Goal: Transaction & Acquisition: Purchase product/service

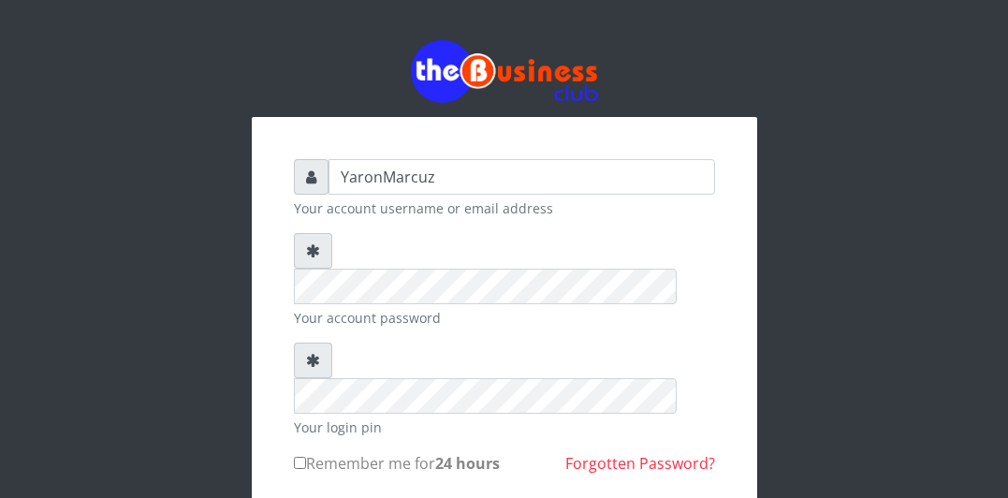
click at [298, 457] on input "Remember me for 24 hours" at bounding box center [300, 463] width 12 height 12
checkbox input "true"
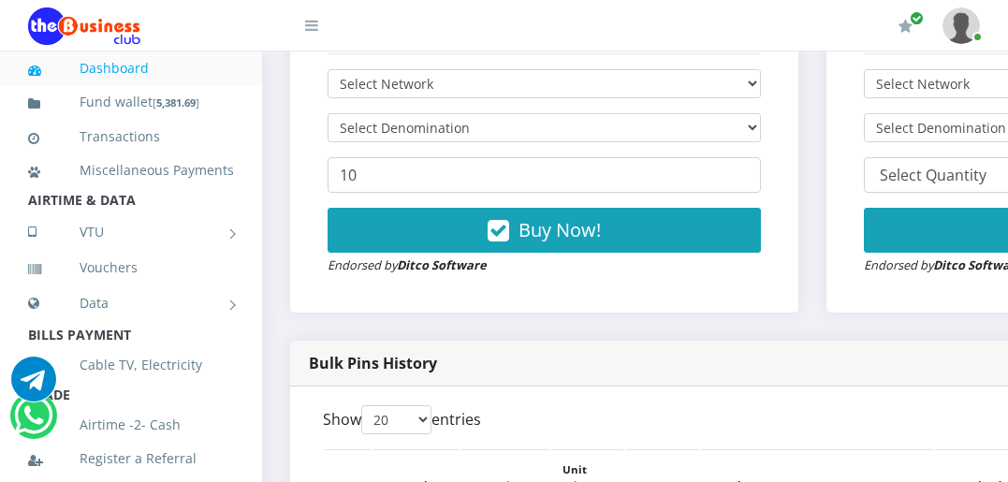
select select "MTN"
click at [328, 69] on select "Select Network MTN Globacom 9Mobile Airtel" at bounding box center [544, 83] width 433 height 29
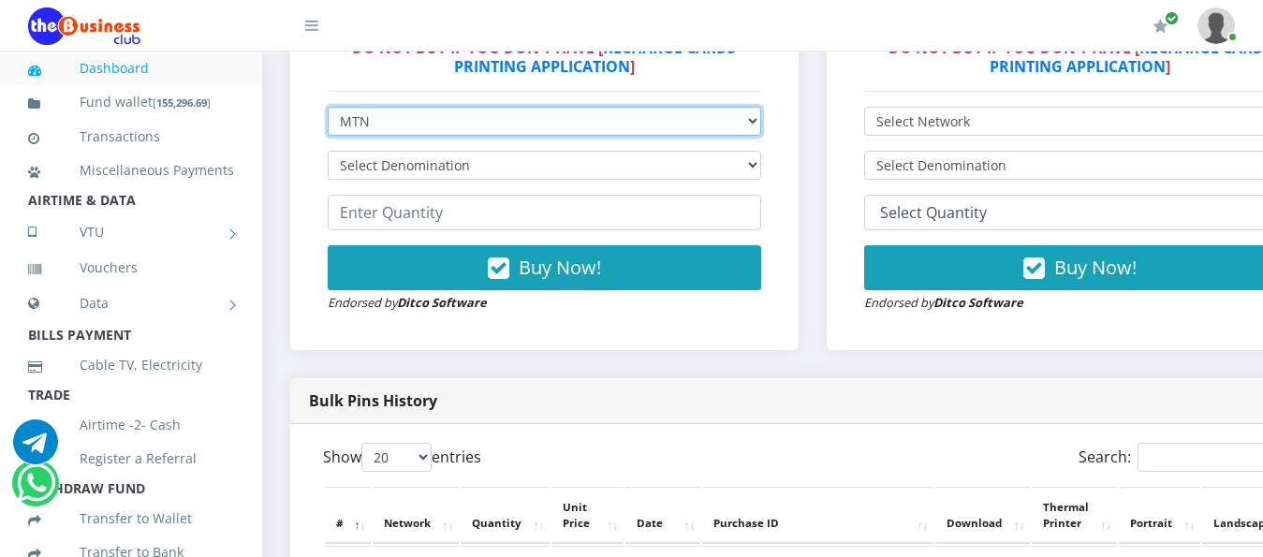
scroll to position [562, 0]
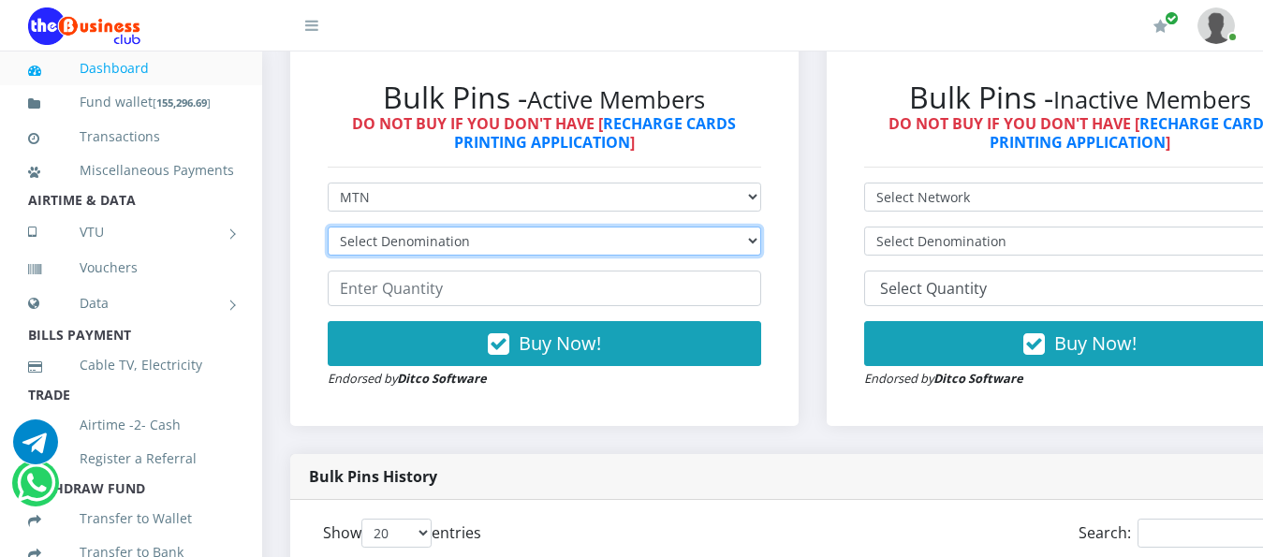
click at [761, 227] on select "Select Denomination MTN NGN100 - ₦96.99 MTN NGN200 - ₦193.98 MTN NGN400 - ₦387.…" at bounding box center [544, 241] width 433 height 29
select select "969.9-1000"
click at [328, 227] on select "Select Denomination MTN NGN100 - ₦96.99 MTN NGN200 - ₦193.98 MTN NGN400 - ₦387.…" at bounding box center [544, 241] width 433 height 29
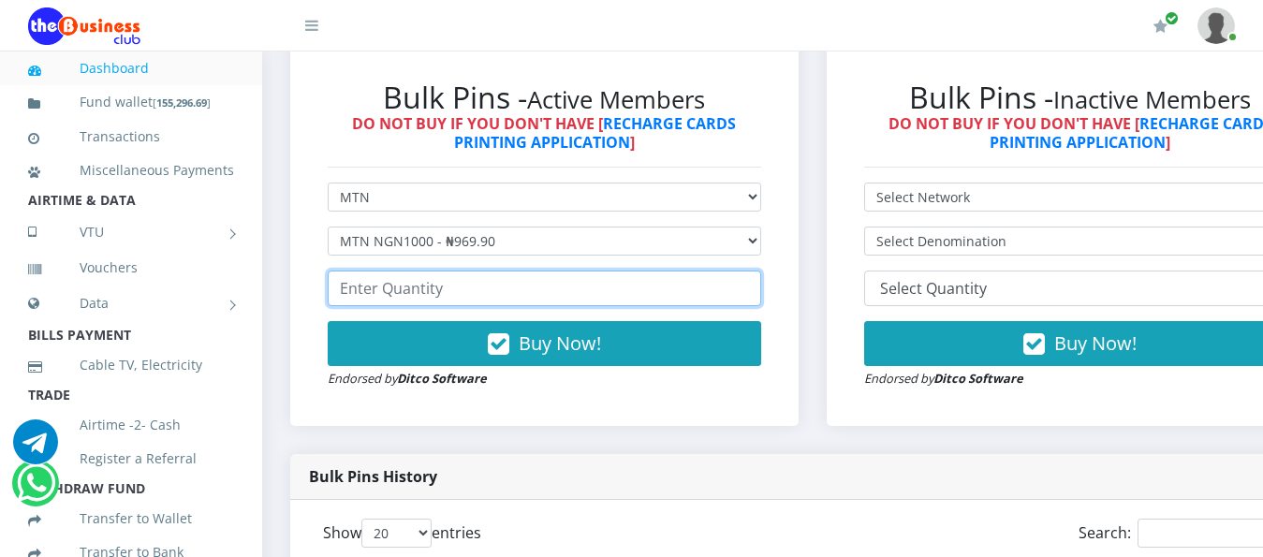
click at [483, 282] on input "number" at bounding box center [544, 289] width 433 height 36
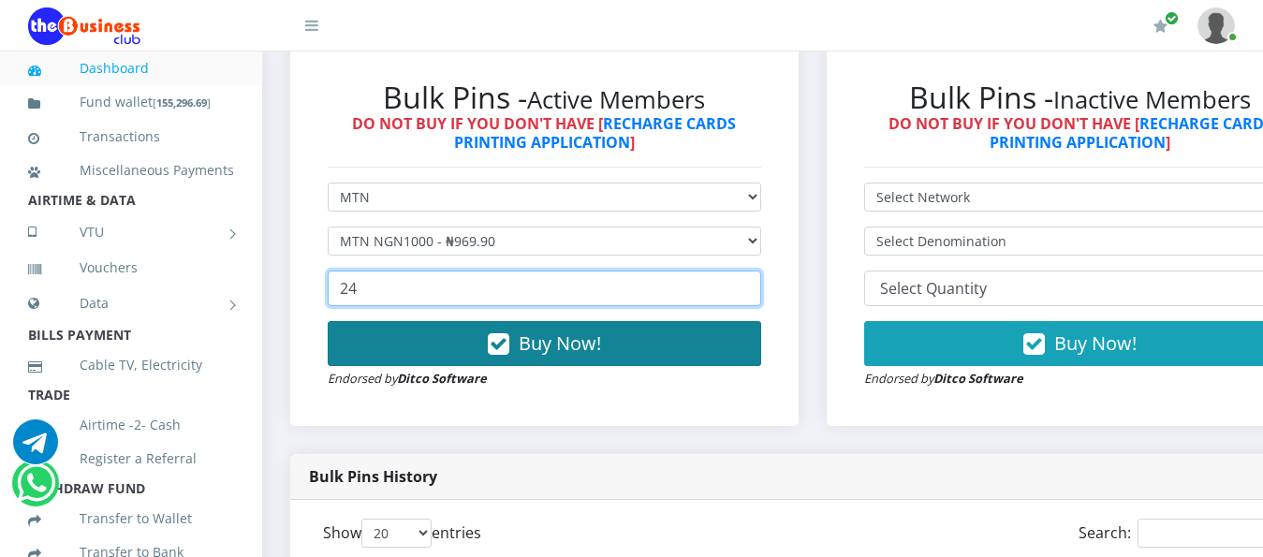
type input "24"
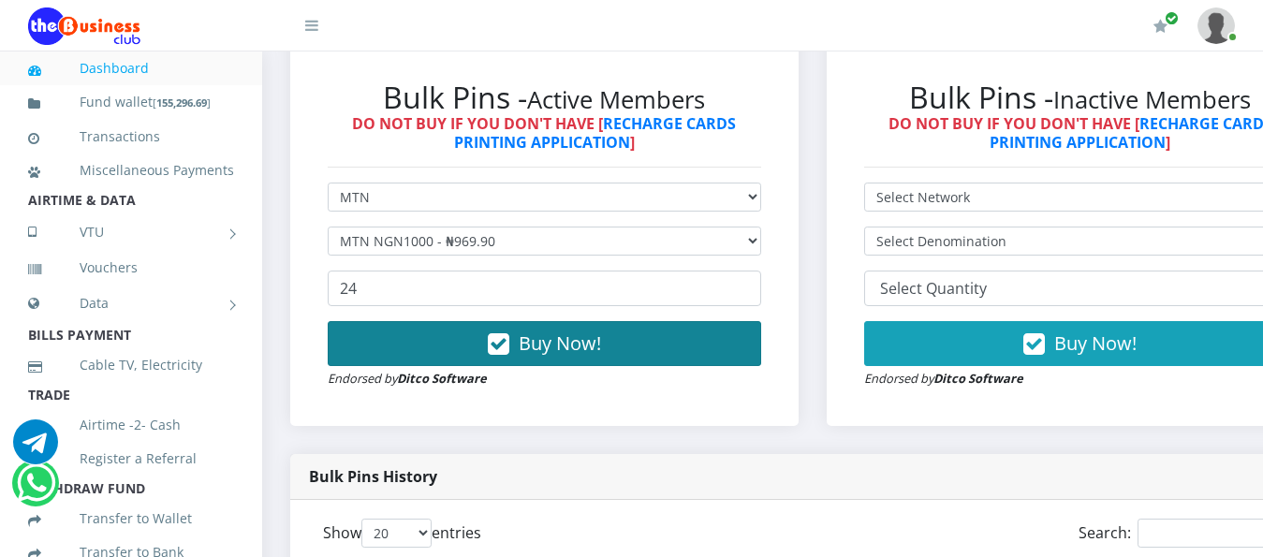
click at [578, 330] on span "Buy Now!" at bounding box center [560, 342] width 82 height 25
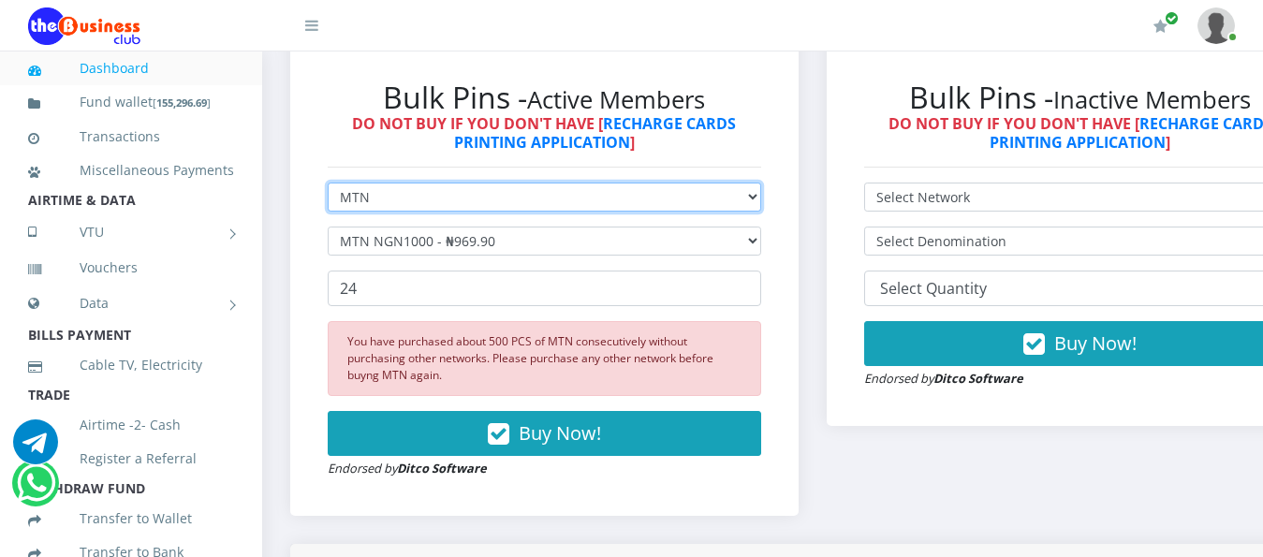
click at [667, 183] on select "Select Network MTN Globacom 9Mobile Airtel" at bounding box center [544, 197] width 433 height 29
select select "Airtel"
click at [328, 183] on select "Select Network MTN Globacom 9Mobile Airtel" at bounding box center [544, 197] width 433 height 29
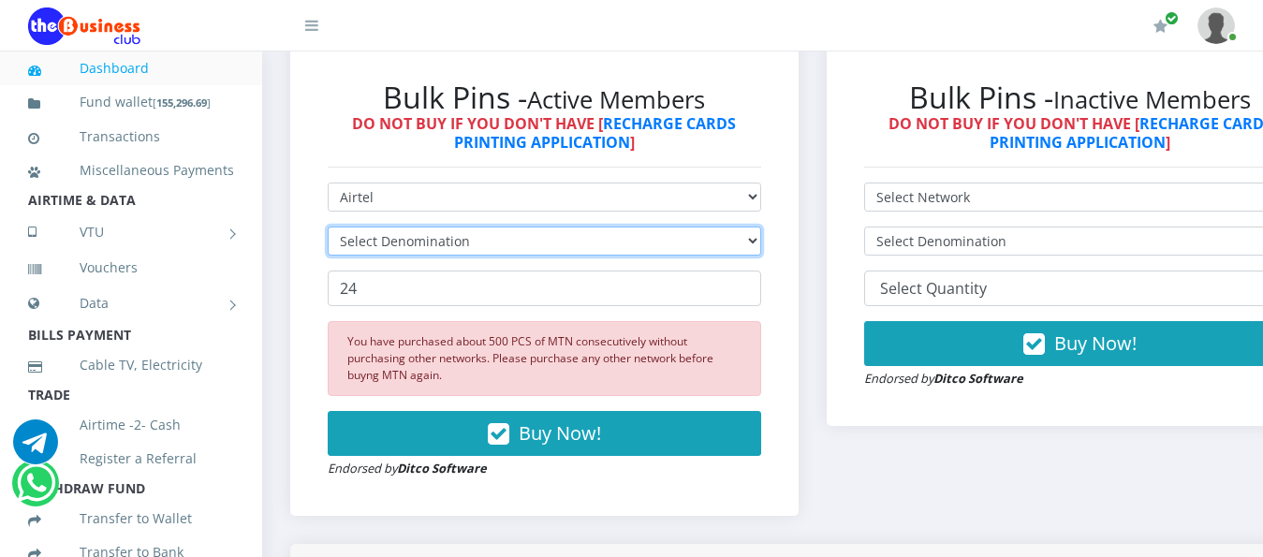
click at [534, 227] on select "Select Denomination" at bounding box center [544, 241] width 433 height 29
select select "963.8-1000"
click at [328, 227] on select "Select Denomination Airtel NGN100 - ₦96.38 Airtel NGN200 - ₦192.76 Airtel NGN50…" at bounding box center [544, 241] width 433 height 29
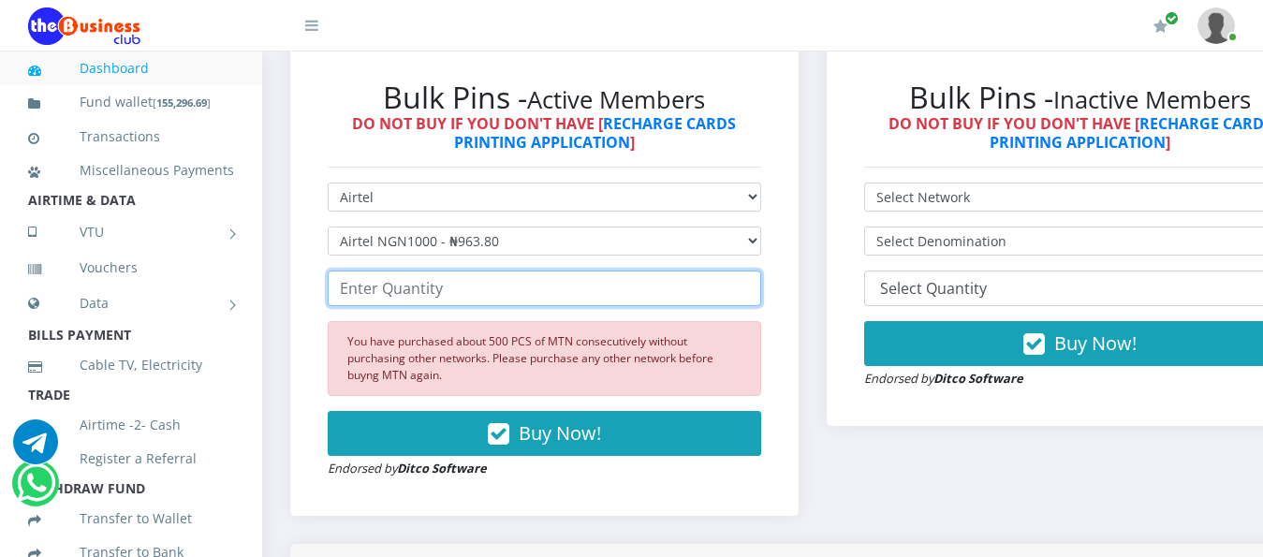
click at [524, 280] on input "number" at bounding box center [544, 289] width 433 height 36
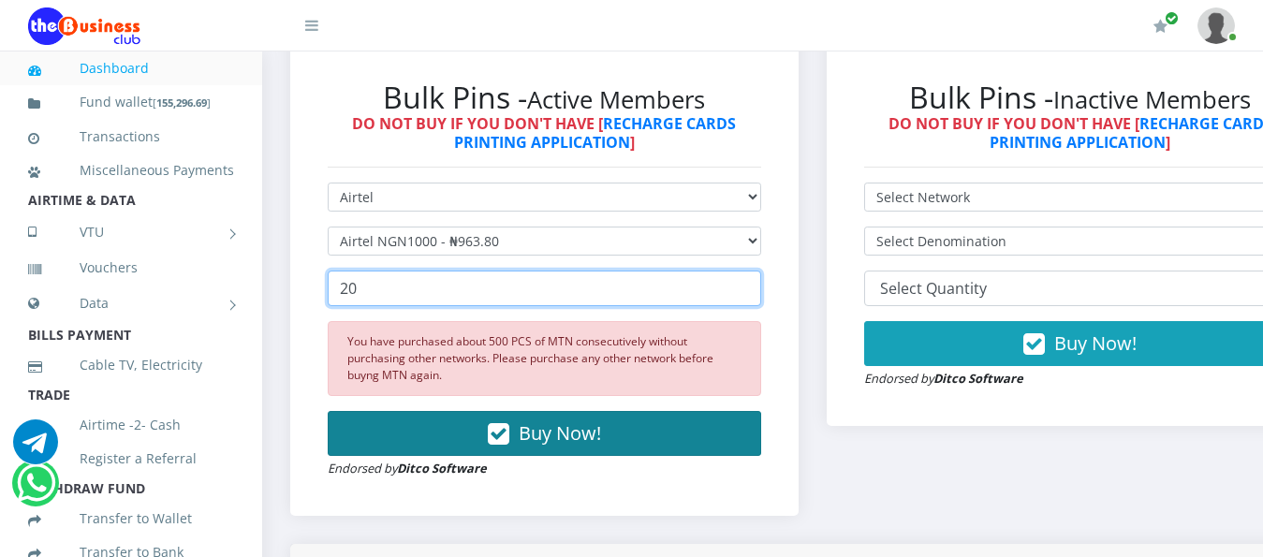
type input "20"
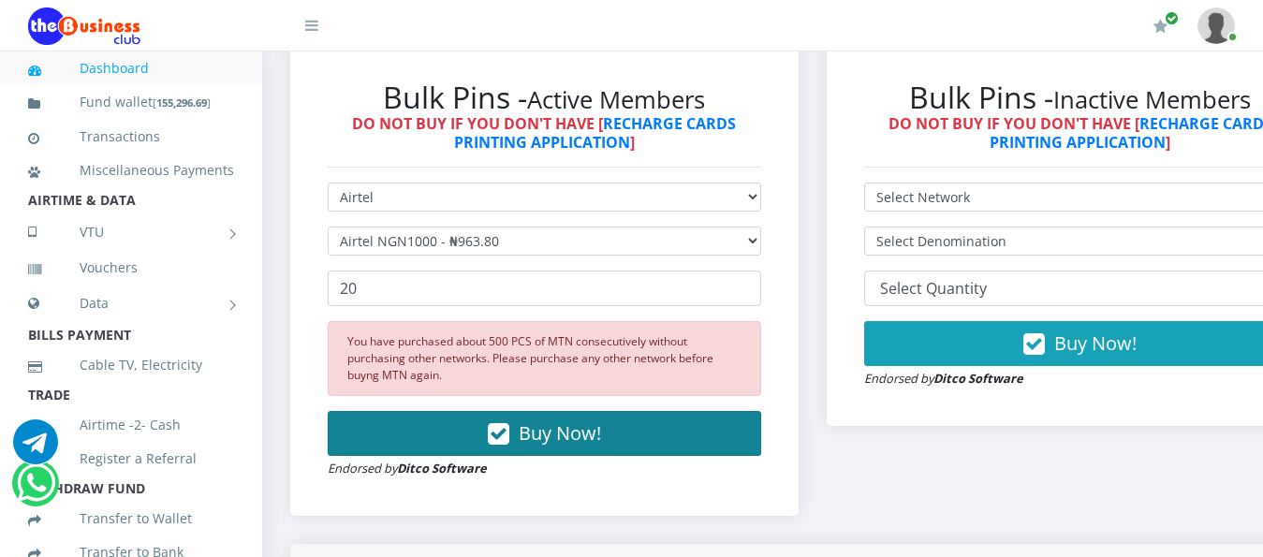
click at [560, 420] on span "Buy Now!" at bounding box center [560, 432] width 82 height 25
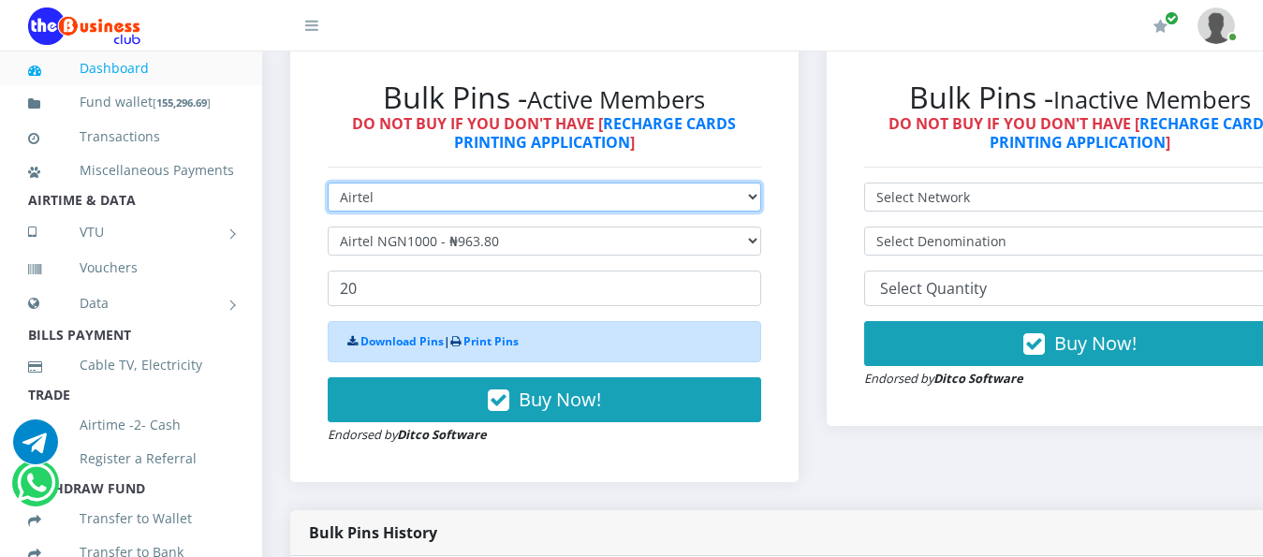
click at [481, 192] on select "Select Network MTN Globacom 9Mobile Airtel" at bounding box center [544, 197] width 433 height 29
select select "MTN"
click at [328, 183] on select "Select Network MTN Globacom 9Mobile Airtel" at bounding box center [544, 197] width 433 height 29
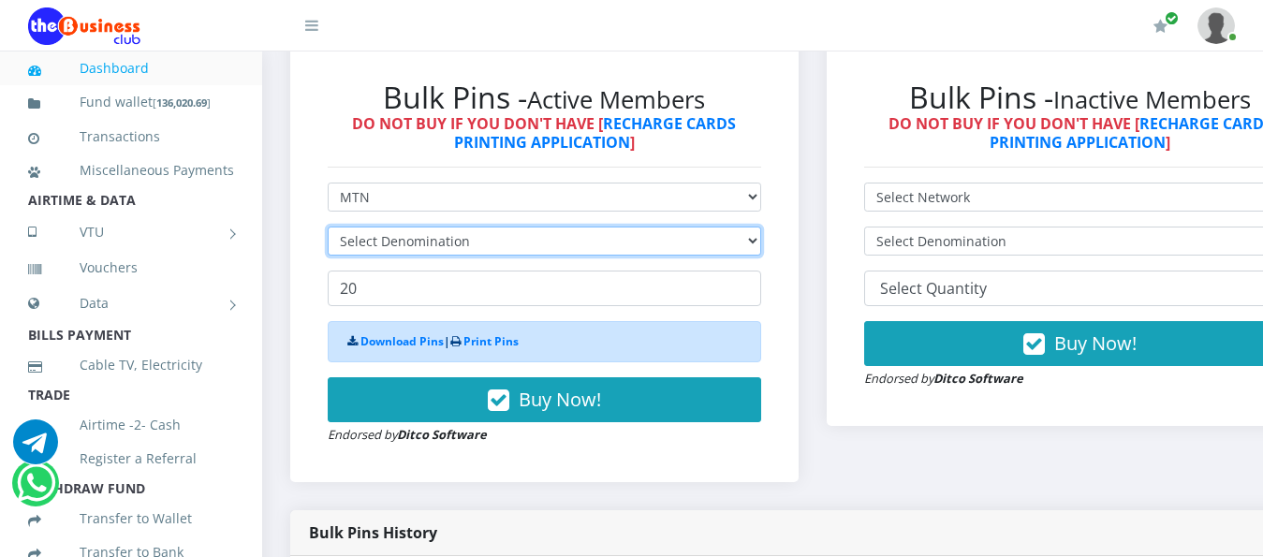
click at [480, 229] on select "Select Denomination" at bounding box center [544, 241] width 433 height 29
click at [484, 227] on select "Select Denomination" at bounding box center [544, 241] width 433 height 29
click at [484, 227] on select "Select Denomination MTN NGN100 - ₦96.99 MTN NGN200 - ₦193.98 MTN NGN400 - ₦387.…" at bounding box center [544, 241] width 433 height 29
select select "969.9-1000"
click at [328, 227] on select "Select Denomination MTN NGN100 - ₦96.99 MTN NGN200 - ₦193.98 MTN NGN400 - ₦387.…" at bounding box center [544, 241] width 433 height 29
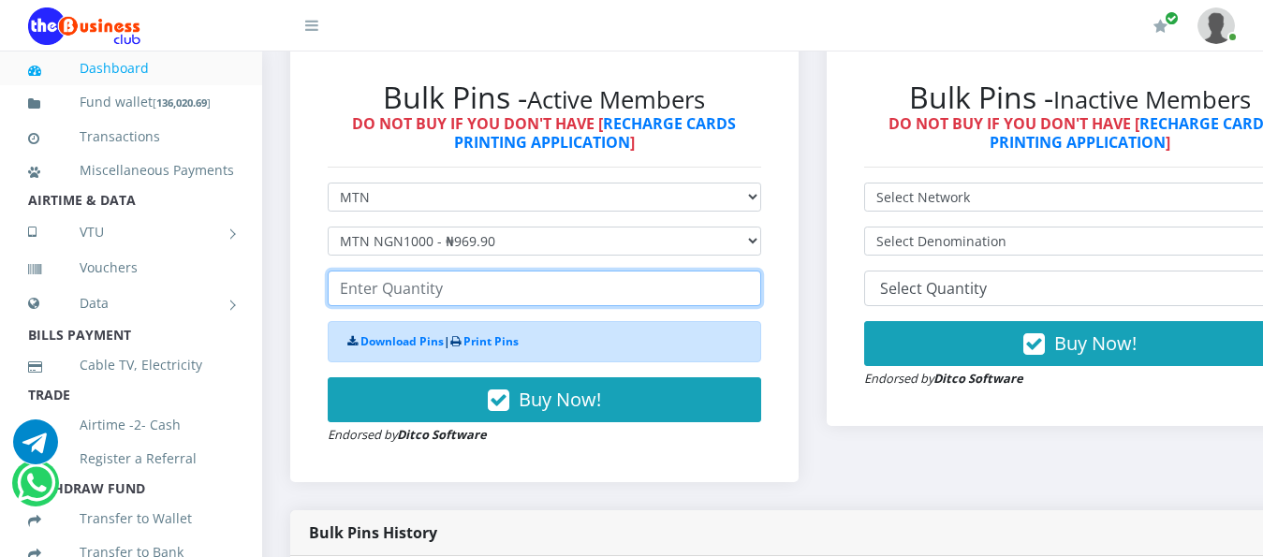
click at [440, 273] on input "number" at bounding box center [544, 289] width 433 height 36
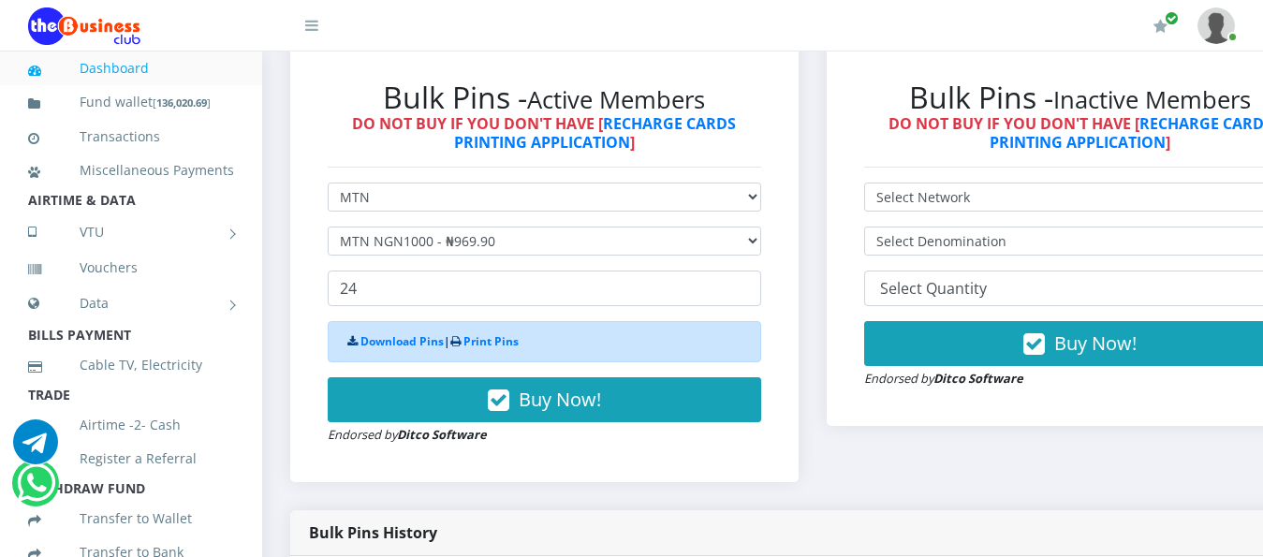
click at [459, 393] on button "Buy Now!" at bounding box center [544, 399] width 433 height 45
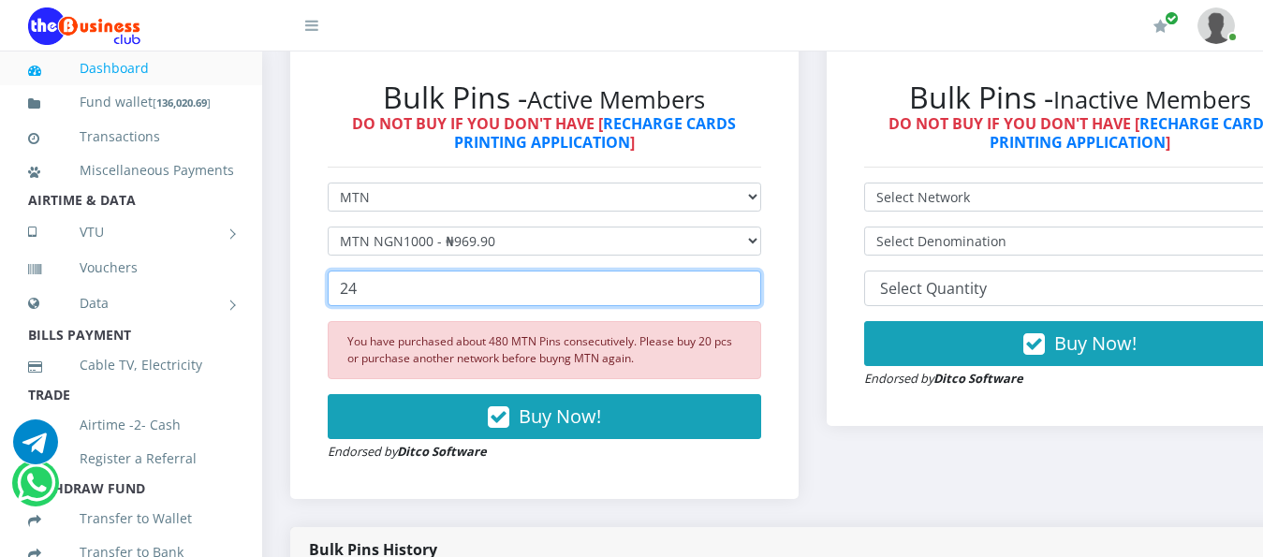
click at [386, 271] on input "24" at bounding box center [544, 289] width 433 height 36
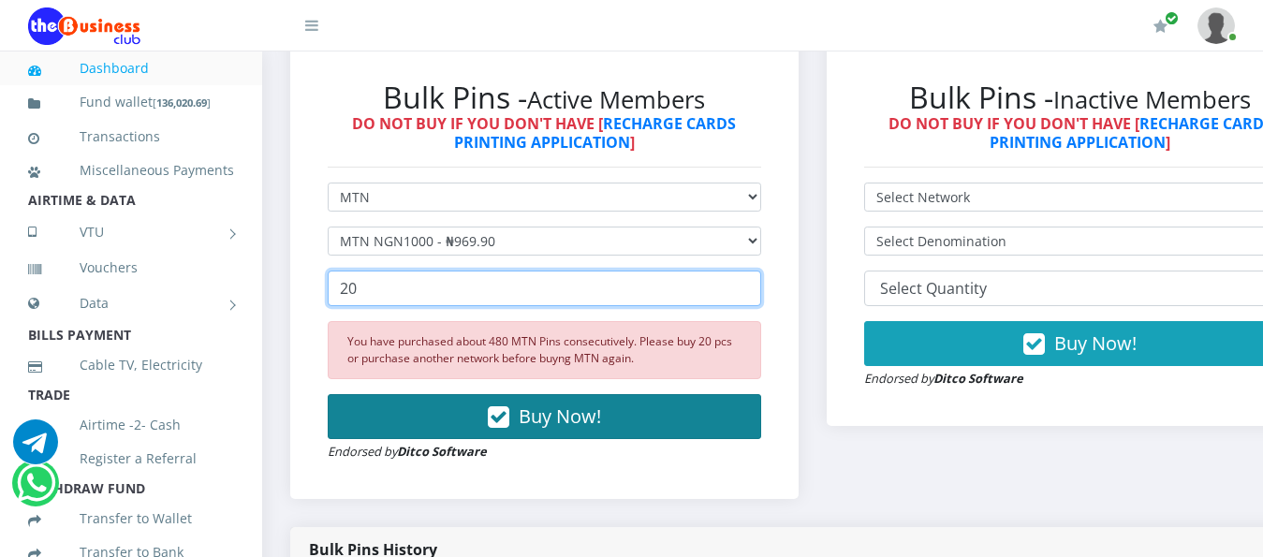
type input "20"
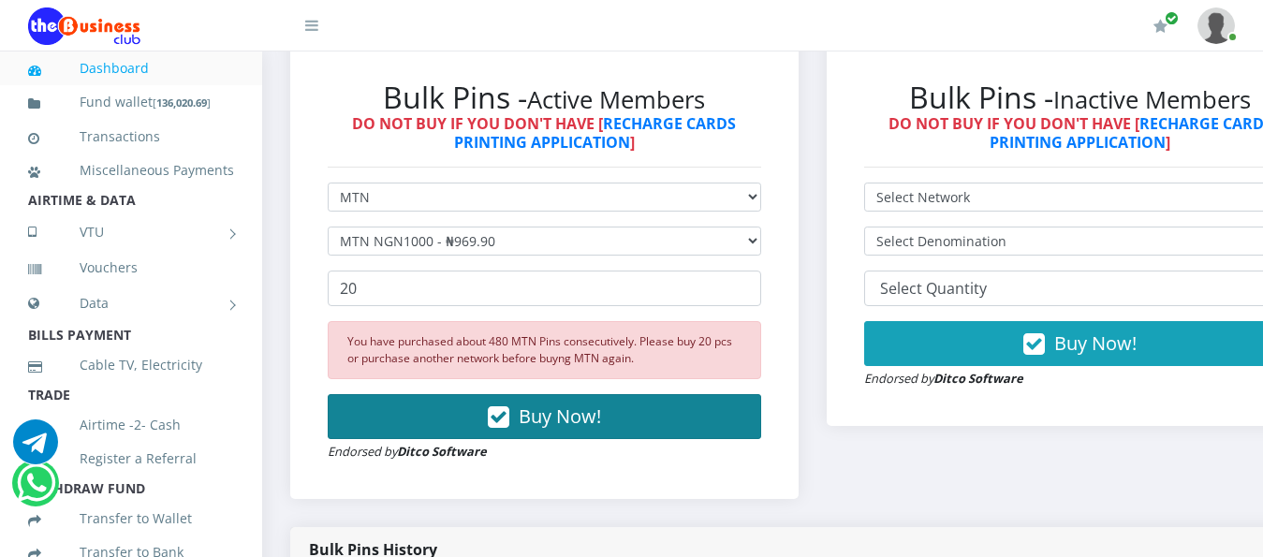
click at [455, 395] on button "Buy Now!" at bounding box center [544, 416] width 433 height 45
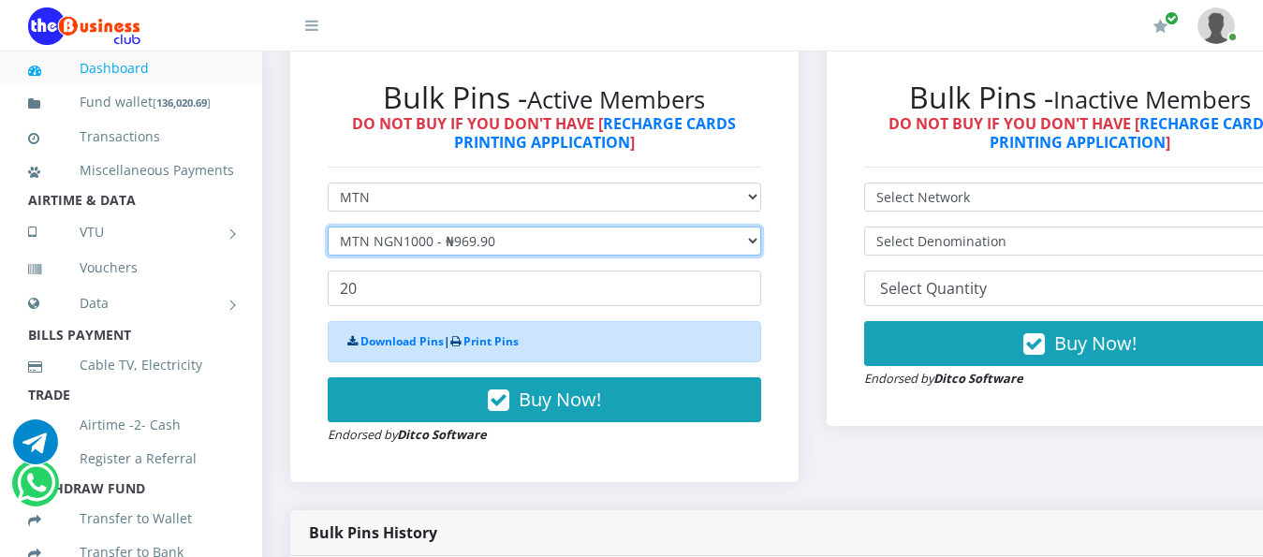
click at [606, 227] on select "Select Denomination MTN NGN100 - ₦96.99 MTN NGN200 - ₦193.98 MTN NGN400 - ₦387.…" at bounding box center [544, 241] width 433 height 29
select select "484.95-500"
click at [328, 227] on select "Select Denomination MTN NGN100 - ₦96.99 MTN NGN200 - ₦193.98 MTN NGN400 - ₦387.…" at bounding box center [544, 241] width 433 height 29
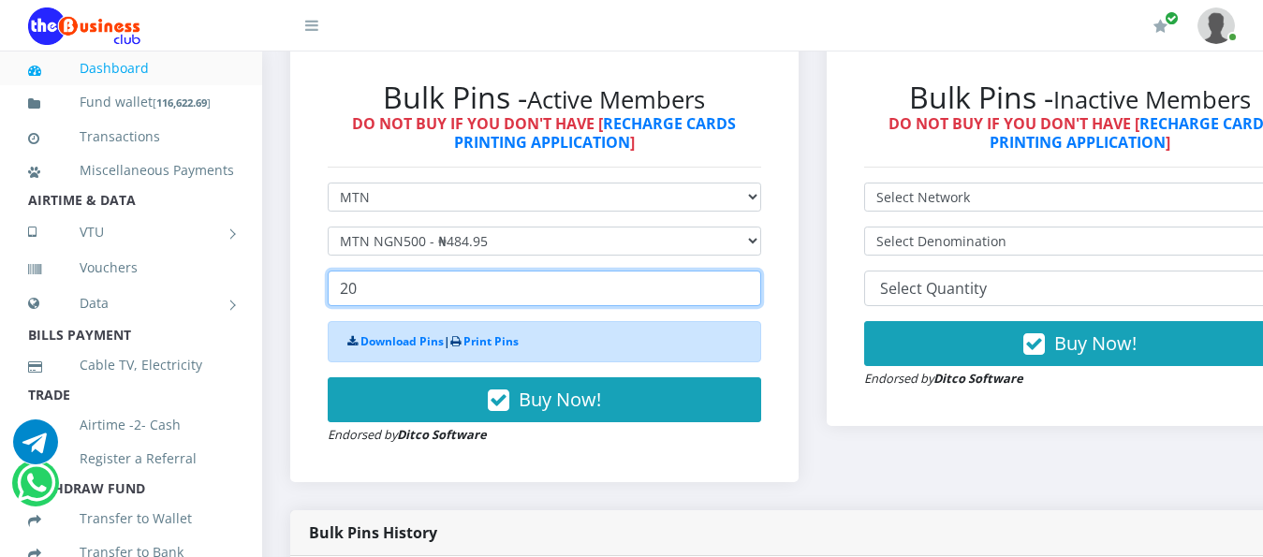
drag, startPoint x: 443, startPoint y: 271, endPoint x: 315, endPoint y: 276, distance: 127.4
click at [315, 276] on div "Bulk Pins - Active Members DO NOT BUY IF YOU DON'T HAVE [ RECHARGE CARDS PRINTI…" at bounding box center [544, 262] width 471 height 403
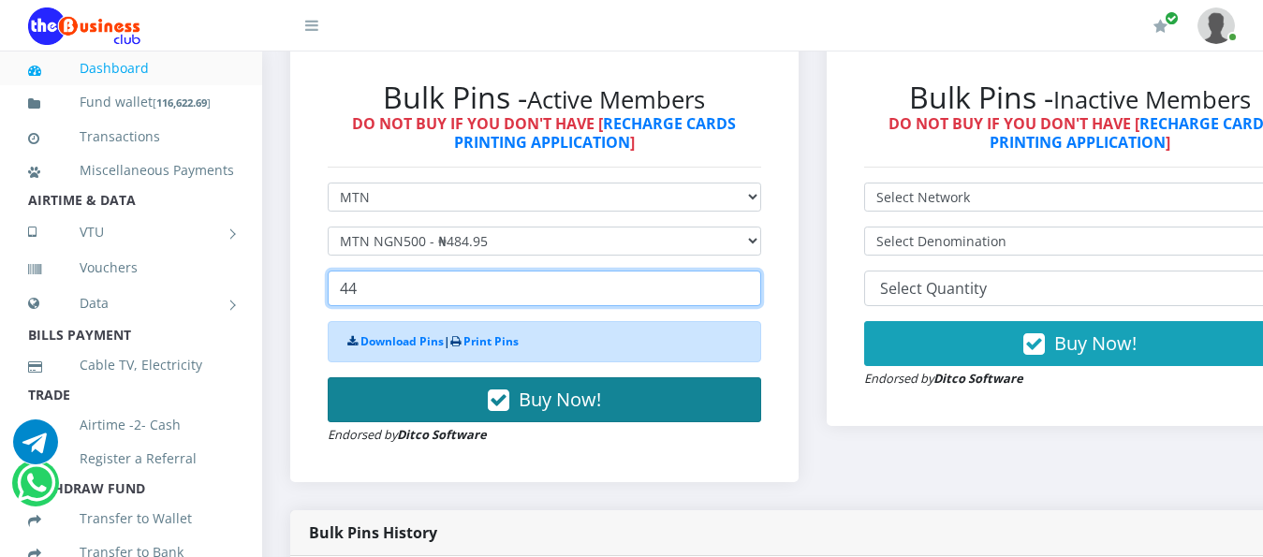
type input "44"
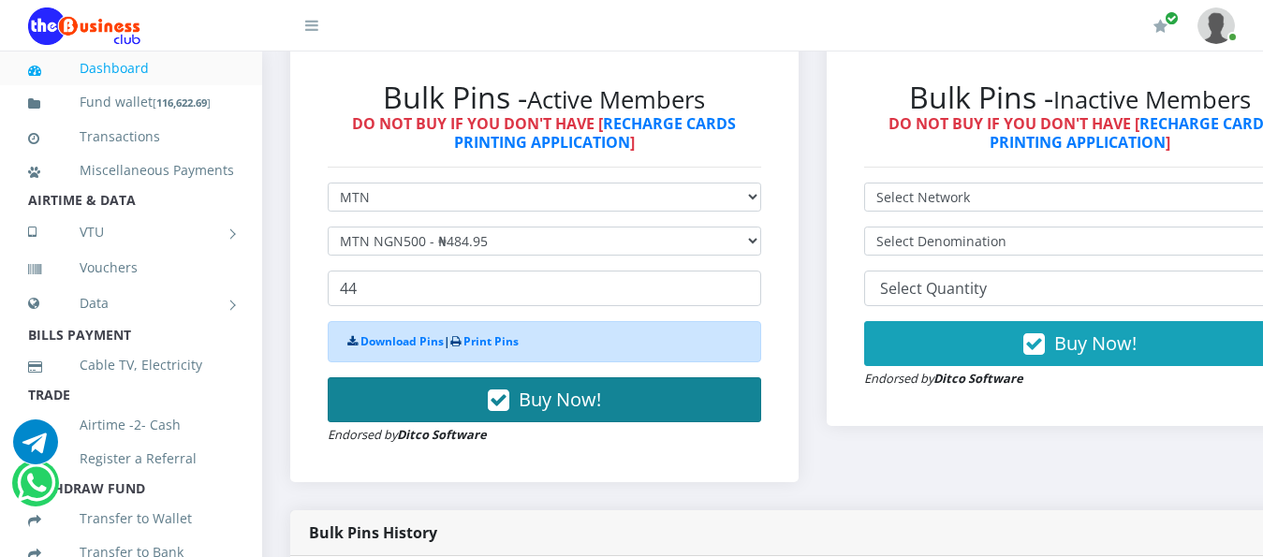
click at [462, 378] on button "Buy Now!" at bounding box center [544, 399] width 433 height 45
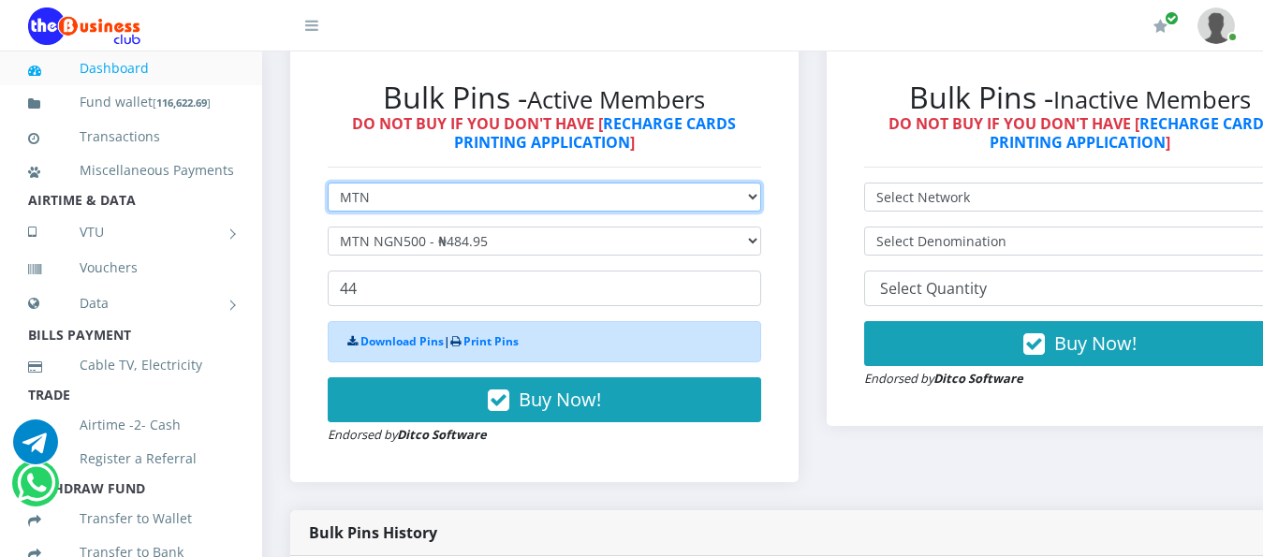
click at [519, 186] on select "Select Network MTN Globacom 9Mobile Airtel" at bounding box center [544, 197] width 433 height 29
click at [328, 183] on select "Select Network MTN Globacom 9Mobile Airtel" at bounding box center [544, 197] width 433 height 29
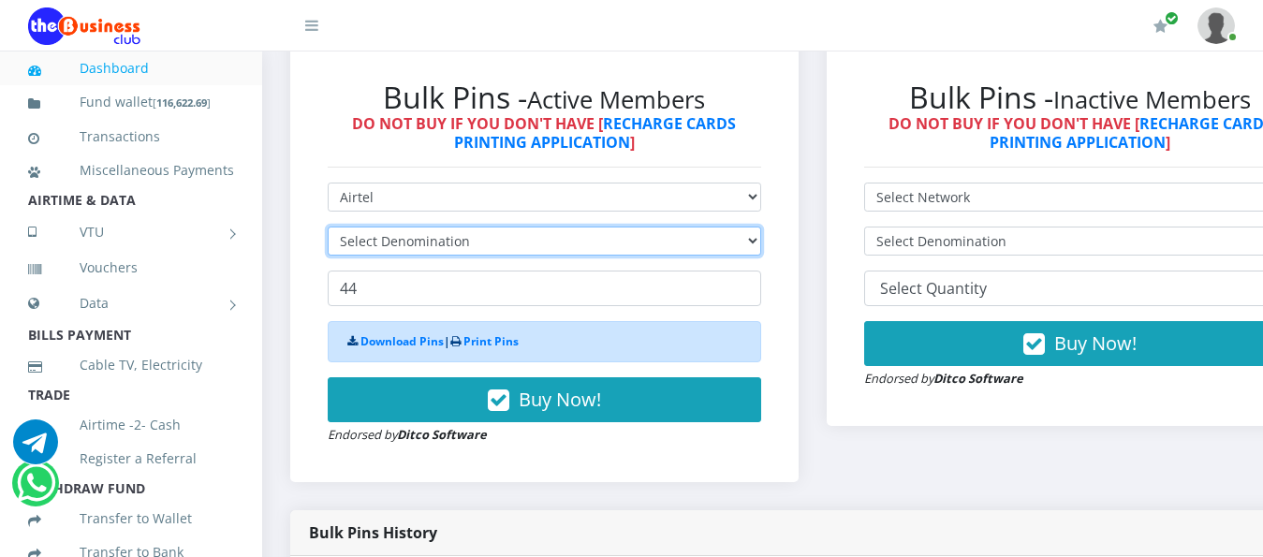
click at [710, 227] on select "Select Denomination" at bounding box center [544, 241] width 433 height 29
click at [702, 227] on select "Select Denomination" at bounding box center [544, 241] width 433 height 29
click at [700, 227] on select "Select Denomination" at bounding box center [544, 241] width 433 height 29
click at [725, 228] on select "Select Denomination" at bounding box center [544, 241] width 433 height 29
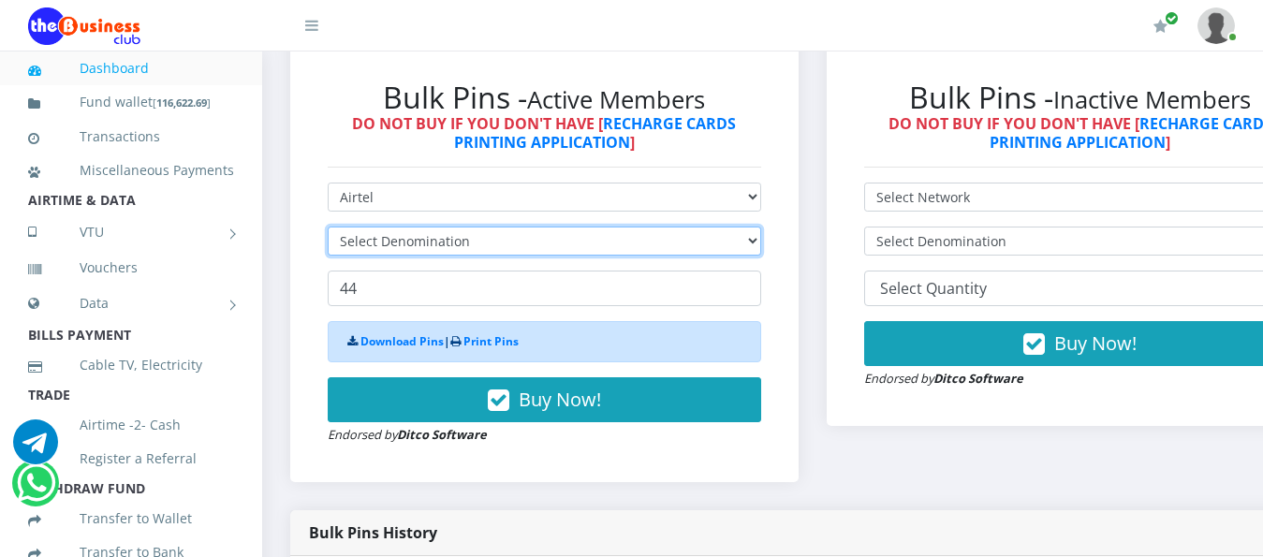
click at [737, 227] on select "Select Denomination" at bounding box center [544, 241] width 433 height 29
click at [738, 227] on select "Select Denomination" at bounding box center [544, 241] width 433 height 29
click at [749, 227] on select "Select Denomination" at bounding box center [544, 241] width 433 height 29
click at [752, 227] on select "Select Denomination" at bounding box center [544, 241] width 433 height 29
click at [758, 227] on select "Select Denomination" at bounding box center [544, 241] width 433 height 29
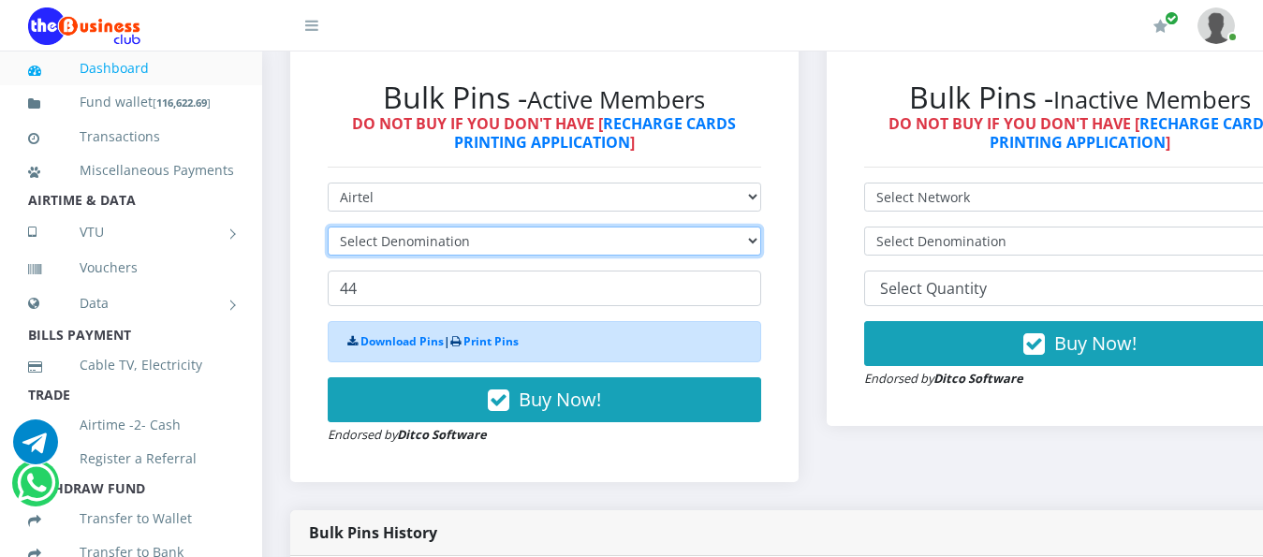
click at [761, 227] on select "Select Denomination" at bounding box center [544, 241] width 433 height 29
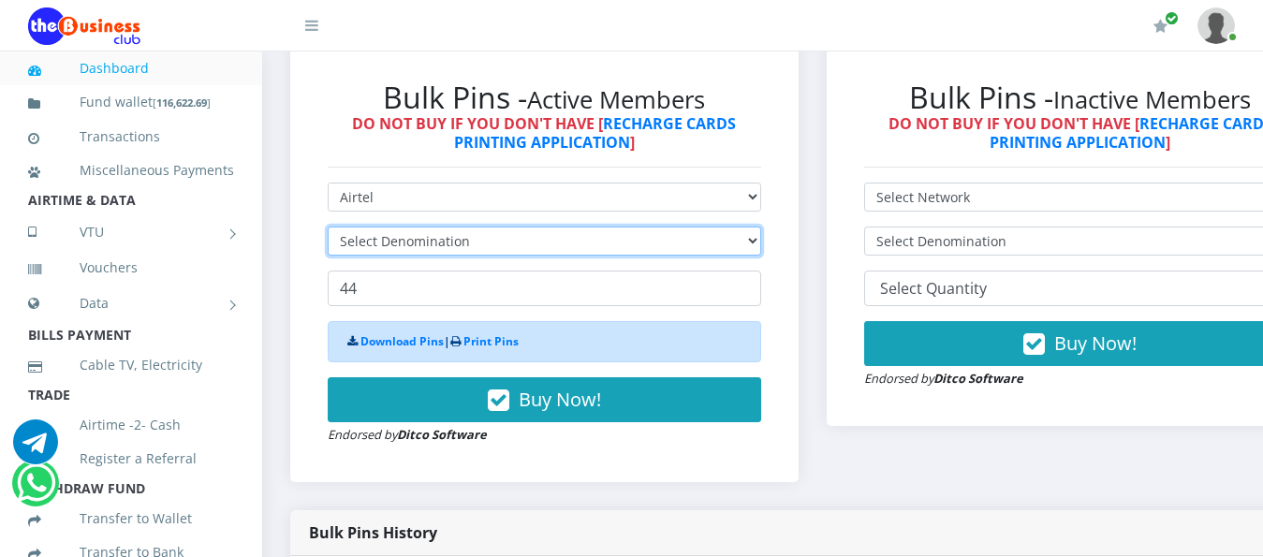
click at [554, 227] on select "Select Denomination" at bounding box center [544, 241] width 433 height 29
click at [551, 227] on select "Select Denomination" at bounding box center [544, 241] width 433 height 29
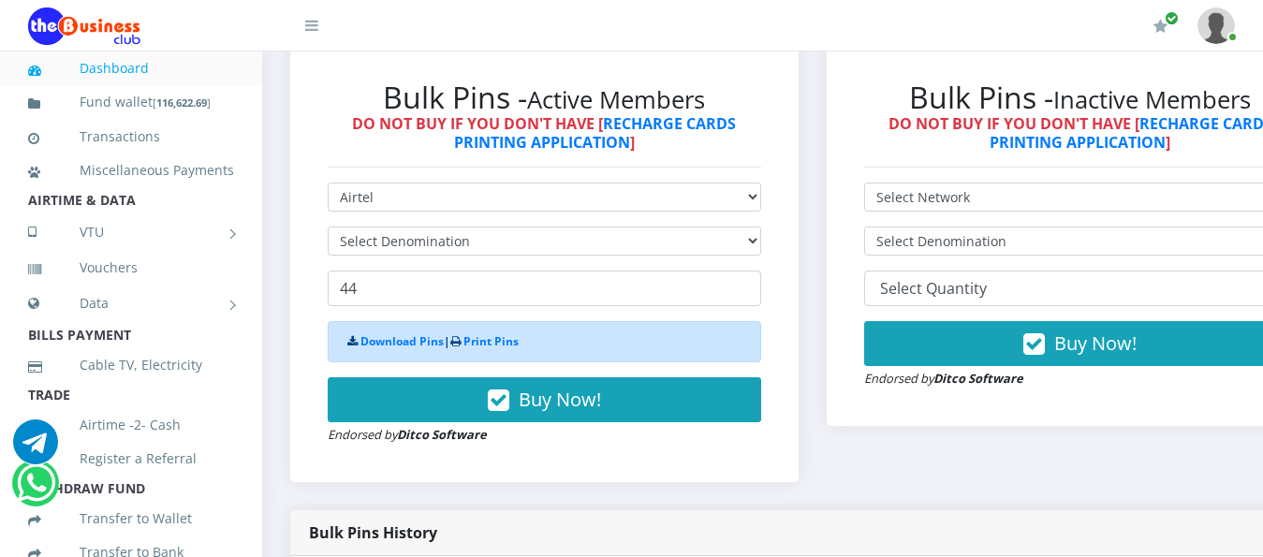
click at [551, 214] on form "Select Network MTN Globacom 9Mobile Airtel Select Denomination 44 Download Pins…" at bounding box center [544, 314] width 433 height 262
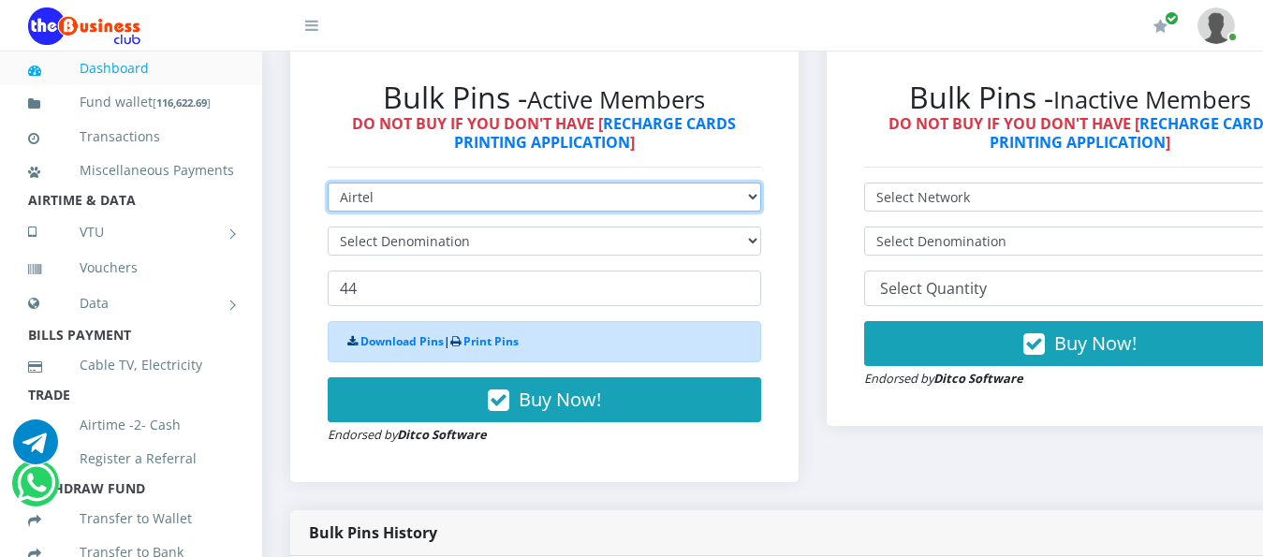
click at [576, 183] on select "Select Network MTN Globacom 9Mobile Airtel" at bounding box center [544, 197] width 433 height 29
click at [328, 183] on select "Select Network MTN Globacom 9Mobile Airtel" at bounding box center [544, 197] width 433 height 29
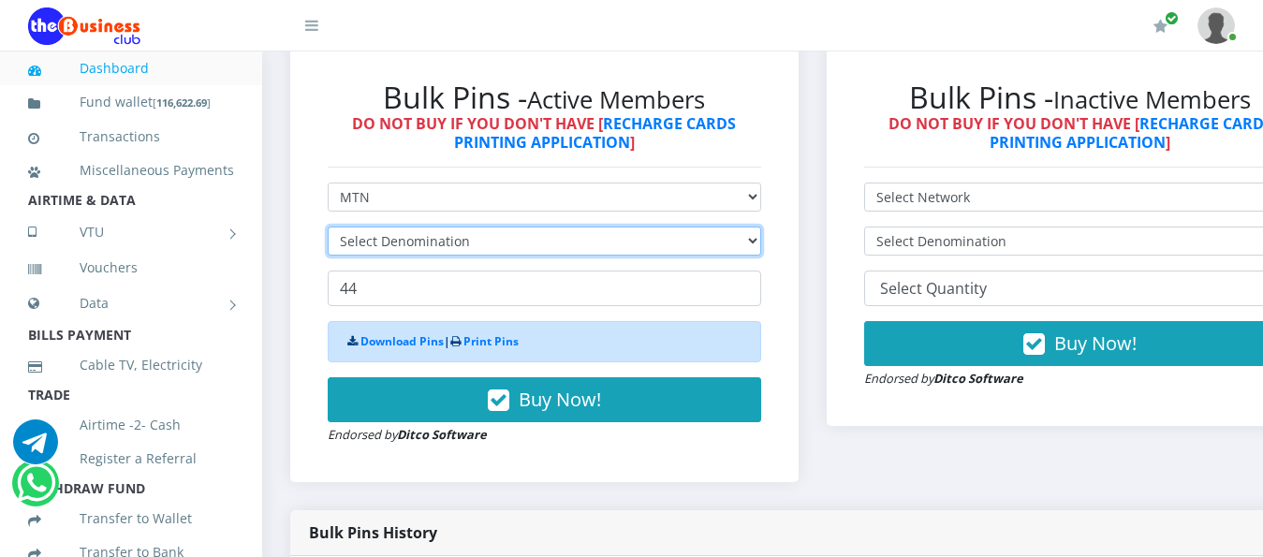
click at [534, 227] on select "Select Denomination" at bounding box center [544, 241] width 433 height 29
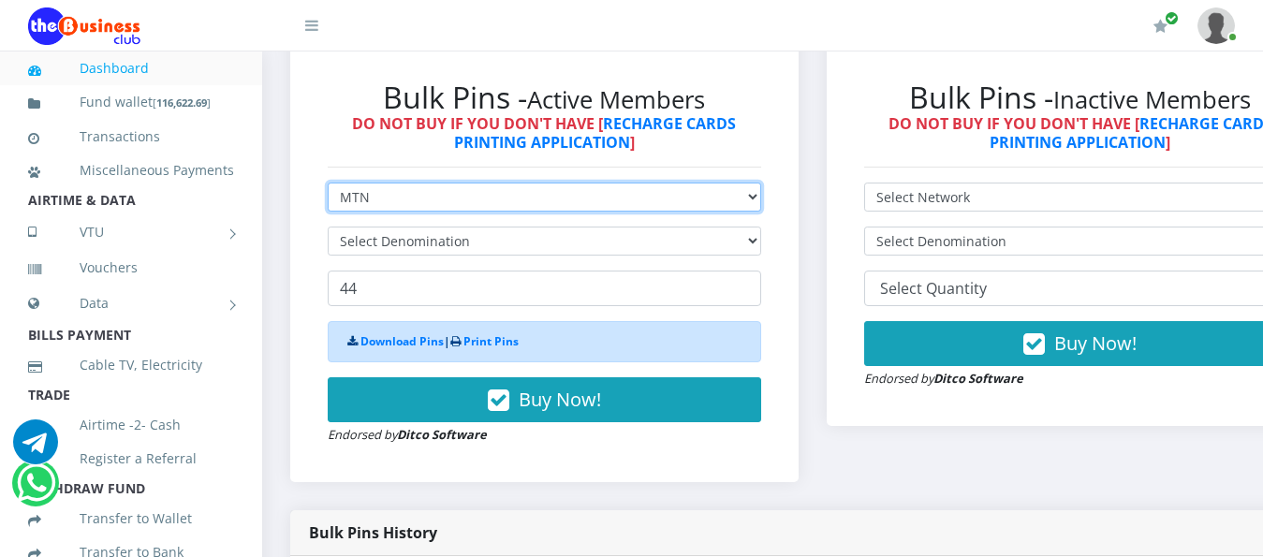
click at [547, 183] on select "Select Network MTN Globacom 9Mobile Airtel" at bounding box center [544, 197] width 433 height 29
select select "Airtel"
click at [328, 183] on select "Select Network MTN Globacom 9Mobile Airtel" at bounding box center [544, 197] width 433 height 29
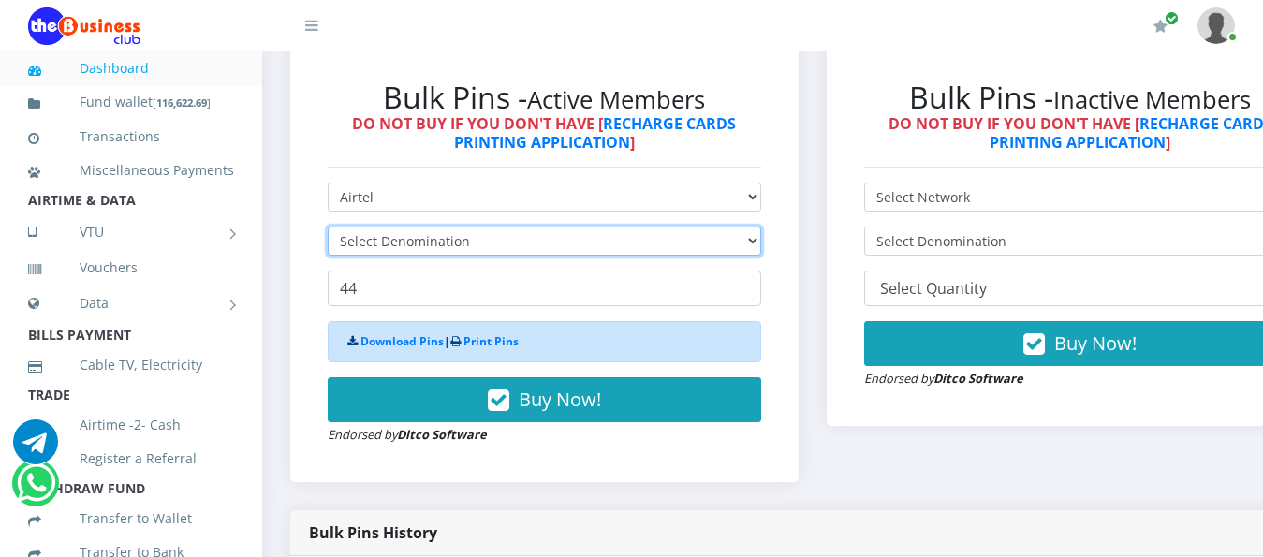
click at [445, 227] on select "Select Denomination" at bounding box center [544, 241] width 433 height 29
click at [450, 227] on select "Select Denomination" at bounding box center [544, 241] width 433 height 29
drag, startPoint x: 476, startPoint y: 219, endPoint x: 597, endPoint y: 210, distance: 121.1
click at [544, 227] on select "Select Denomination" at bounding box center [544, 241] width 433 height 29
click at [632, 227] on select "Select Denomination" at bounding box center [544, 241] width 433 height 29
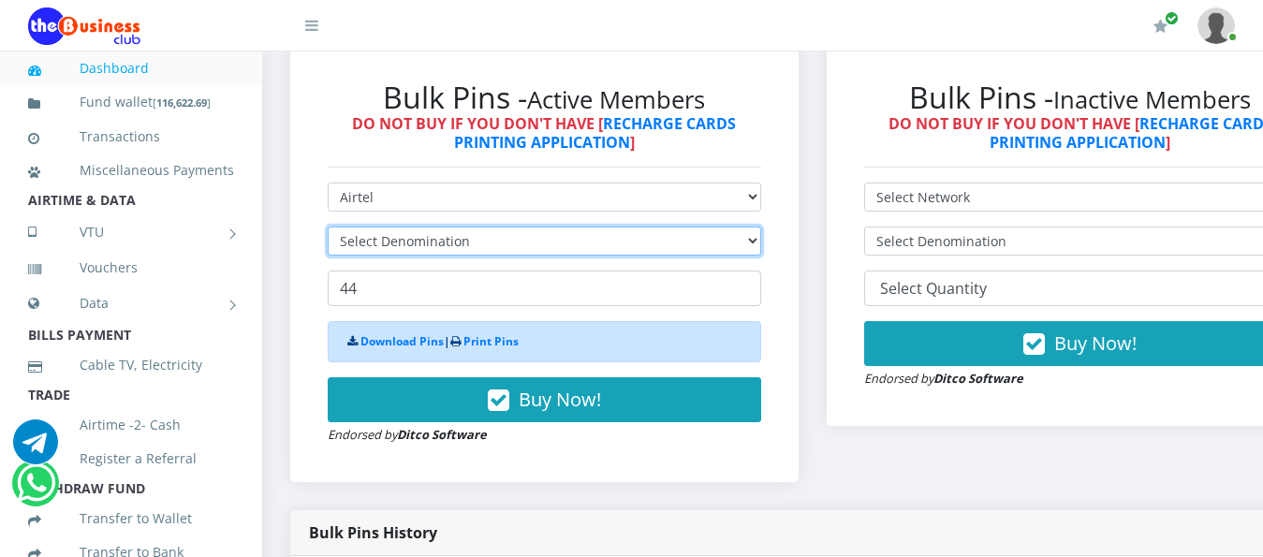
click at [635, 227] on select "Select Denomination" at bounding box center [544, 241] width 433 height 29
click at [637, 227] on select "Select Denomination" at bounding box center [544, 241] width 433 height 29
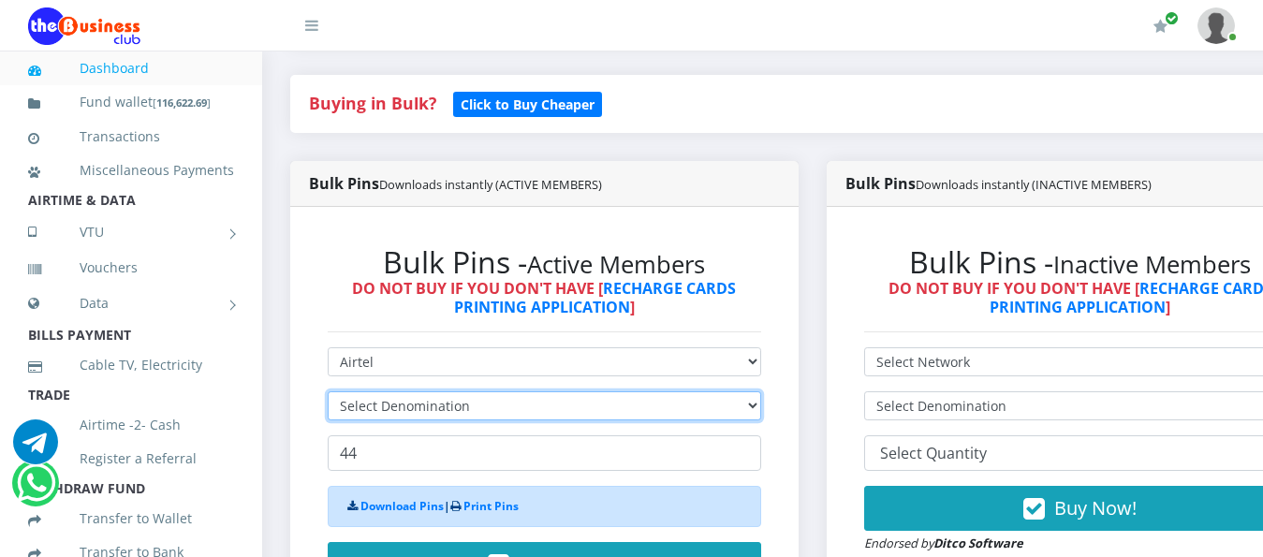
scroll to position [468, 0]
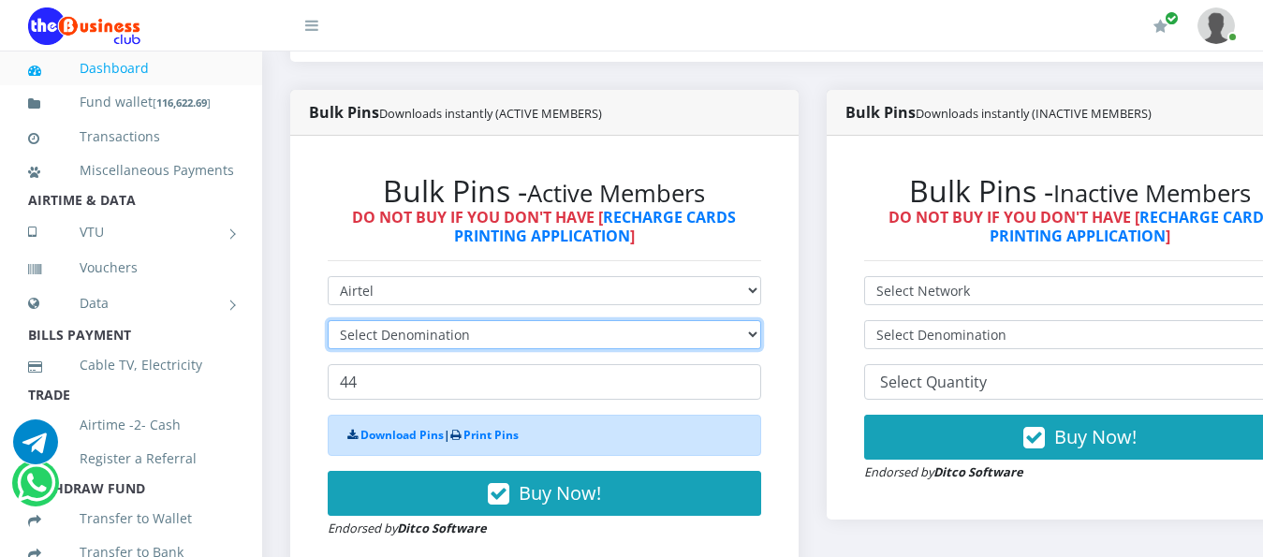
click at [666, 321] on select "Select Denomination" at bounding box center [544, 334] width 433 height 29
click at [664, 321] on select "Select Denomination" at bounding box center [544, 334] width 433 height 29
click at [690, 320] on select "Select Denomination" at bounding box center [544, 334] width 433 height 29
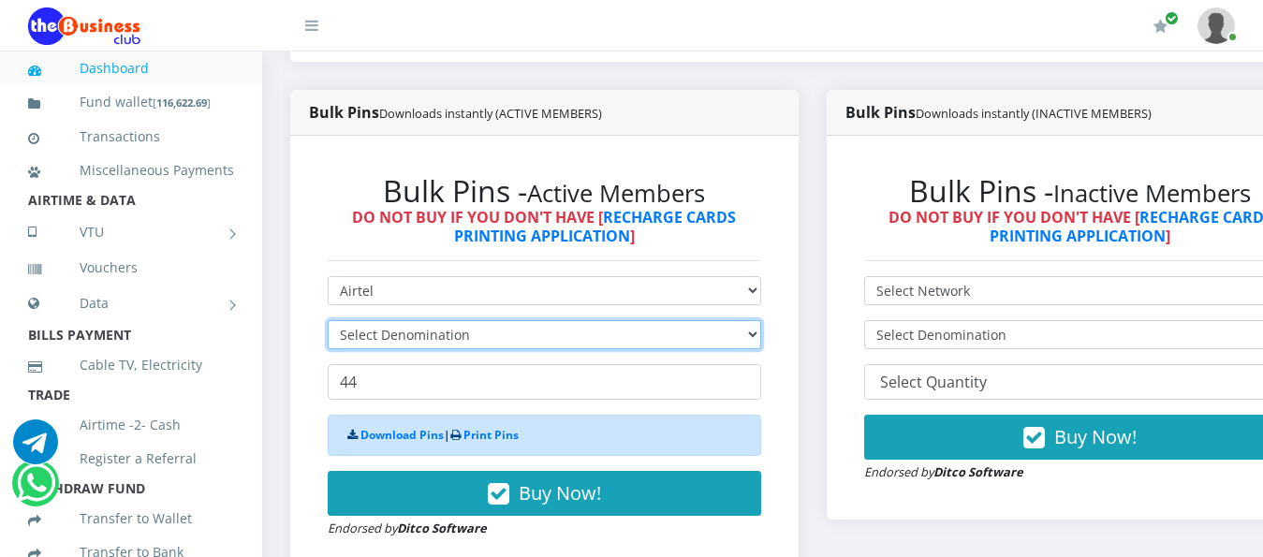
click at [690, 320] on select "Select Denomination" at bounding box center [544, 334] width 433 height 29
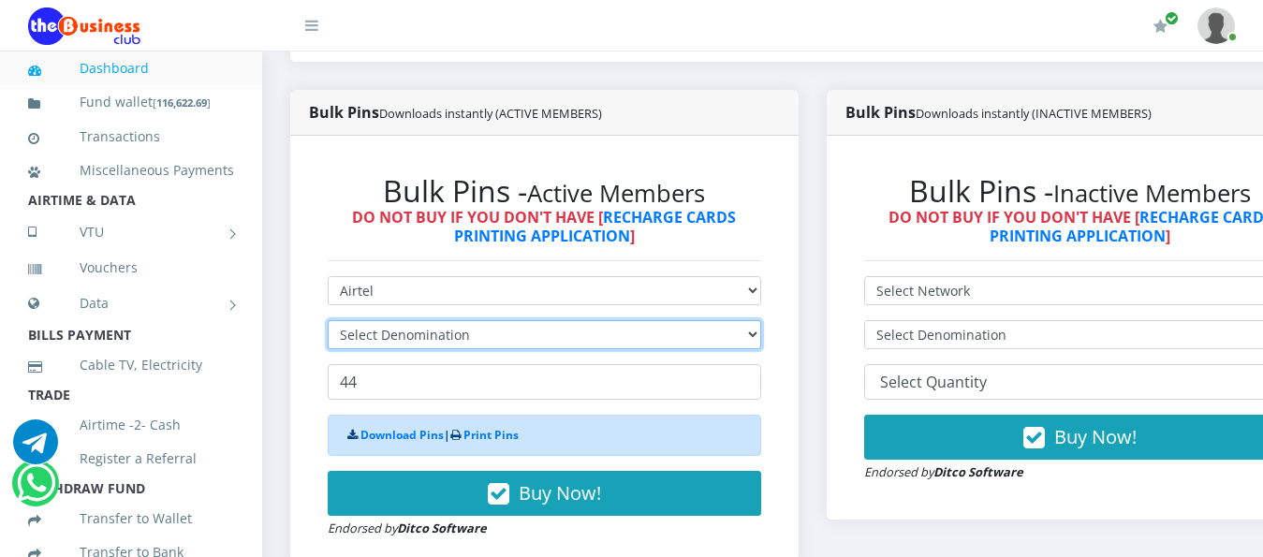
click at [690, 320] on select "Select Denomination" at bounding box center [544, 334] width 433 height 29
select select "481.9-500"
click at [328, 320] on select "Select Denomination Airtel NGN100 - ₦96.38 Airtel NGN200 - ₦192.76 Airtel NGN50…" at bounding box center [544, 334] width 433 height 29
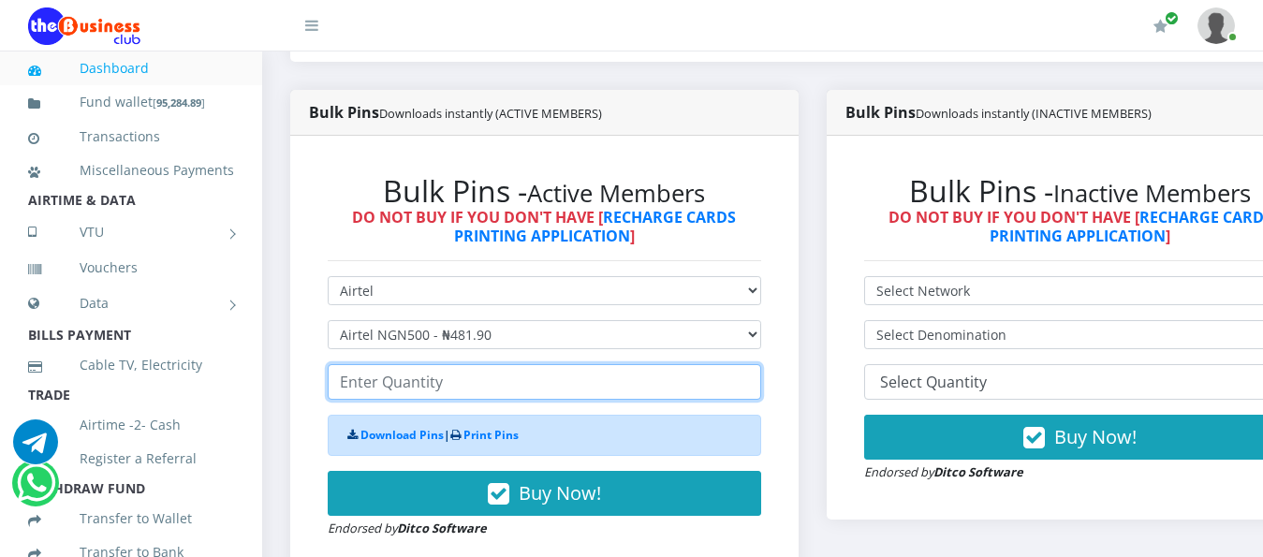
click at [444, 369] on input "number" at bounding box center [544, 382] width 433 height 36
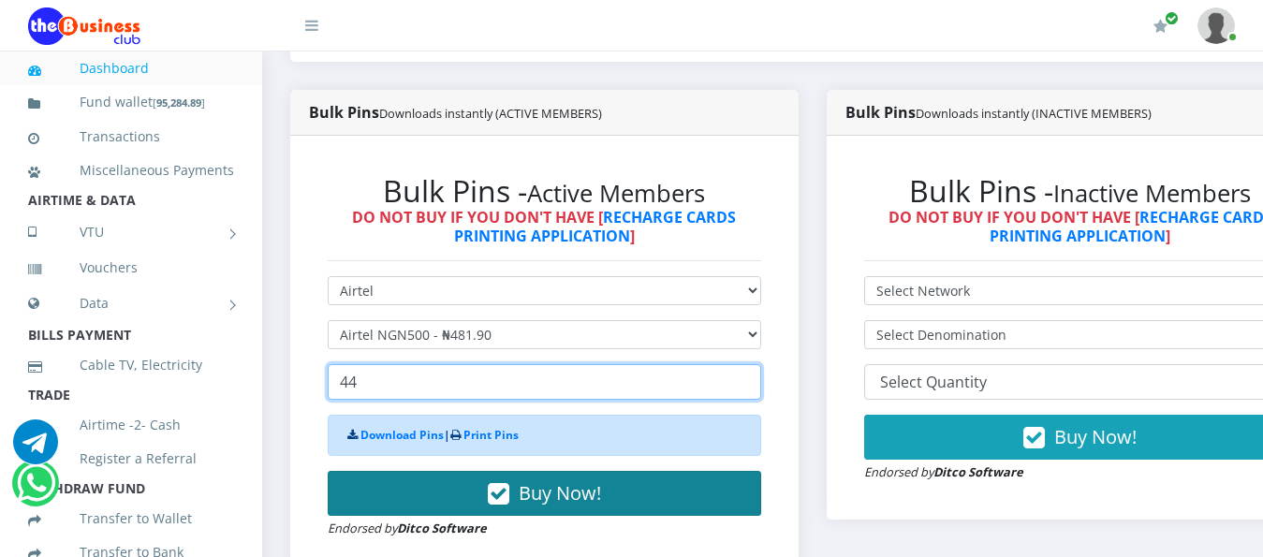
type input "44"
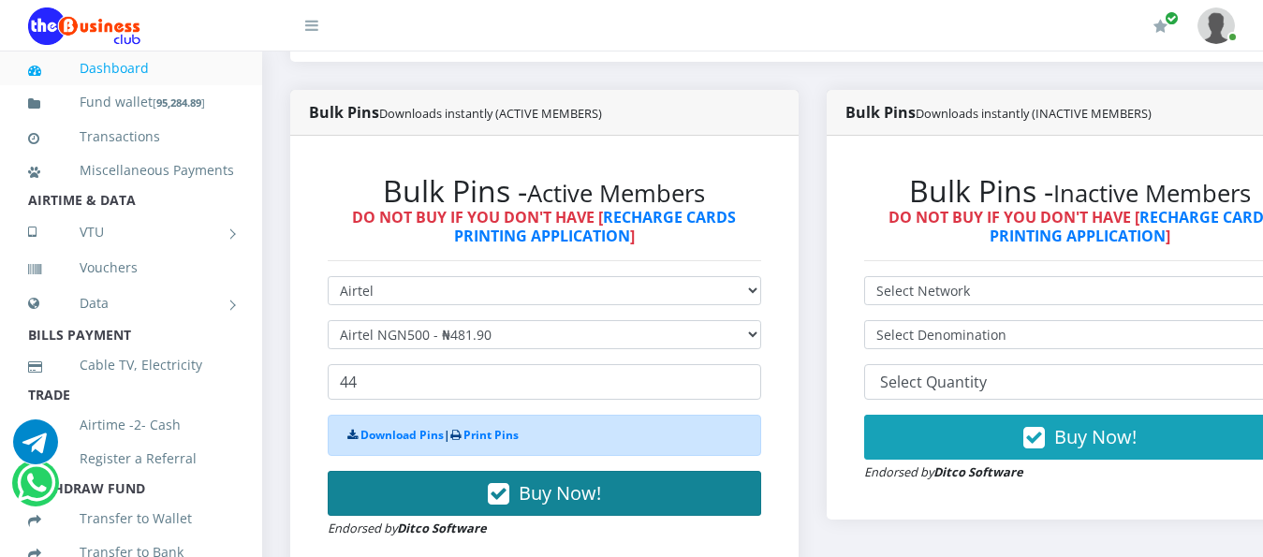
click at [480, 471] on button "Buy Now!" at bounding box center [544, 493] width 433 height 45
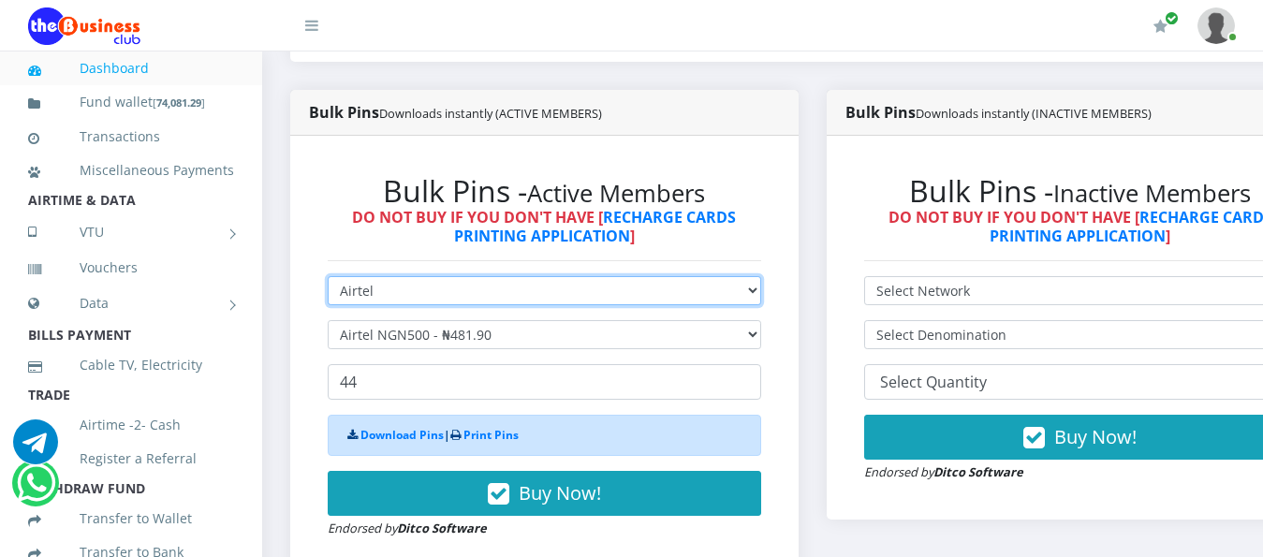
click at [532, 276] on select "Select Network MTN Globacom 9Mobile Airtel" at bounding box center [544, 290] width 433 height 29
click at [328, 276] on select "Select Network MTN Globacom 9Mobile Airtel" at bounding box center [544, 290] width 433 height 29
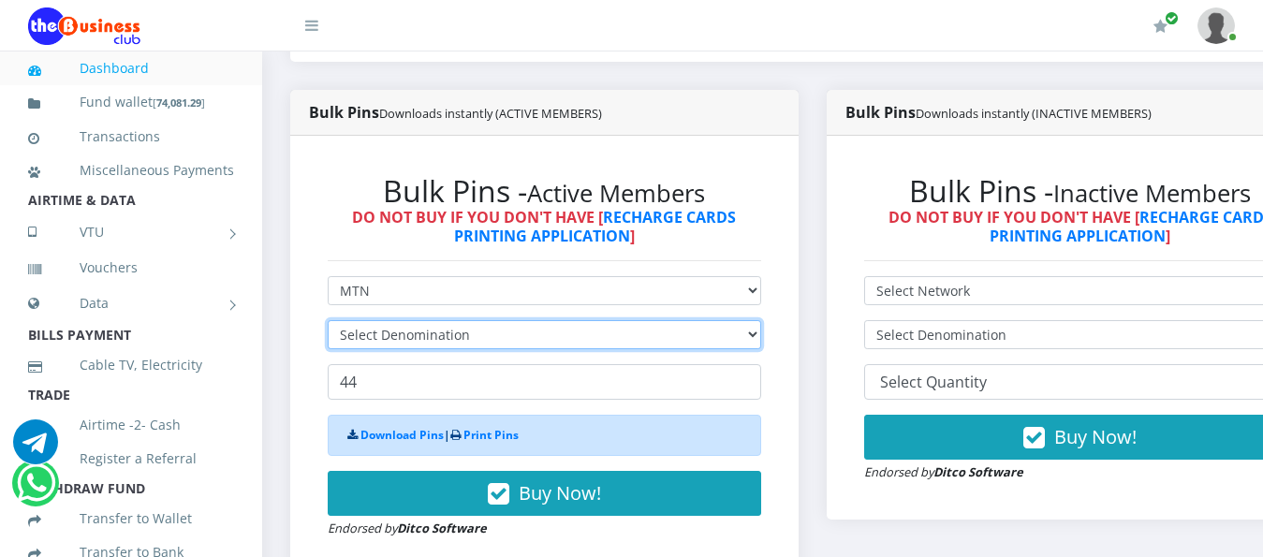
click at [483, 320] on select "Select Denomination" at bounding box center [544, 334] width 433 height 29
click at [661, 320] on select "Select Denomination" at bounding box center [544, 334] width 433 height 29
click at [736, 320] on select "Select Denomination" at bounding box center [544, 334] width 433 height 29
click at [733, 320] on select "Select Denomination" at bounding box center [544, 334] width 433 height 29
click at [732, 320] on select "Select Denomination" at bounding box center [544, 334] width 433 height 29
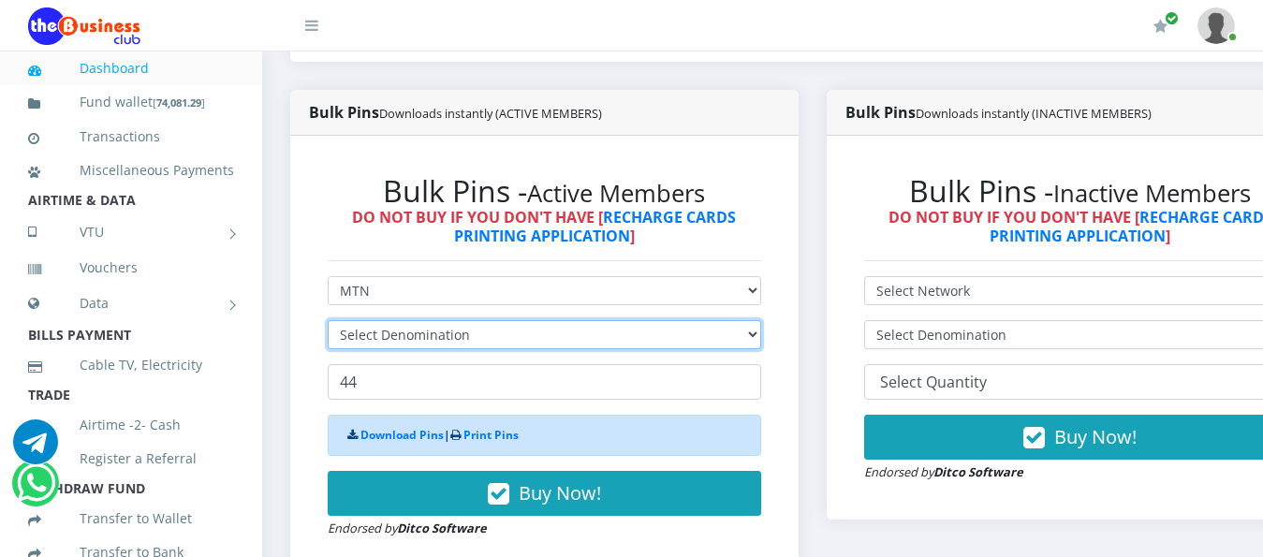
click at [732, 320] on select "Select Denomination" at bounding box center [544, 334] width 433 height 29
click at [725, 320] on select "Select Denomination" at bounding box center [544, 334] width 433 height 29
click at [721, 320] on select "Select Denomination" at bounding box center [544, 334] width 433 height 29
click at [715, 320] on select "Select Denomination" at bounding box center [544, 334] width 433 height 29
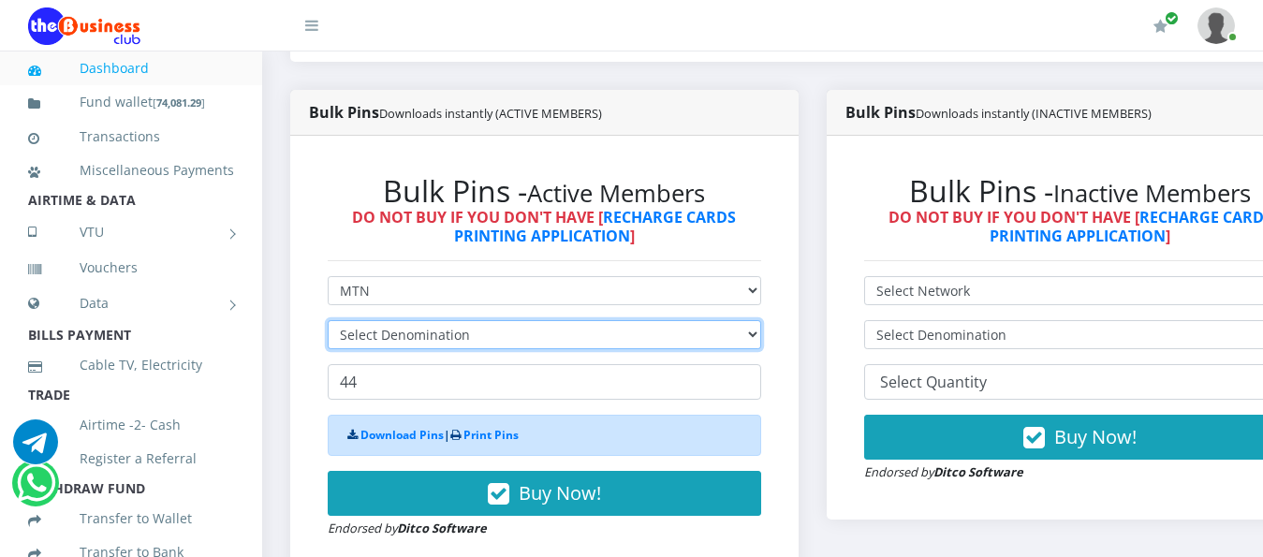
click at [758, 320] on select "Select Denomination" at bounding box center [544, 334] width 433 height 29
click at [759, 320] on select "Select Denomination" at bounding box center [544, 334] width 433 height 29
click at [761, 320] on select "Select Denomination" at bounding box center [544, 334] width 433 height 29
click at [757, 320] on select "Select Denomination" at bounding box center [544, 334] width 433 height 29
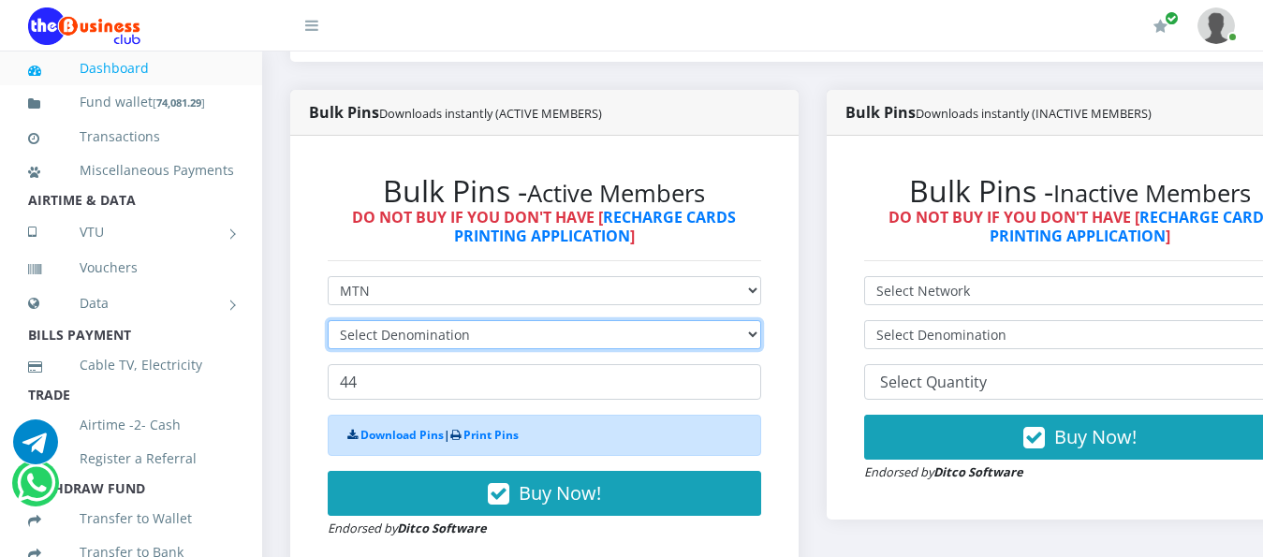
click at [757, 320] on select "Select Denomination" at bounding box center [544, 334] width 433 height 29
click at [760, 320] on select "Select Denomination" at bounding box center [544, 334] width 433 height 29
click at [761, 320] on select "Select Denomination" at bounding box center [544, 334] width 433 height 29
click at [754, 320] on select "Select Denomination" at bounding box center [544, 334] width 433 height 29
click at [746, 322] on select "Select Denomination" at bounding box center [544, 334] width 433 height 29
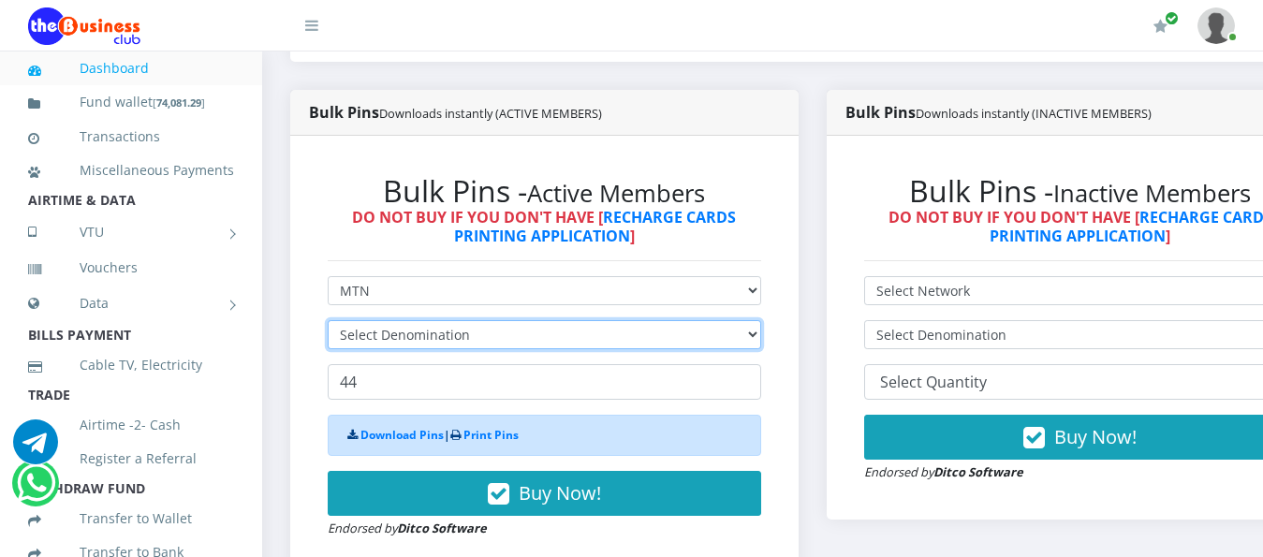
click at [761, 320] on select "Select Denomination" at bounding box center [544, 334] width 433 height 29
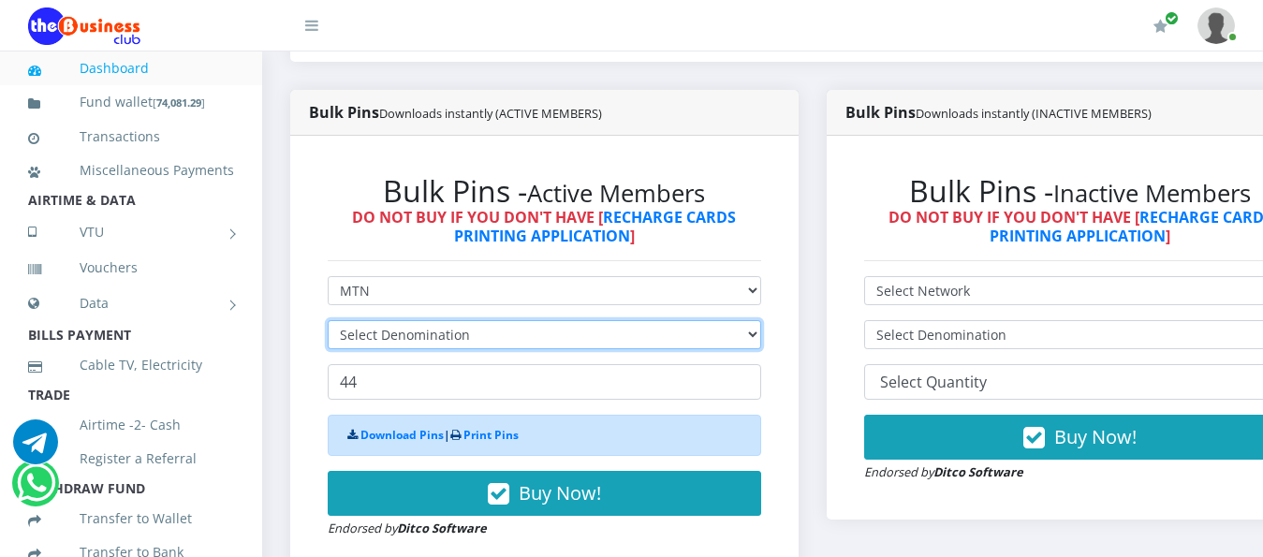
click at [761, 320] on select "Select Denomination" at bounding box center [544, 334] width 433 height 29
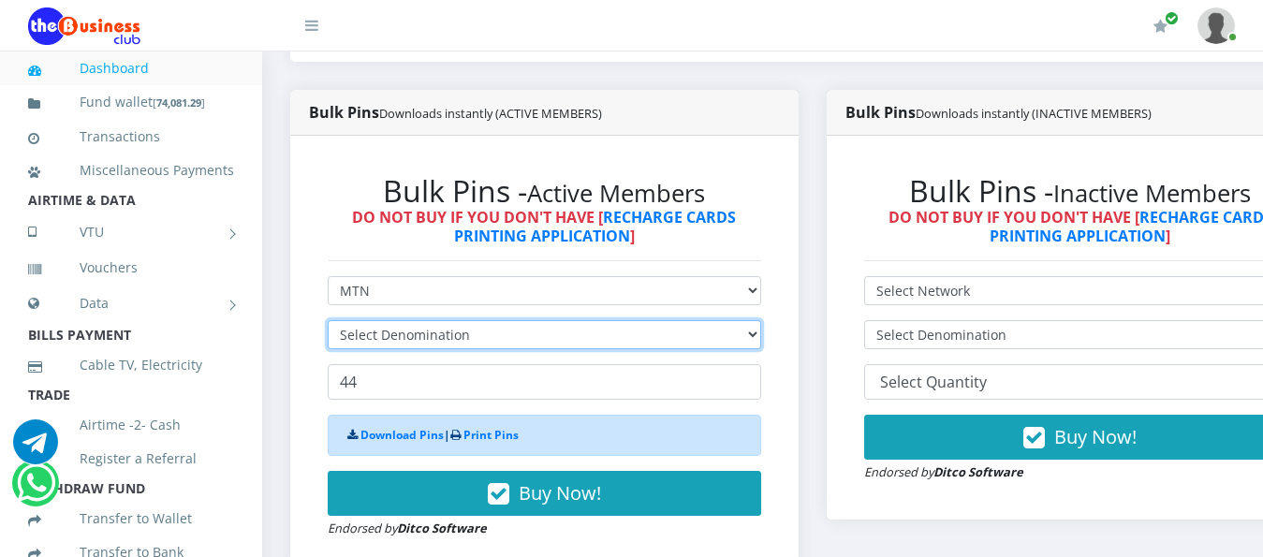
click at [761, 320] on select "Select Denomination" at bounding box center [544, 334] width 433 height 29
click at [758, 320] on select "Select Denomination" at bounding box center [544, 334] width 433 height 29
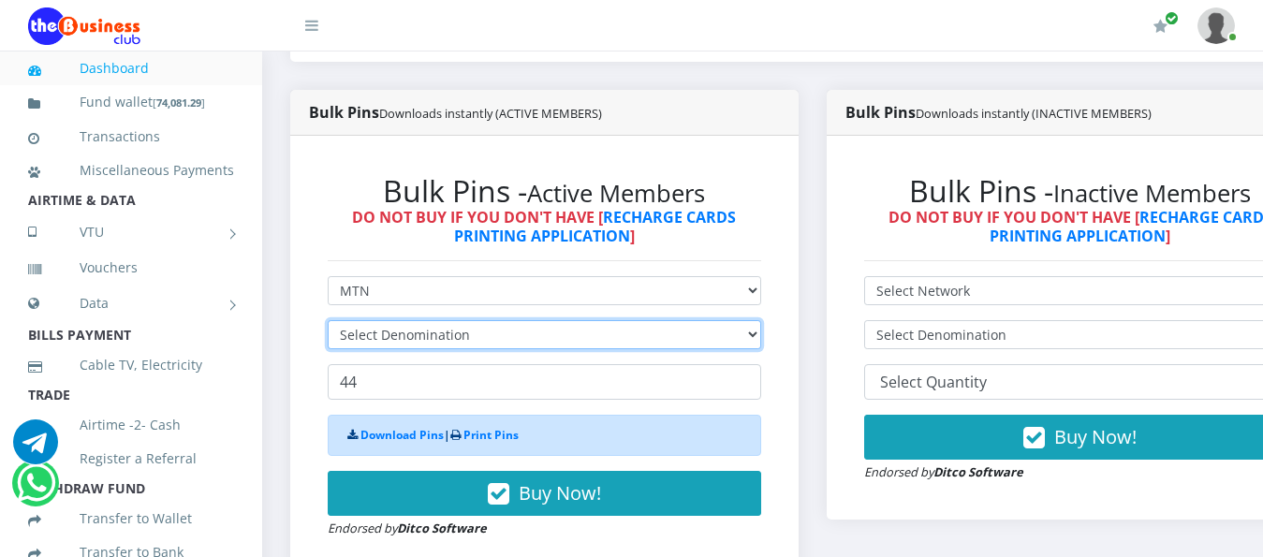
click at [758, 320] on select "Select Denomination" at bounding box center [544, 334] width 433 height 29
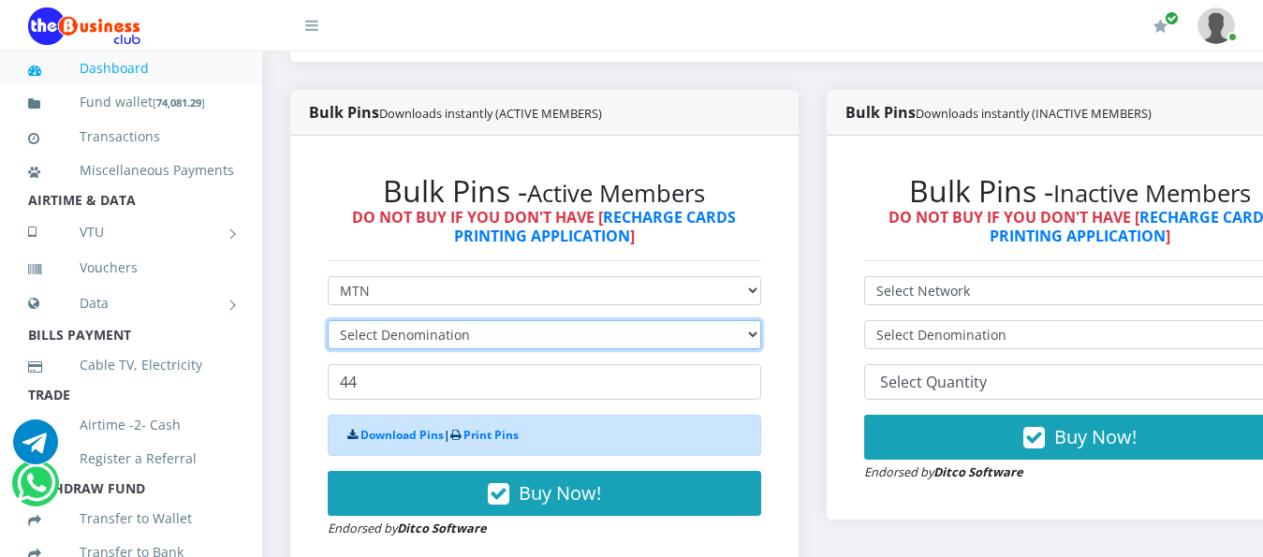
click at [758, 320] on select "Select Denomination" at bounding box center [544, 334] width 433 height 29
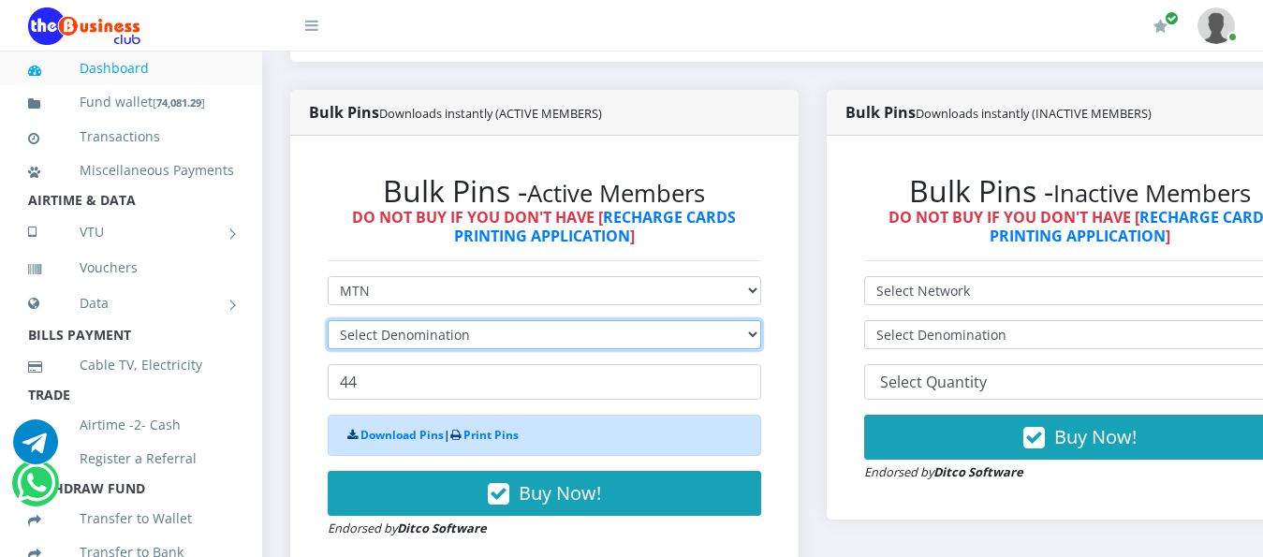
click at [759, 320] on select "Select Denomination" at bounding box center [544, 334] width 433 height 29
click at [757, 320] on select "Select Denomination" at bounding box center [544, 334] width 433 height 29
drag, startPoint x: 756, startPoint y: 315, endPoint x: 748, endPoint y: 321, distance: 10.7
click at [756, 320] on select "Select Denomination" at bounding box center [544, 334] width 433 height 29
click at [747, 321] on select "Select Denomination" at bounding box center [544, 334] width 433 height 29
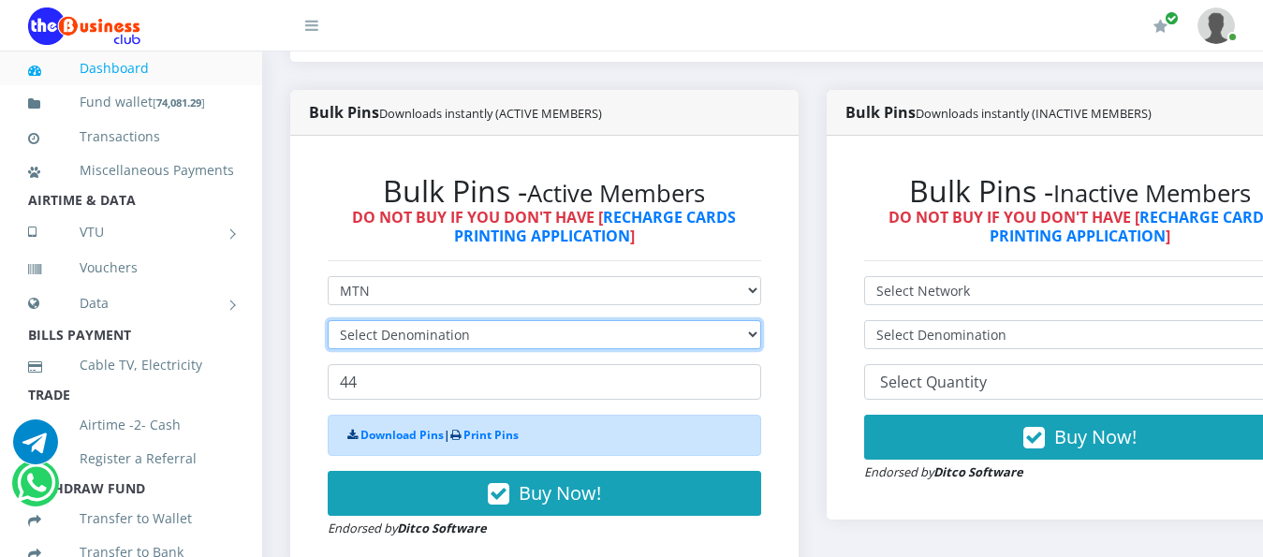
click at [705, 325] on select "Select Denomination" at bounding box center [544, 334] width 433 height 29
drag, startPoint x: 711, startPoint y: 324, endPoint x: 748, endPoint y: 317, distance: 37.1
click at [712, 324] on select "Select Denomination" at bounding box center [544, 334] width 433 height 29
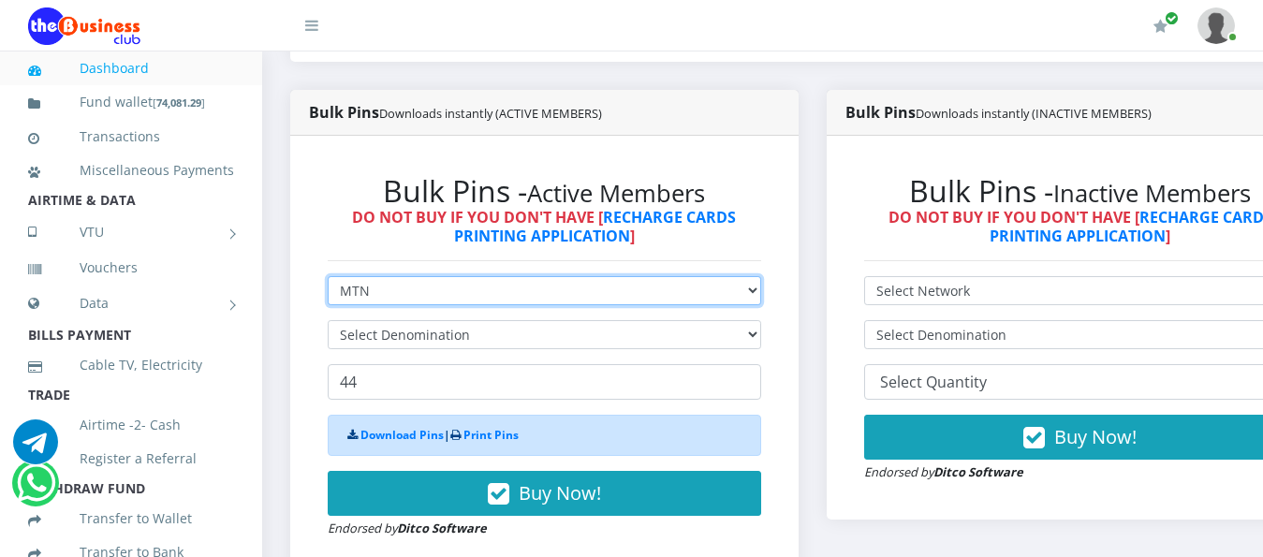
click at [761, 276] on select "Select Network MTN Globacom 9Mobile Airtel" at bounding box center [544, 290] width 433 height 29
click at [328, 276] on select "Select Network MTN Globacom 9Mobile Airtel" at bounding box center [544, 290] width 433 height 29
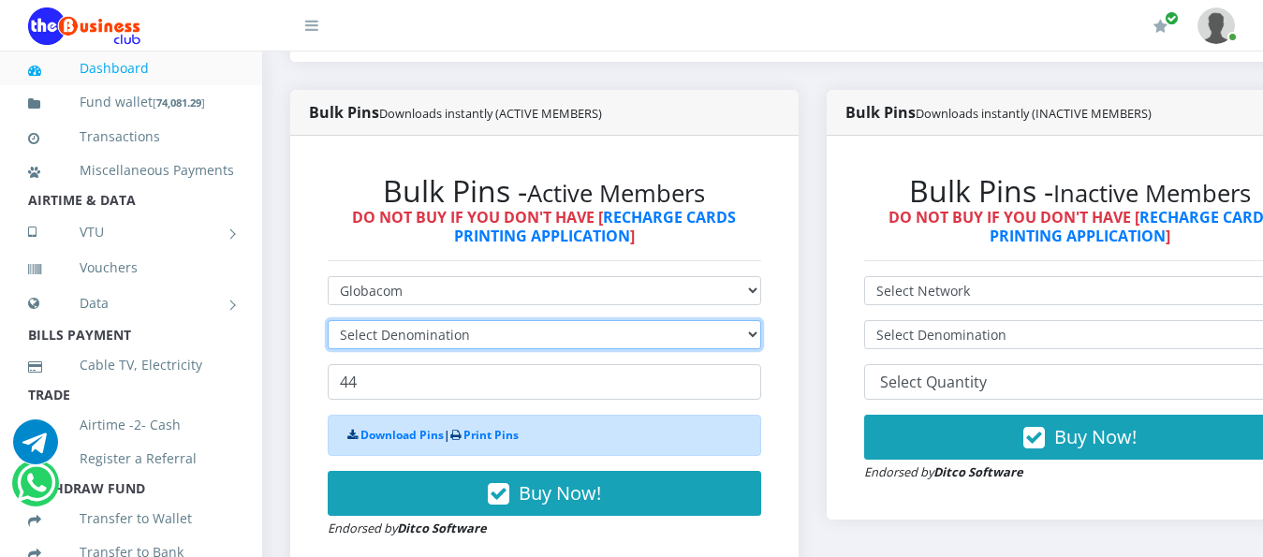
click at [752, 320] on select "Select Denomination" at bounding box center [544, 334] width 433 height 29
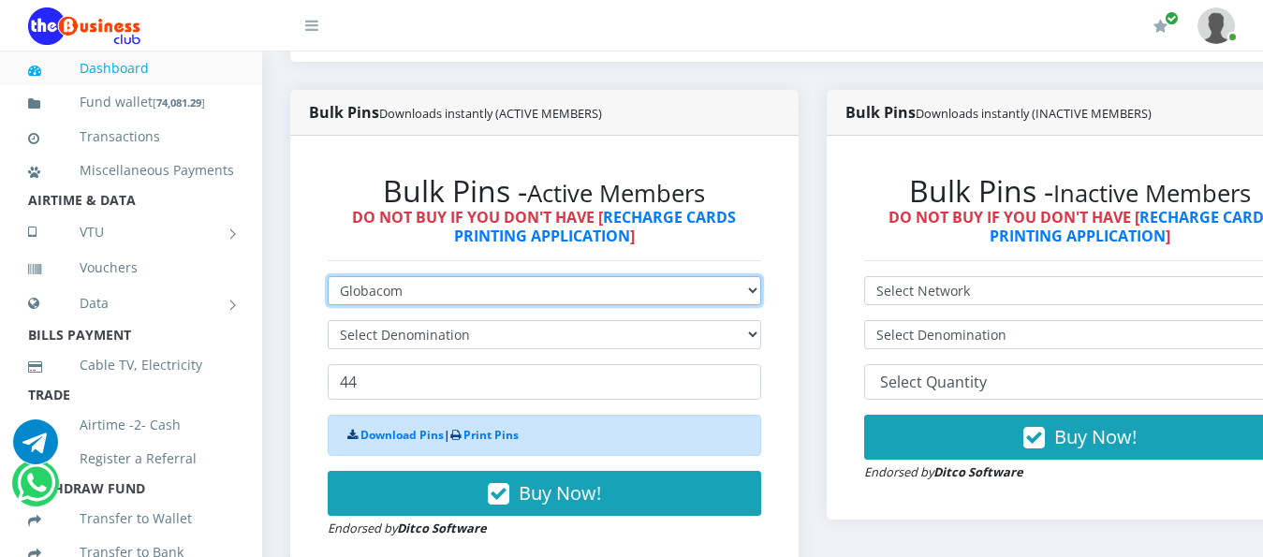
click at [758, 276] on select "Select Network MTN Globacom 9Mobile Airtel" at bounding box center [544, 290] width 433 height 29
select select "MTN"
click at [328, 276] on select "Select Network MTN Globacom 9Mobile Airtel" at bounding box center [544, 290] width 433 height 29
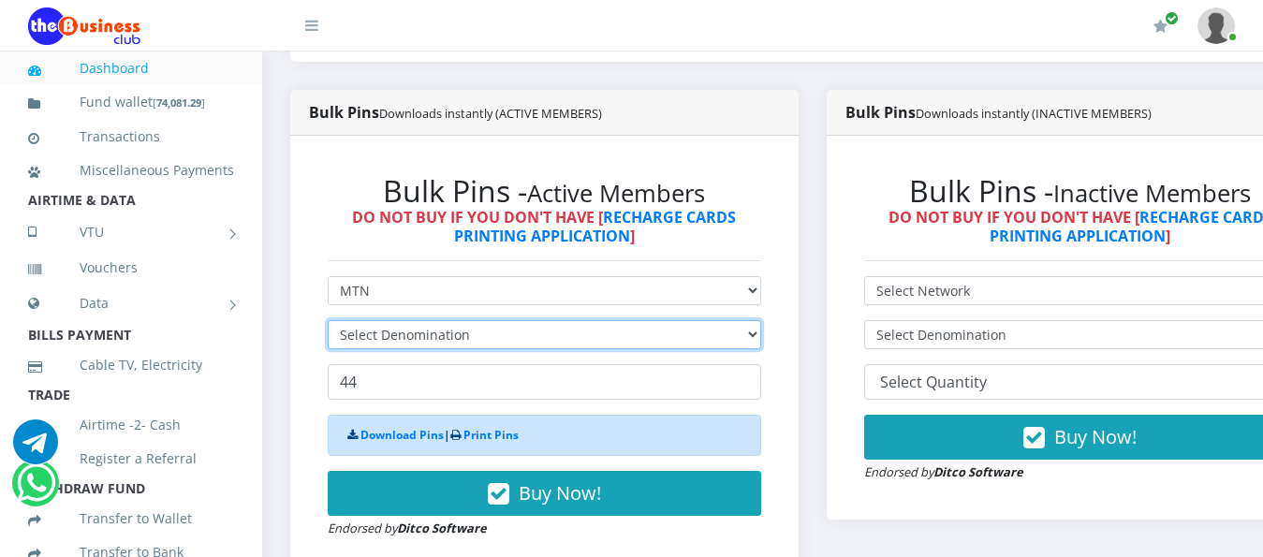
click at [751, 320] on select "Select Denomination" at bounding box center [544, 334] width 433 height 29
click at [756, 320] on select "Select Denomination" at bounding box center [544, 334] width 433 height 29
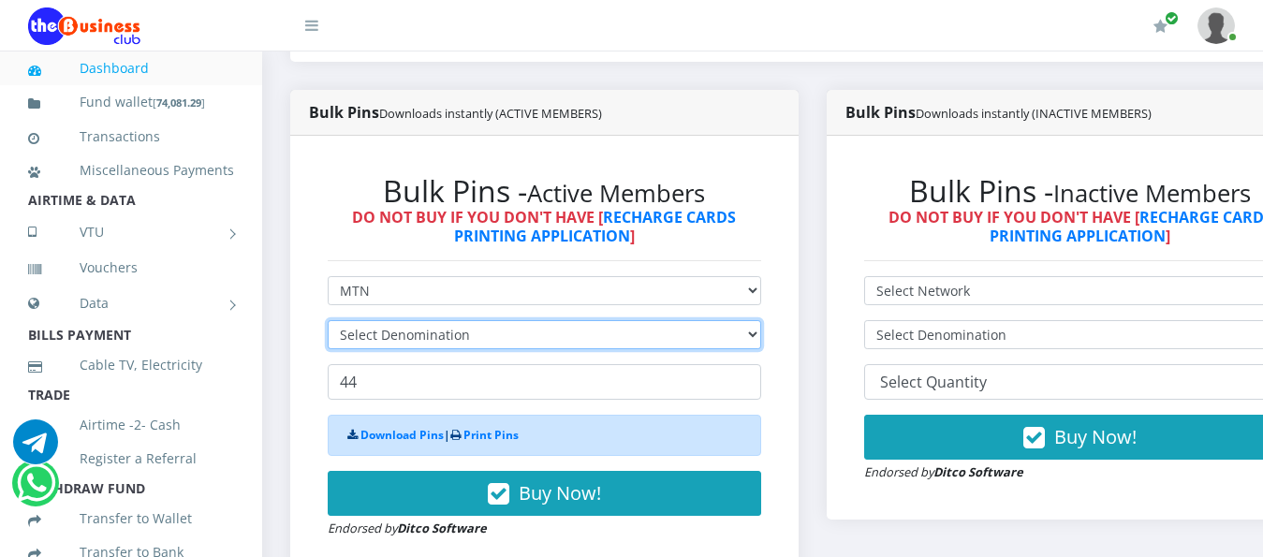
click at [758, 320] on select "Select Denomination" at bounding box center [544, 334] width 433 height 29
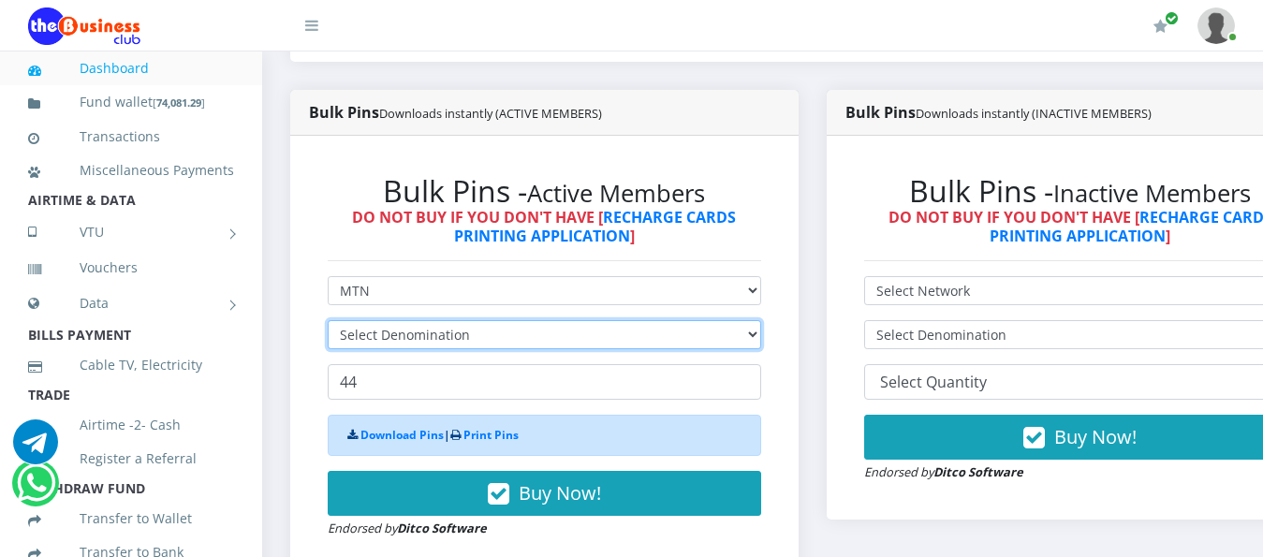
click at [758, 320] on select "Select Denomination" at bounding box center [544, 334] width 433 height 29
click at [761, 320] on select "Select Denomination" at bounding box center [544, 334] width 433 height 29
click at [761, 320] on select "Select Denomination MTN NGN100 - ₦96.99 MTN NGN200 - ₦193.98 MTN NGN400 - ₦387.…" at bounding box center [544, 334] width 433 height 29
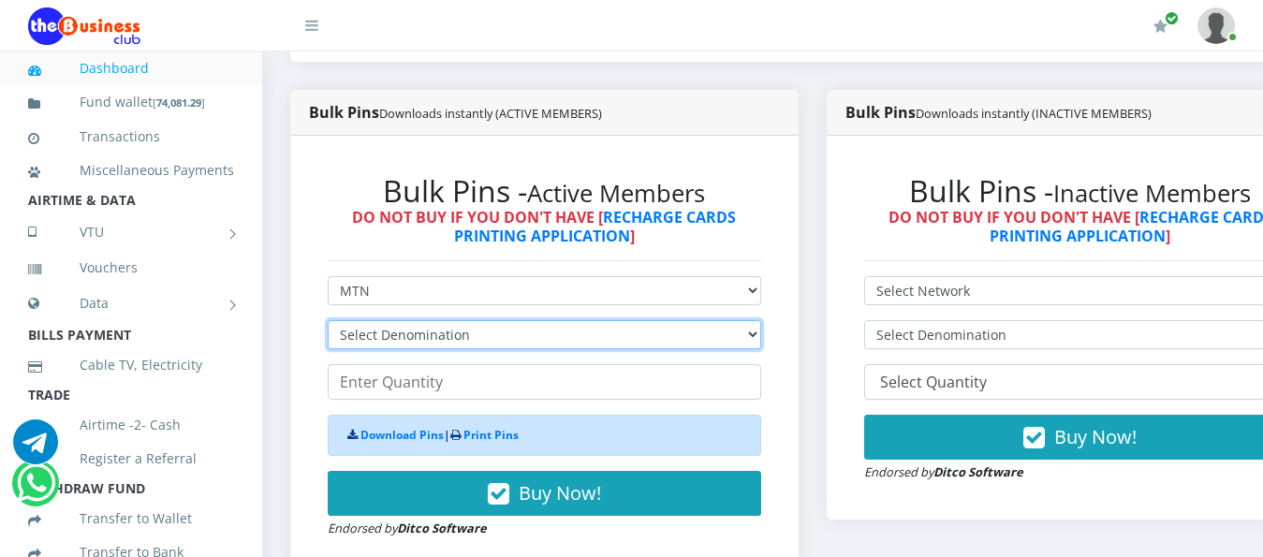
click at [761, 320] on select "Select Denomination MTN NGN100 - ₦96.99 MTN NGN200 - ₦193.98 MTN NGN400 - ₦387.…" at bounding box center [544, 334] width 433 height 29
select select "193.98-200"
click at [328, 320] on select "Select Denomination MTN NGN100 - ₦96.99 MTN NGN200 - ₦193.98 MTN NGN400 - ₦387.…" at bounding box center [544, 334] width 433 height 29
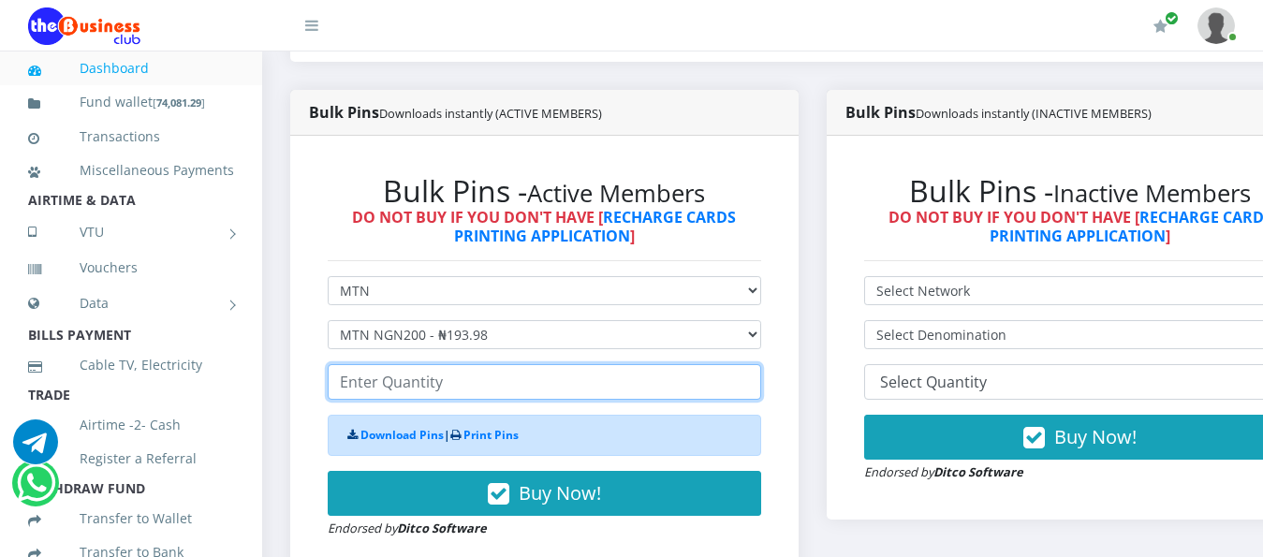
click at [490, 369] on input "number" at bounding box center [544, 382] width 433 height 36
type input "2"
type input "176"
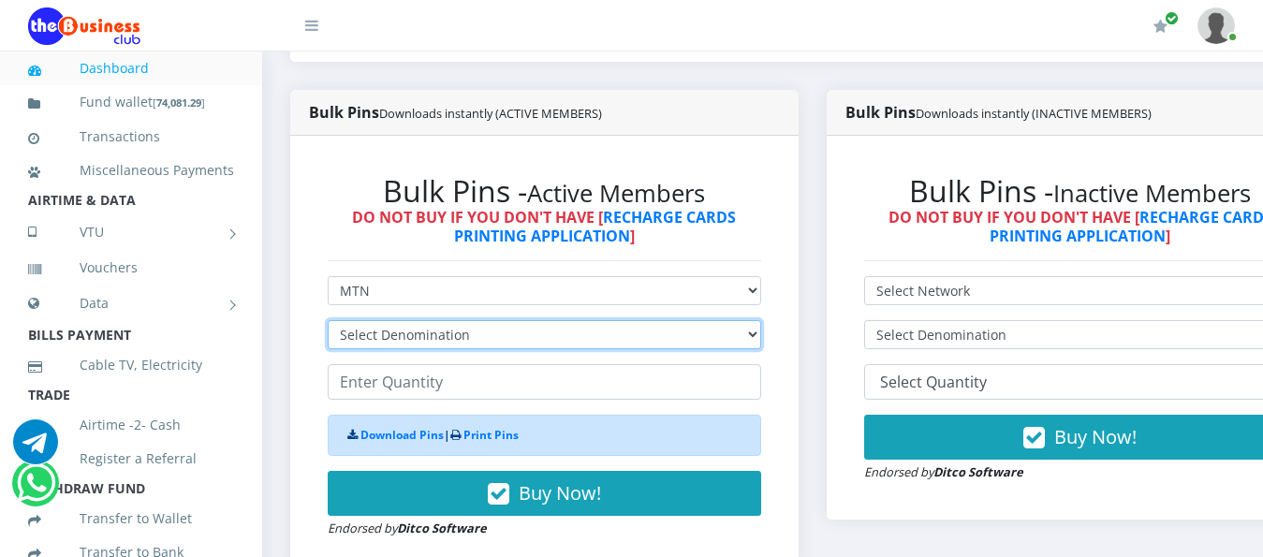
click at [494, 320] on select "Select Denomination MTN NGN100 - ₦96.99 MTN NGN200 - ₦193.98 MTN NGN400 - ₦387.…" at bounding box center [544, 334] width 433 height 29
select select "193.98-200"
click at [328, 320] on select "Select Denomination MTN NGN100 - ₦96.99 MTN NGN200 - ₦193.98 MTN NGN400 - ₦387.…" at bounding box center [544, 334] width 433 height 29
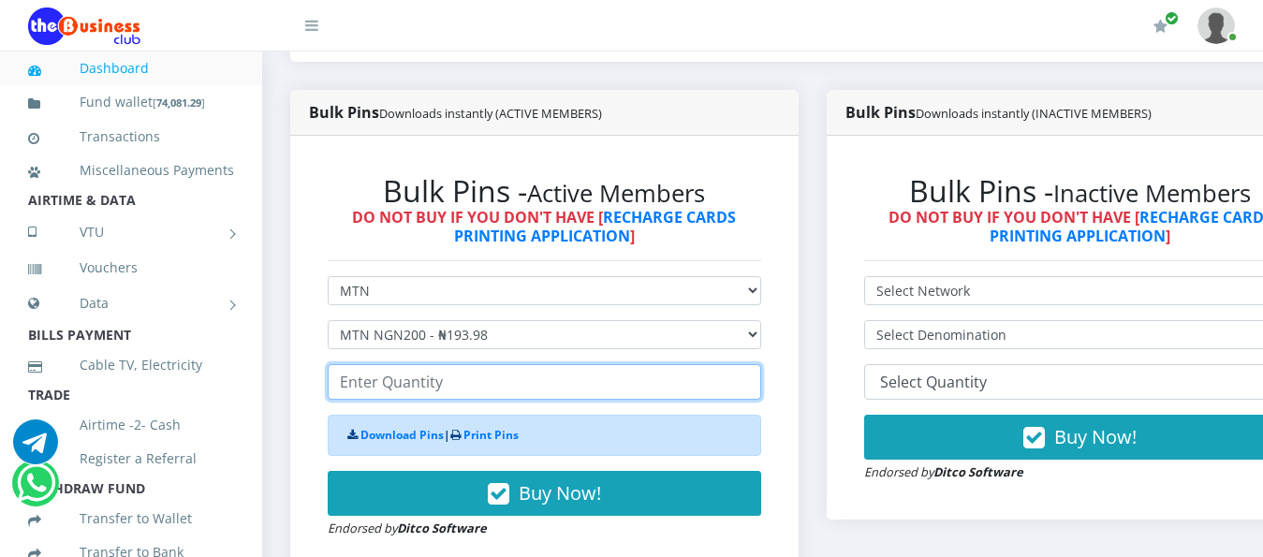
click at [396, 368] on input "number" at bounding box center [544, 382] width 433 height 36
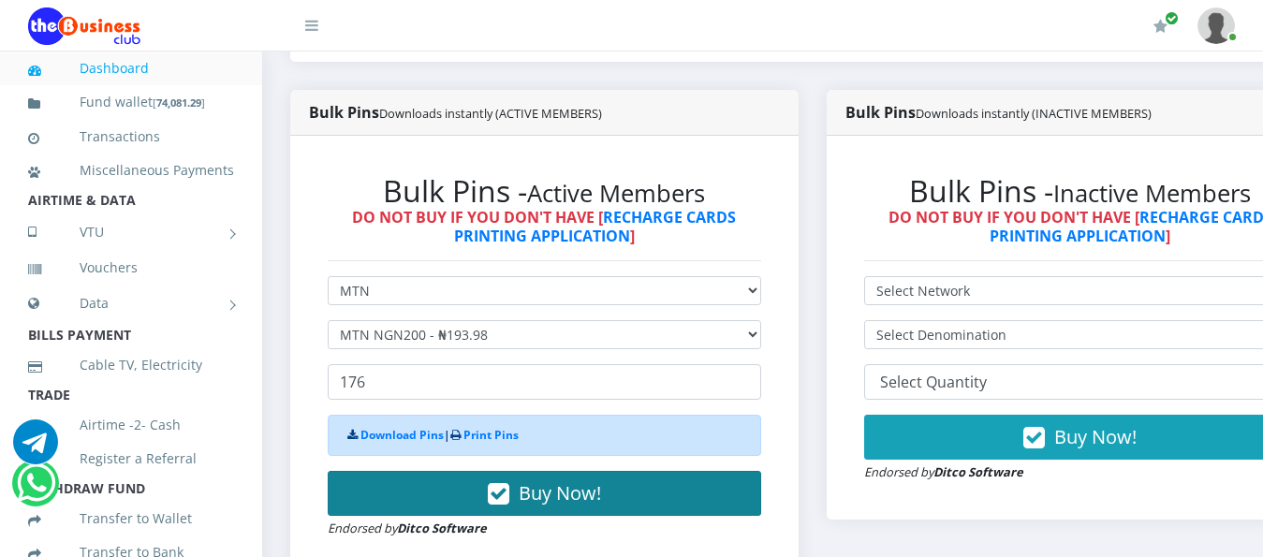
click at [438, 477] on button "Buy Now!" at bounding box center [544, 493] width 433 height 45
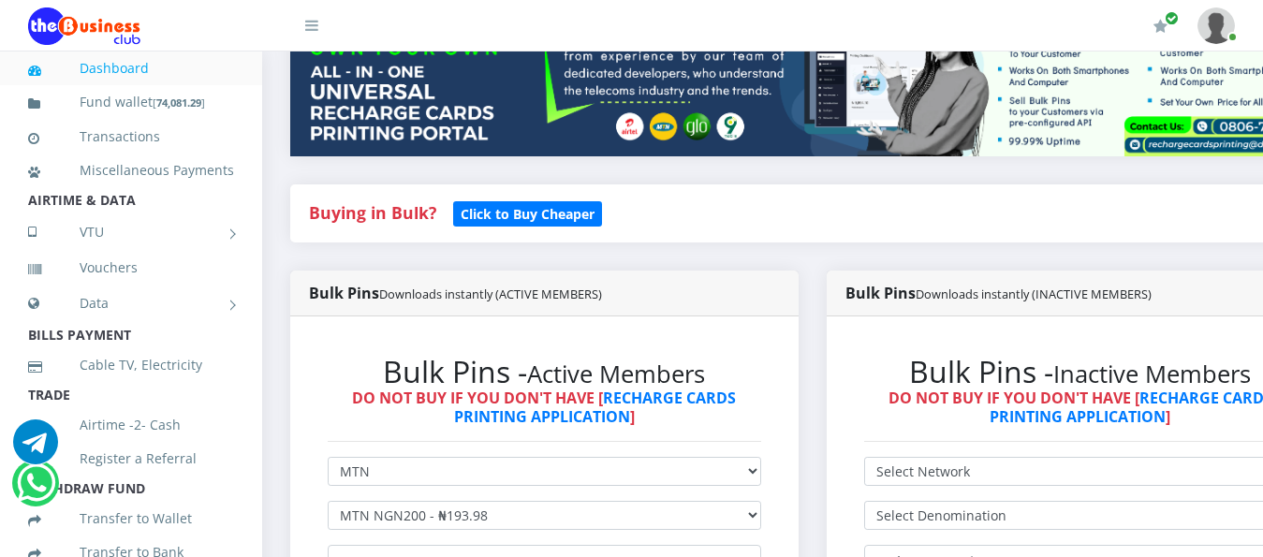
scroll to position [578, 0]
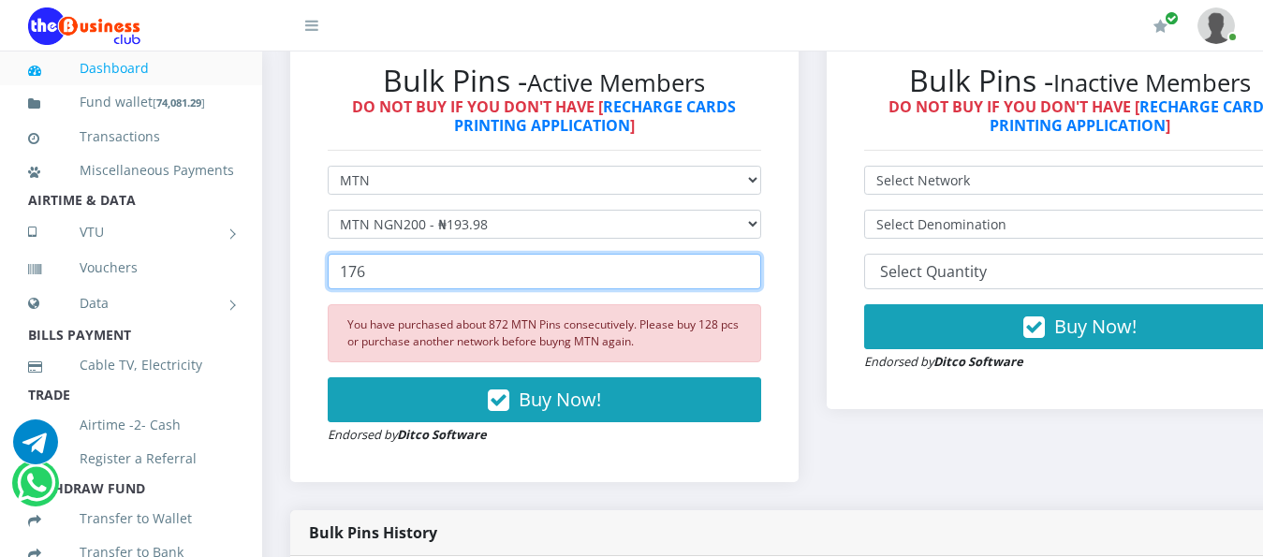
drag, startPoint x: 386, startPoint y: 254, endPoint x: 346, endPoint y: 259, distance: 39.7
click at [346, 259] on input "176" at bounding box center [544, 272] width 433 height 36
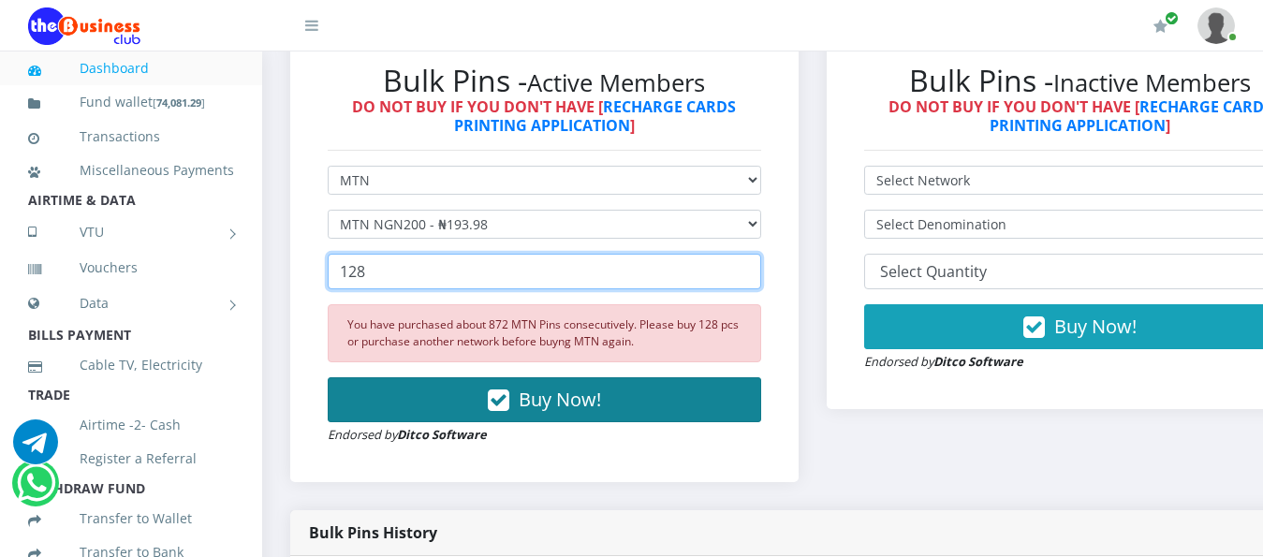
type input "128"
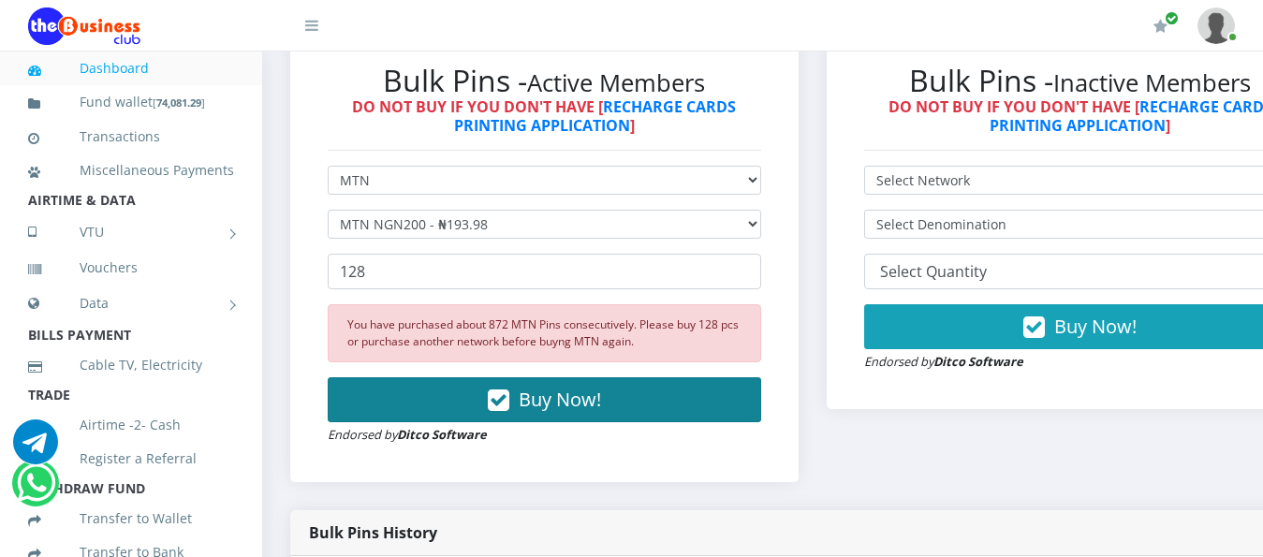
click at [489, 378] on button "Buy Now!" at bounding box center [544, 399] width 433 height 45
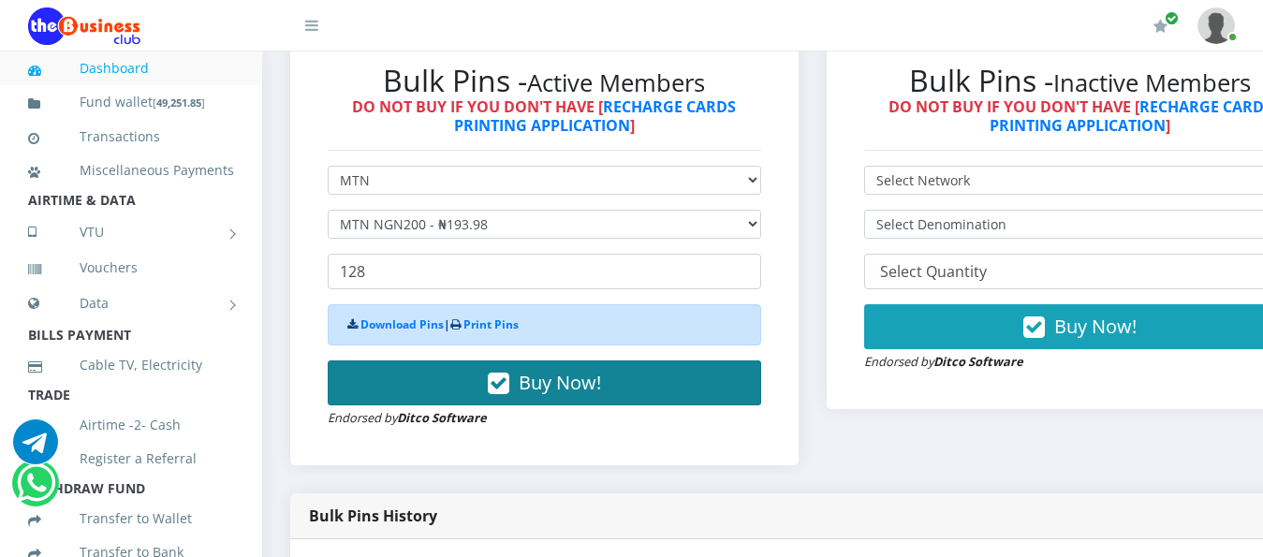
scroll to position [485, 0]
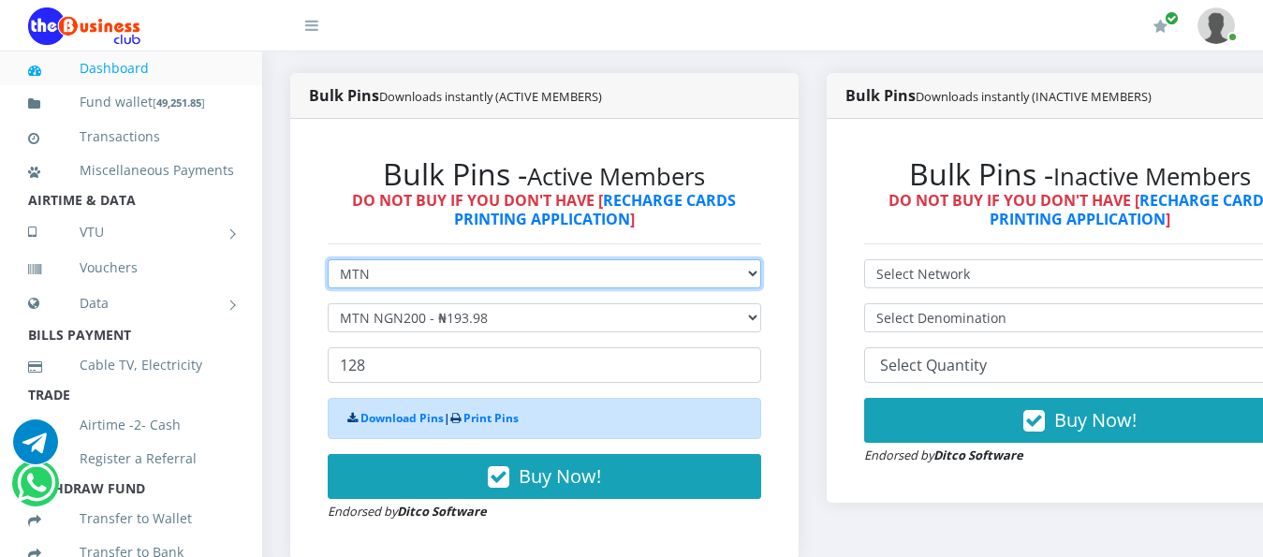
click at [505, 268] on select "Select Network MTN Globacom 9Mobile Airtel" at bounding box center [544, 273] width 433 height 29
select select "Airtel"
click at [328, 259] on select "Select Network MTN Globacom 9Mobile Airtel" at bounding box center [544, 273] width 433 height 29
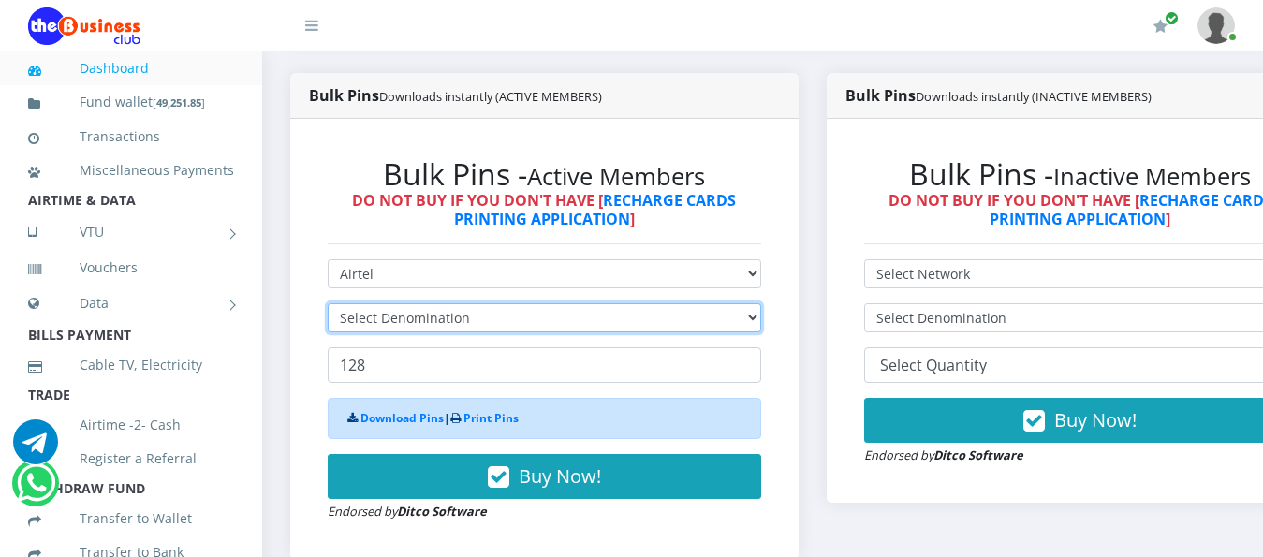
click at [516, 303] on select "Select Denomination" at bounding box center [544, 317] width 433 height 29
click at [761, 305] on select "Select Denomination" at bounding box center [544, 317] width 433 height 29
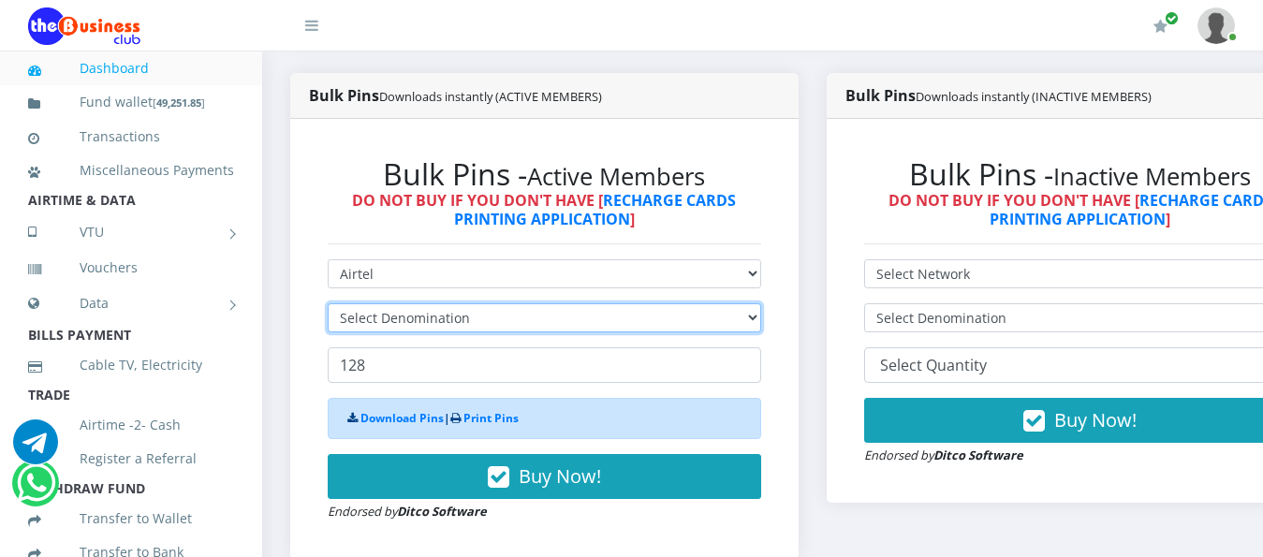
click at [761, 305] on select "Select Denomination" at bounding box center [544, 317] width 433 height 29
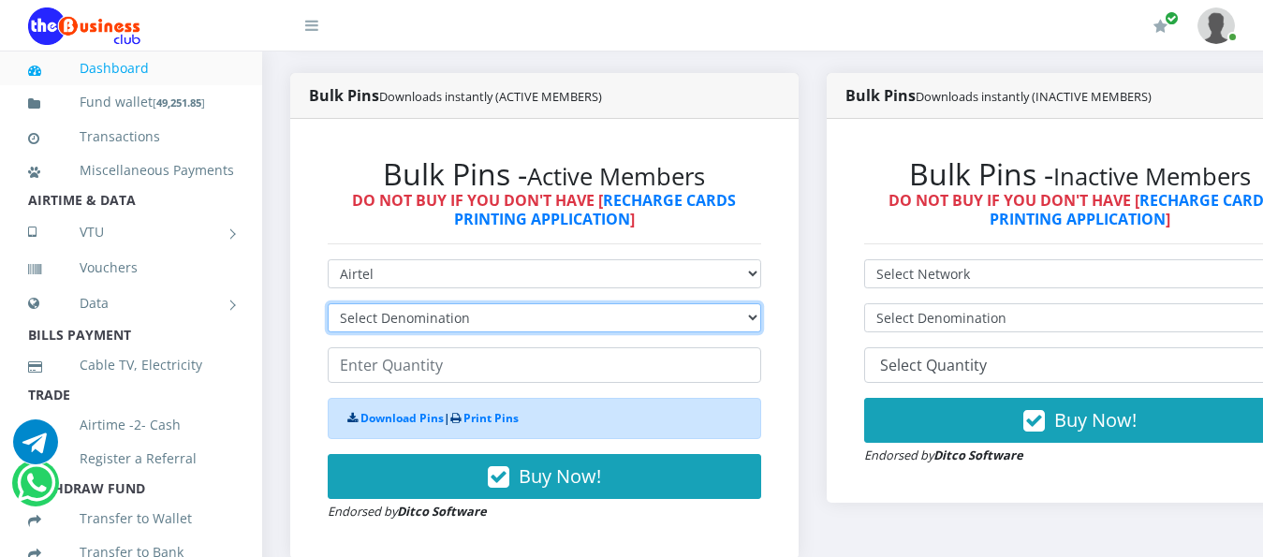
click at [761, 305] on select "Select Denomination Airtel NGN100 - ₦96.38 Airtel NGN200 - ₦192.76 Airtel NGN50…" at bounding box center [544, 317] width 433 height 29
click at [761, 304] on select "Select Denomination Airtel NGN100 - ₦96.38 Airtel NGN200 - ₦192.76 Airtel NGN50…" at bounding box center [544, 317] width 433 height 29
select select "96.38-100"
click at [328, 303] on select "Select Denomination Airtel NGN100 - ₦96.38 Airtel NGN200 - ₦192.76 Airtel NGN50…" at bounding box center [544, 317] width 433 height 29
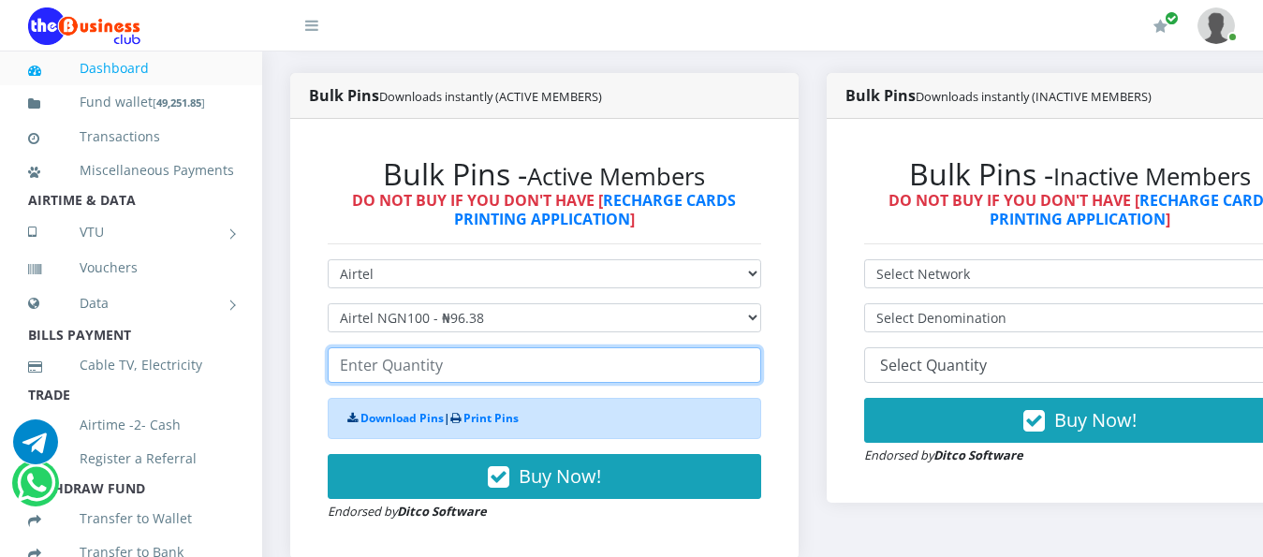
click at [462, 347] on input "number" at bounding box center [544, 365] width 433 height 36
type input "8"
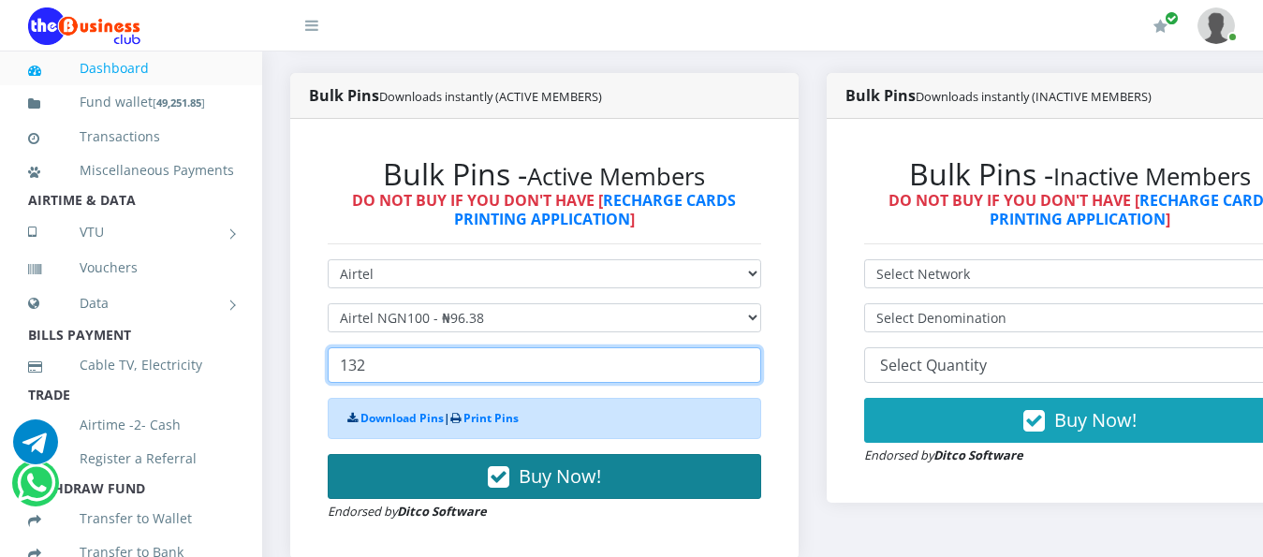
type input "132"
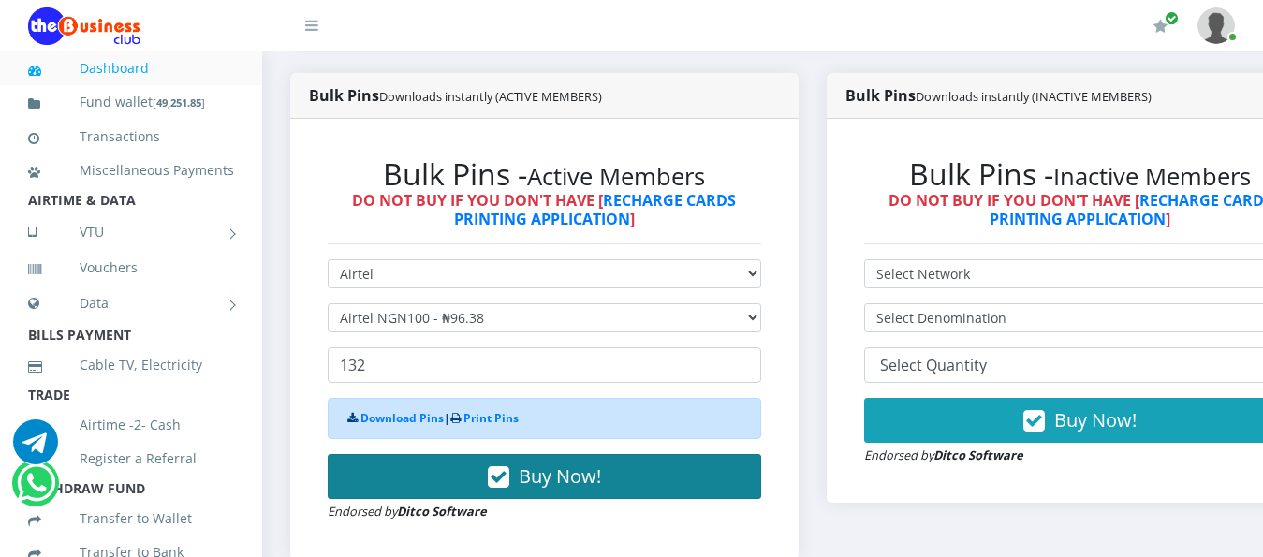
click at [468, 463] on button "Buy Now!" at bounding box center [544, 476] width 433 height 45
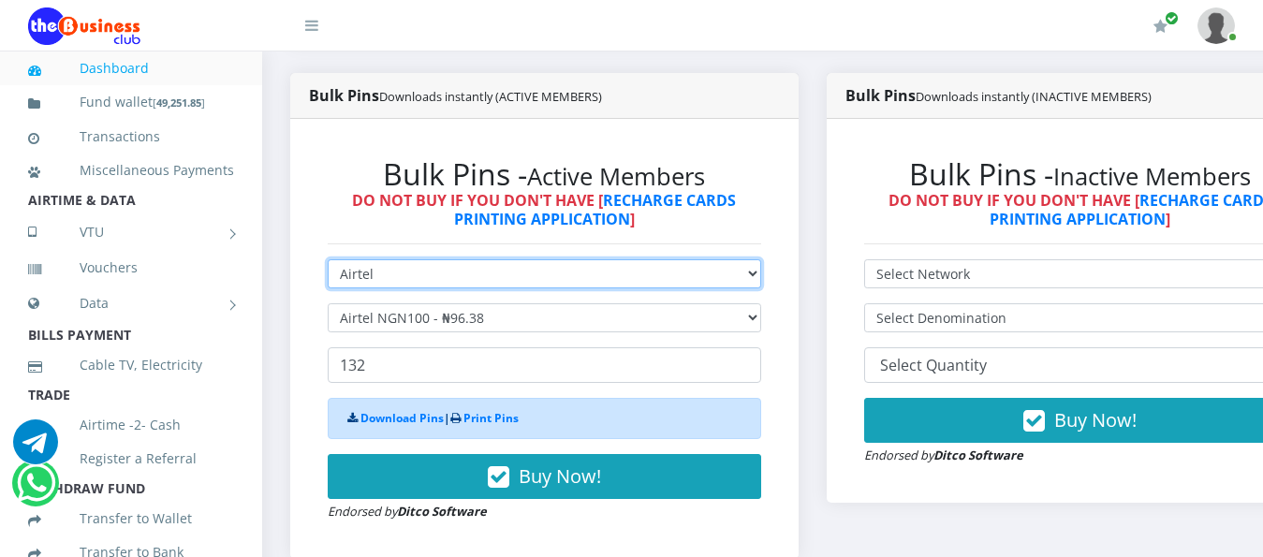
click at [456, 259] on select "Select Network MTN Globacom 9Mobile Airtel" at bounding box center [544, 273] width 433 height 29
select select "MTN"
click at [328, 259] on select "Select Network MTN Globacom 9Mobile Airtel" at bounding box center [544, 273] width 433 height 29
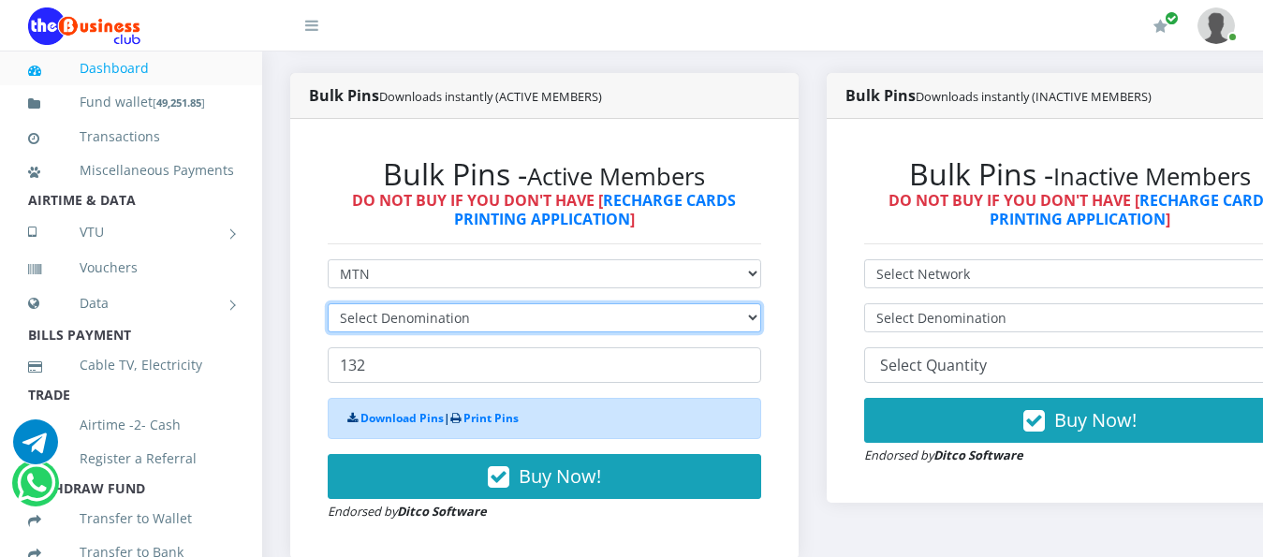
click at [535, 303] on select "Select Denomination" at bounding box center [544, 317] width 433 height 29
click at [536, 303] on select "Select Denomination" at bounding box center [544, 317] width 433 height 29
click at [618, 308] on select "Select Denomination" at bounding box center [544, 317] width 433 height 29
click at [761, 303] on select "Select Denomination MTN NGN100 - ₦96.99 MTN NGN200 - ₦193.98 MTN NGN400 - ₦387.…" at bounding box center [544, 317] width 433 height 29
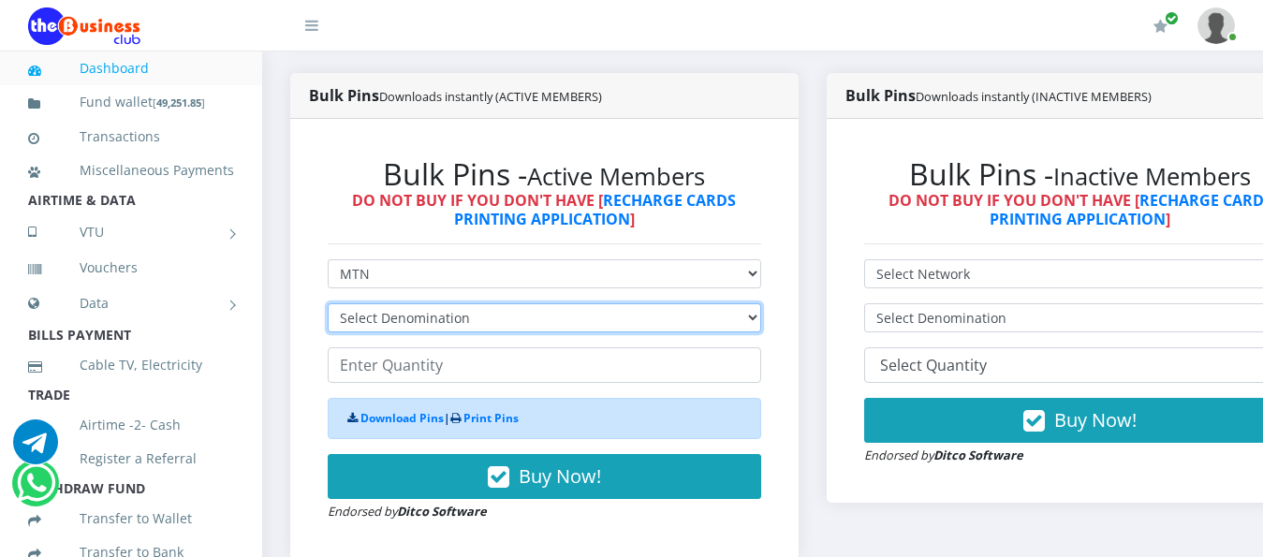
select select "96.99-100"
click at [328, 303] on select "Select Denomination MTN NGN100 - ₦96.99 MTN NGN200 - ₦193.98 MTN NGN400 - ₦387.…" at bounding box center [544, 317] width 433 height 29
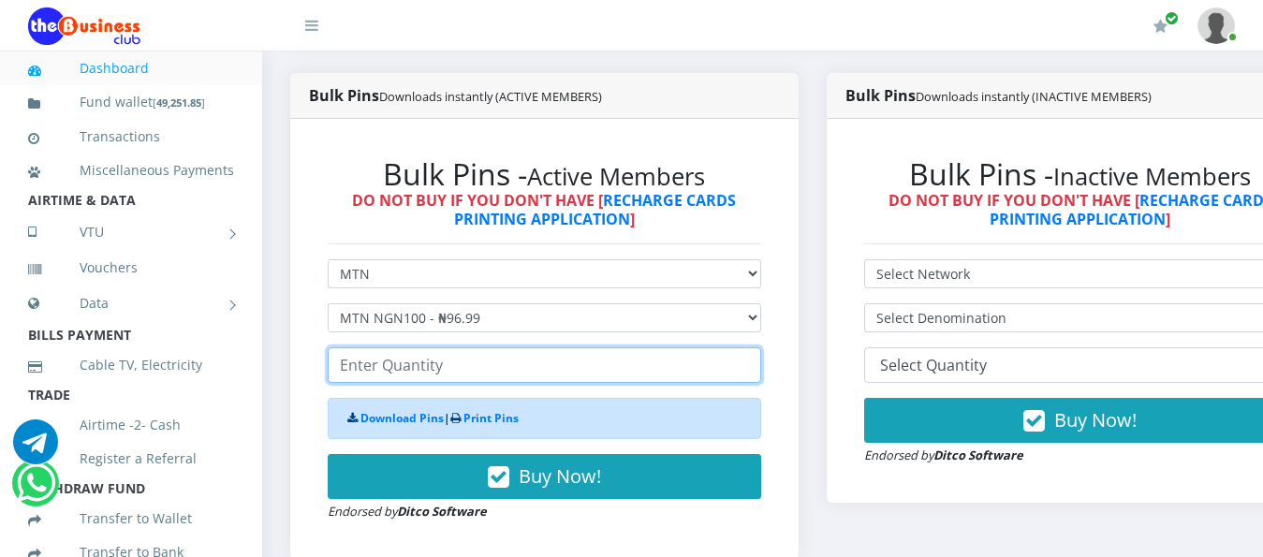
click at [425, 347] on input "number" at bounding box center [544, 365] width 433 height 36
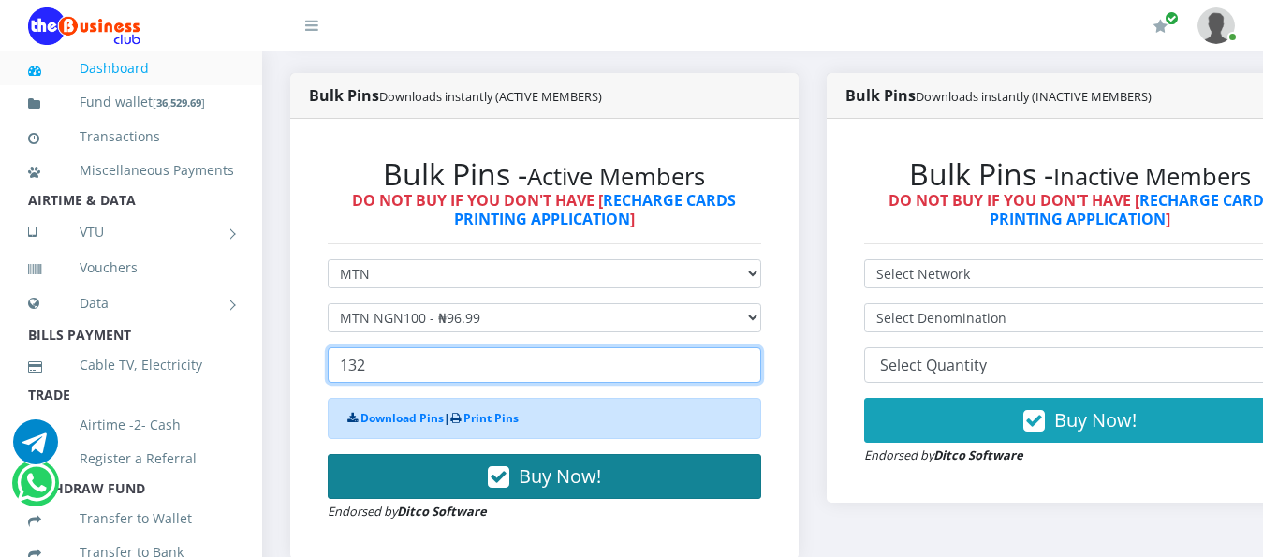
type input "132"
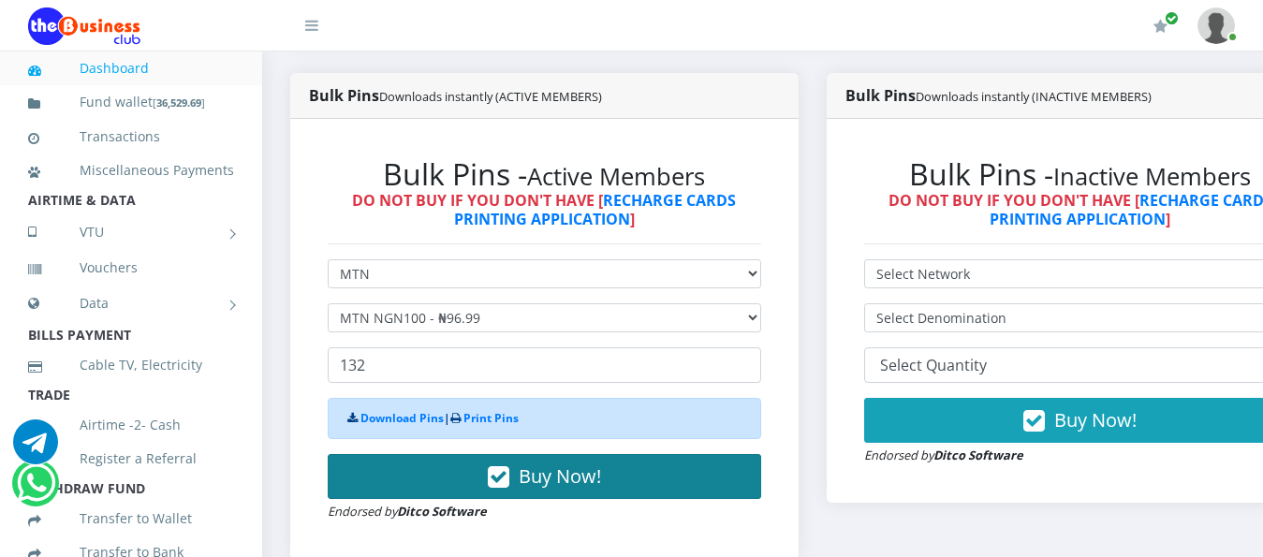
click at [455, 461] on button "Buy Now!" at bounding box center [544, 476] width 433 height 45
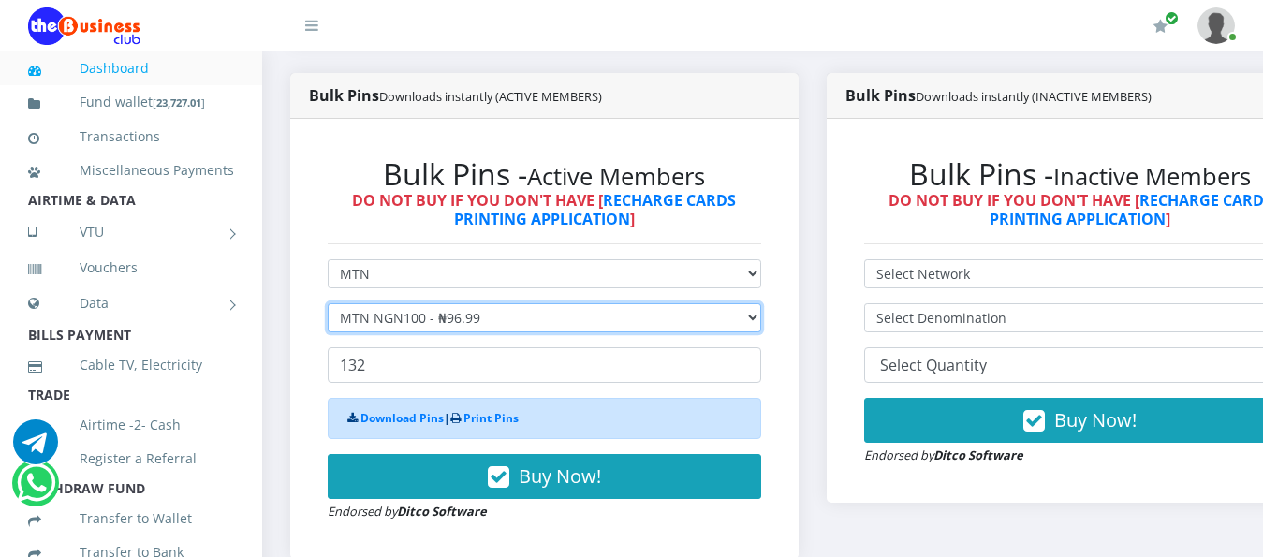
click at [476, 303] on select "Select Denomination MTN NGN100 - ₦96.99 MTN NGN200 - ₦193.98 MTN NGN400 - ₦387.…" at bounding box center [544, 317] width 433 height 29
click at [328, 303] on select "Select Denomination MTN NGN100 - ₦96.99 MTN NGN200 - ₦193.98 MTN NGN400 - ₦387.…" at bounding box center [544, 317] width 433 height 29
click at [434, 303] on select "Select Denomination MTN NGN100 - ₦96.99 MTN NGN200 - ₦193.98 MTN NGN400 - ₦387.…" at bounding box center [544, 317] width 433 height 29
select select "193.98-200"
click at [328, 303] on select "Select Denomination MTN NGN100 - ₦96.99 MTN NGN200 - ₦193.98 MTN NGN400 - ₦387.…" at bounding box center [544, 317] width 433 height 29
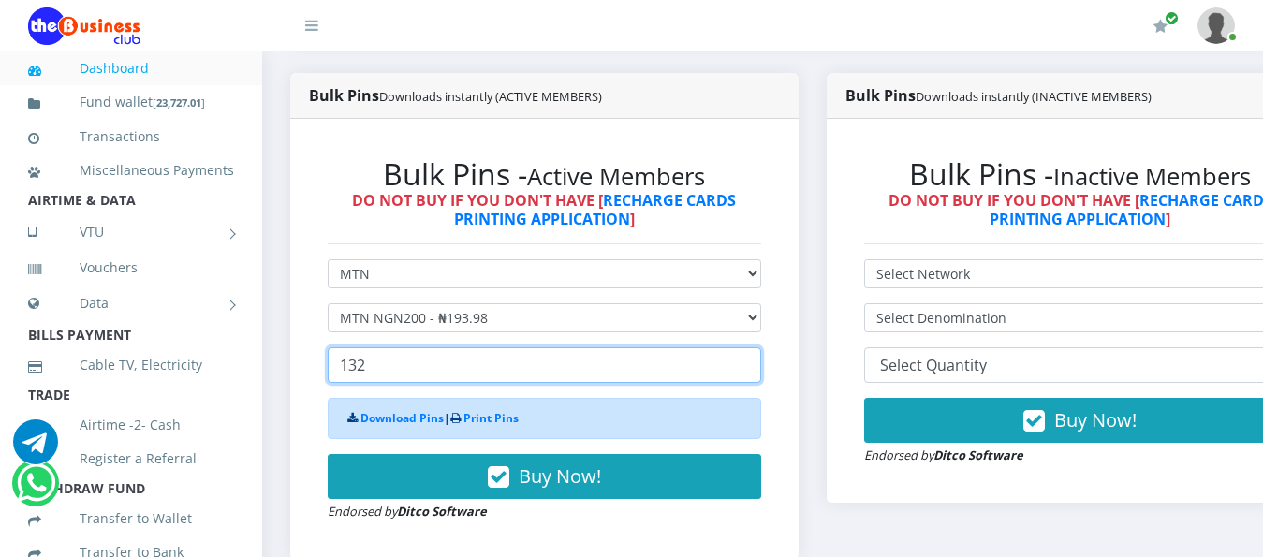
click at [398, 352] on input "132" at bounding box center [544, 365] width 433 height 36
click at [761, 351] on input "94" at bounding box center [544, 365] width 433 height 36
click at [761, 351] on input "93" at bounding box center [544, 365] width 433 height 36
click at [761, 351] on input "92" at bounding box center [544, 365] width 433 height 36
click at [761, 351] on input "85" at bounding box center [544, 365] width 433 height 36
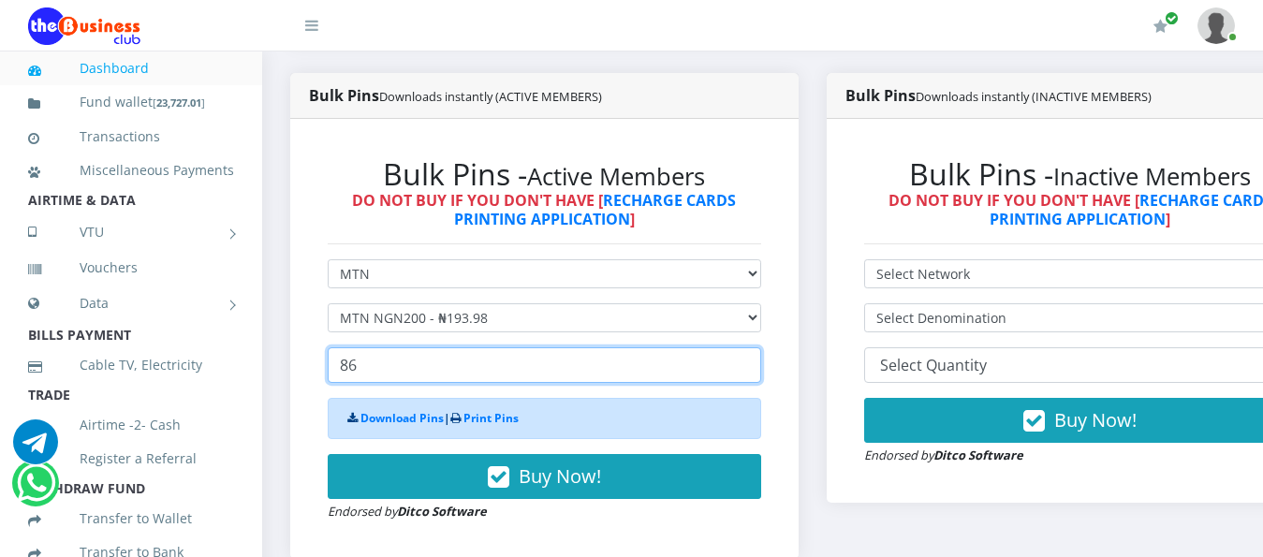
click at [759, 347] on input "86" at bounding box center [544, 365] width 433 height 36
click at [759, 347] on input "87" at bounding box center [544, 365] width 433 height 36
type input "88"
click at [759, 347] on input "88" at bounding box center [544, 365] width 433 height 36
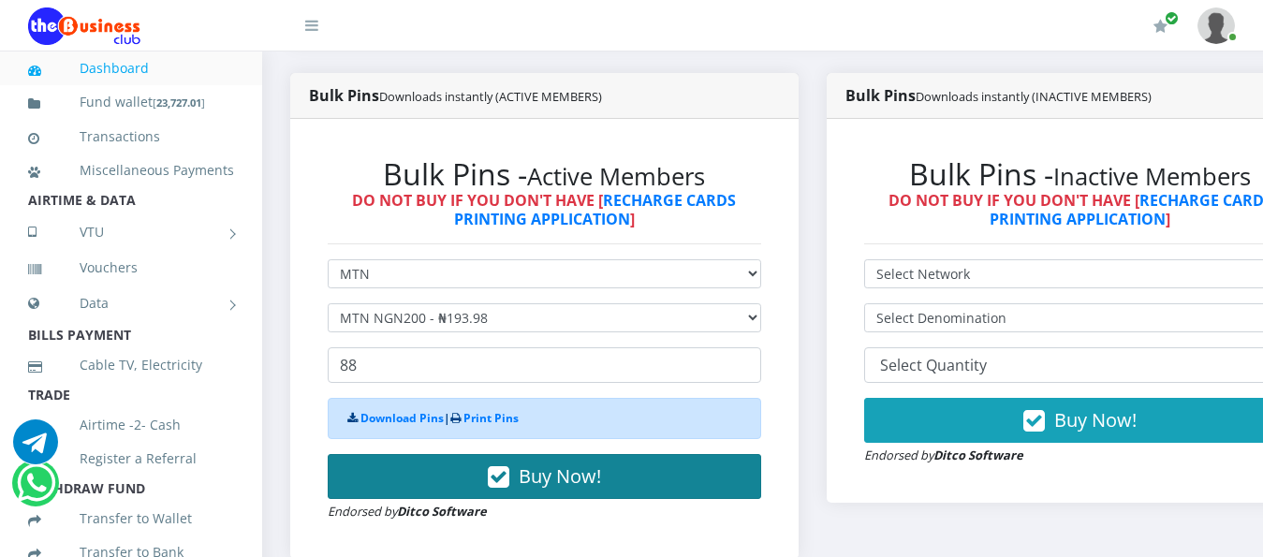
click at [583, 467] on span "Buy Now!" at bounding box center [560, 475] width 82 height 25
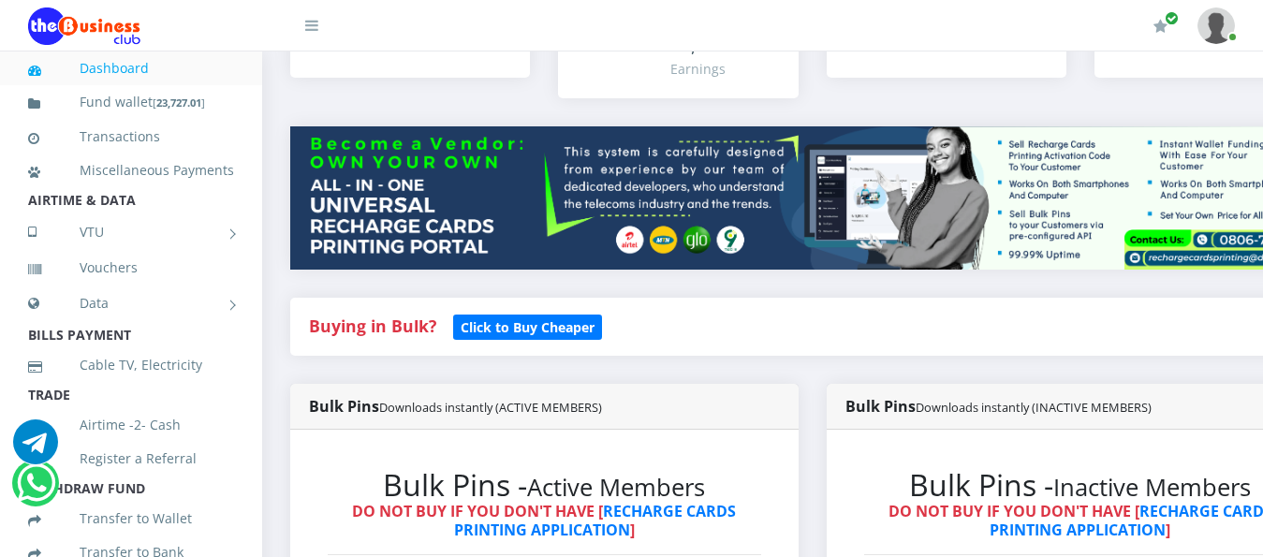
scroll to position [110, 0]
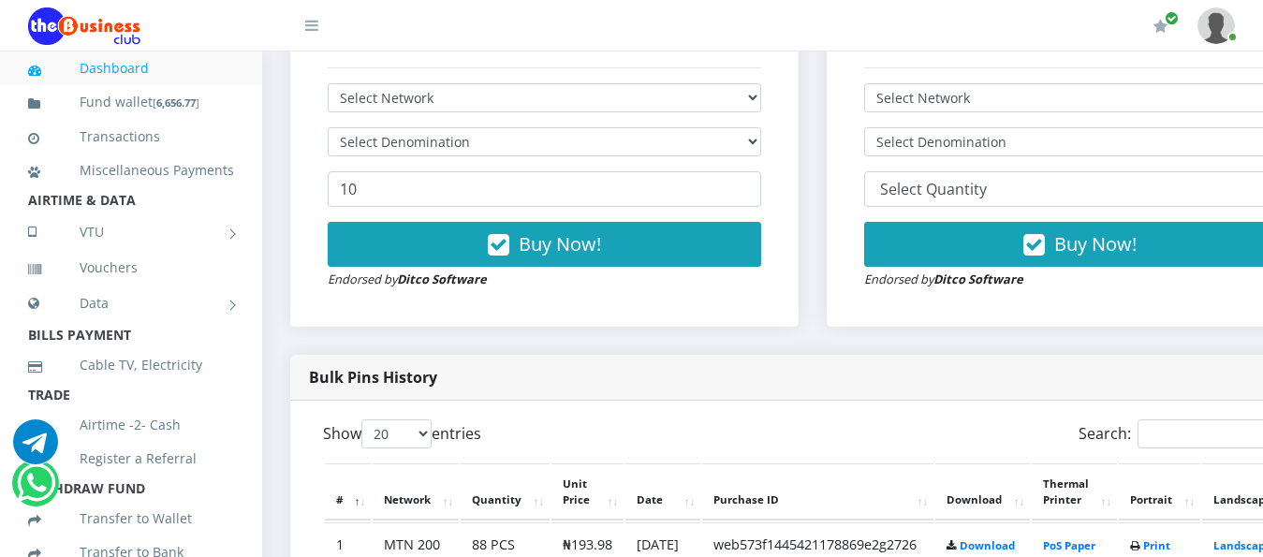
scroll to position [953, 0]
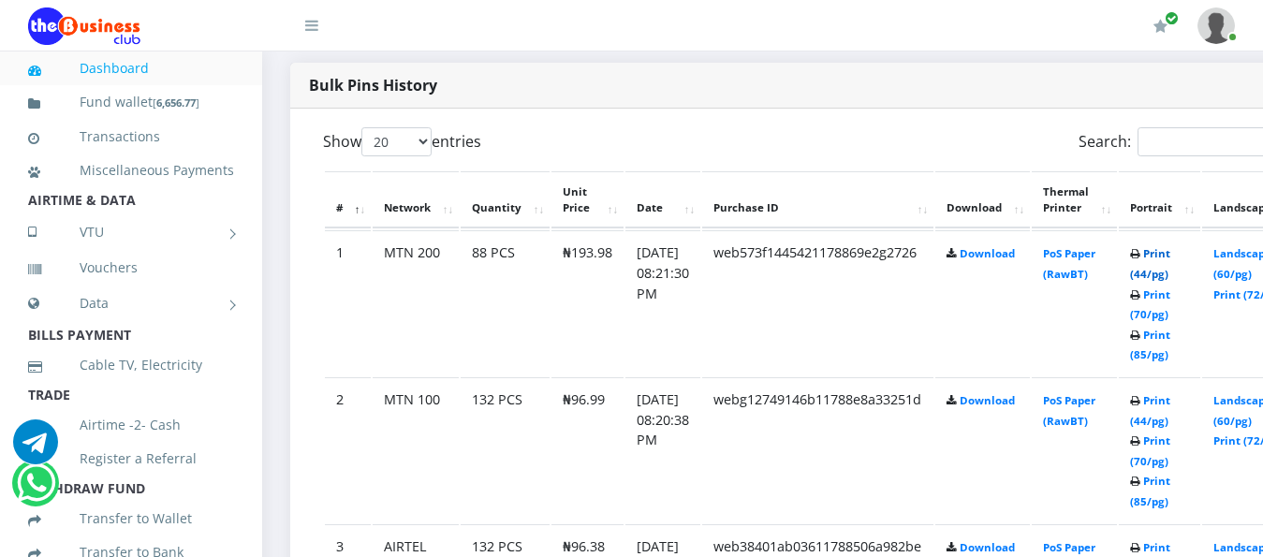
click at [1170, 246] on link "Print (44/pg)" at bounding box center [1150, 263] width 40 height 35
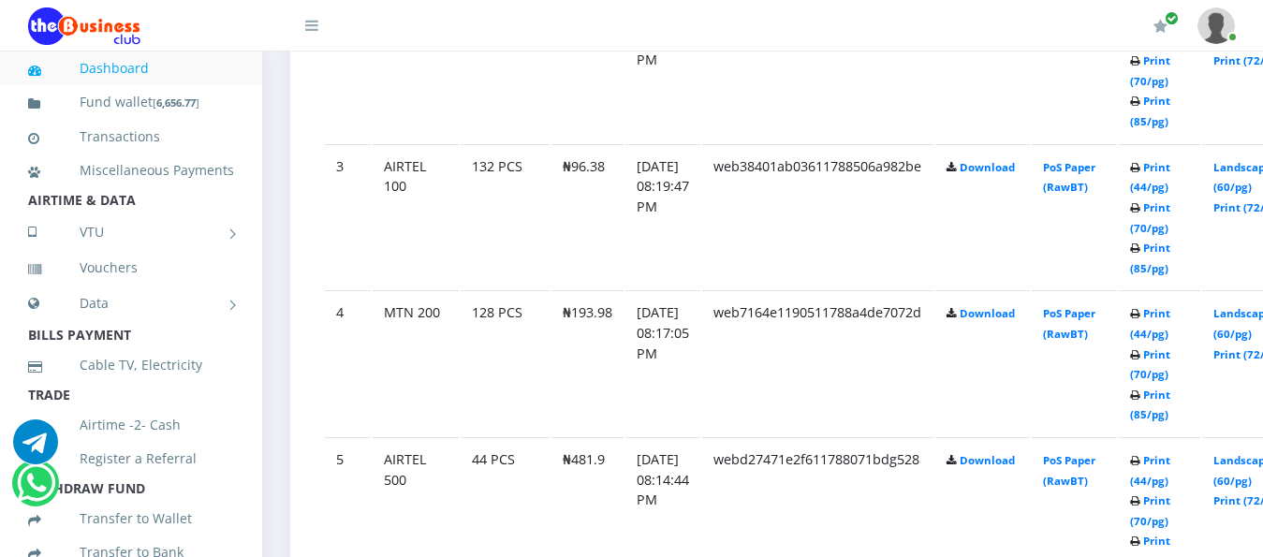
scroll to position [1342, 0]
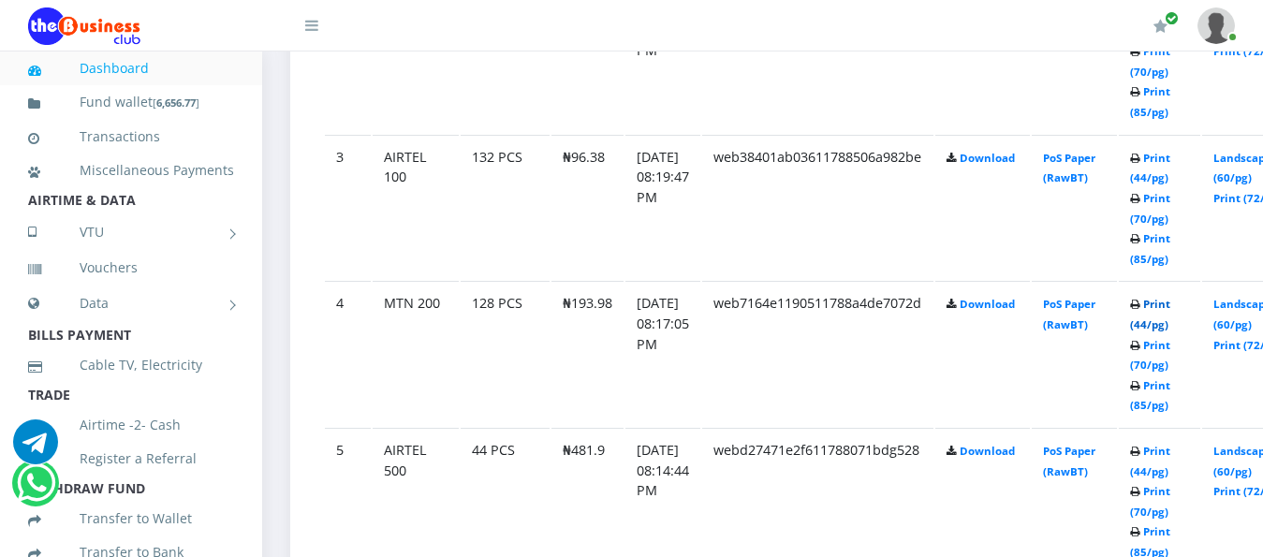
click at [1170, 297] on link "Print (44/pg)" at bounding box center [1150, 314] width 40 height 35
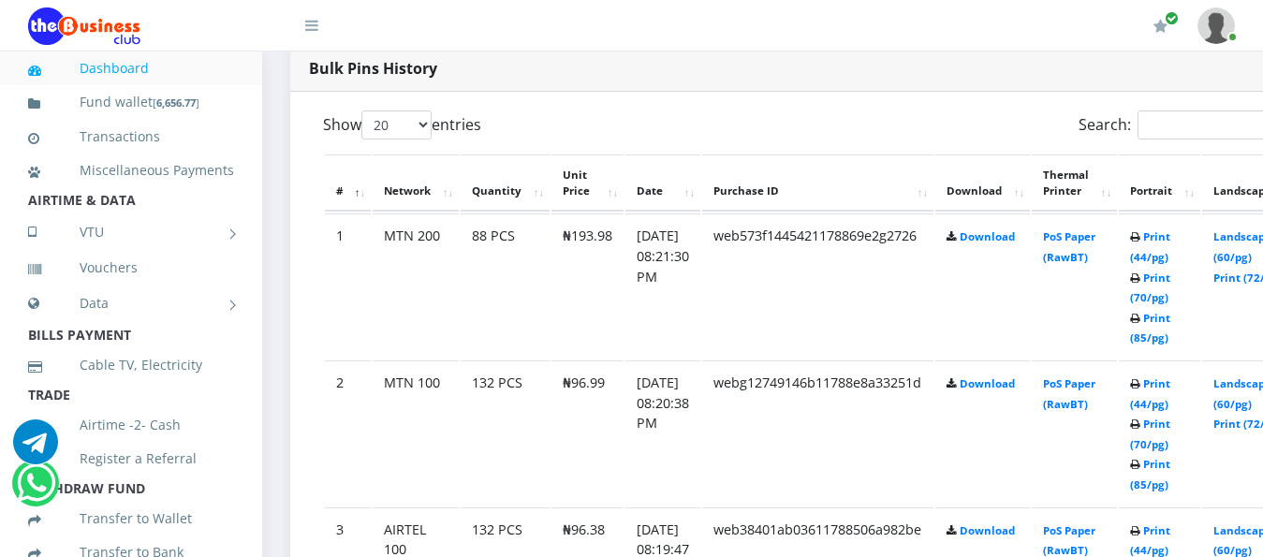
scroll to position [968, 0]
click at [1170, 378] on link "Print (44/pg)" at bounding box center [1150, 395] width 40 height 35
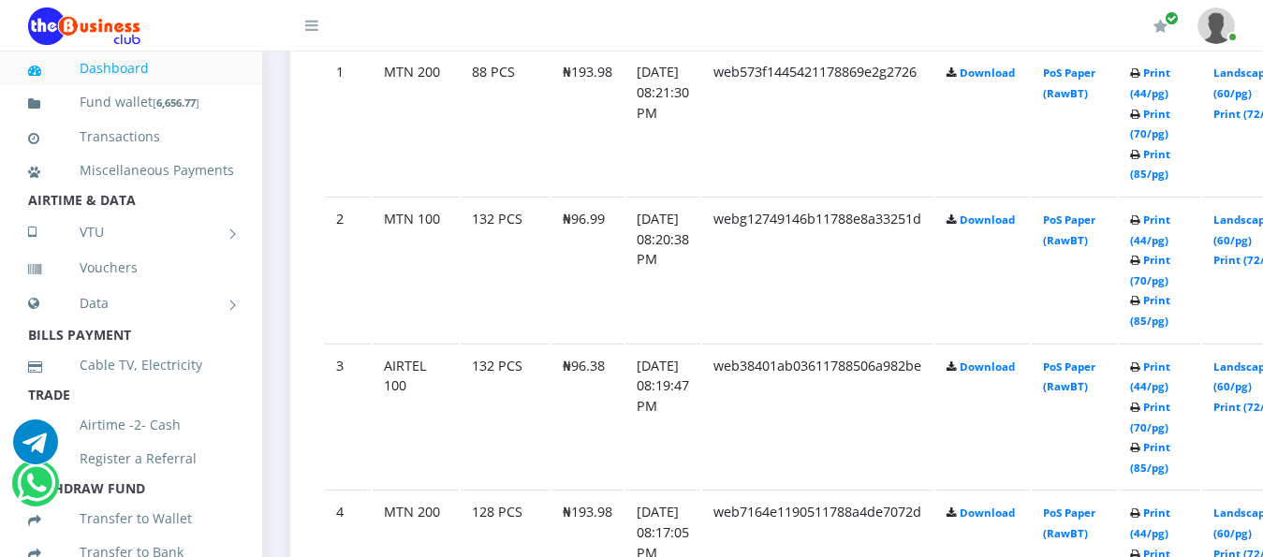
scroll to position [1154, 0]
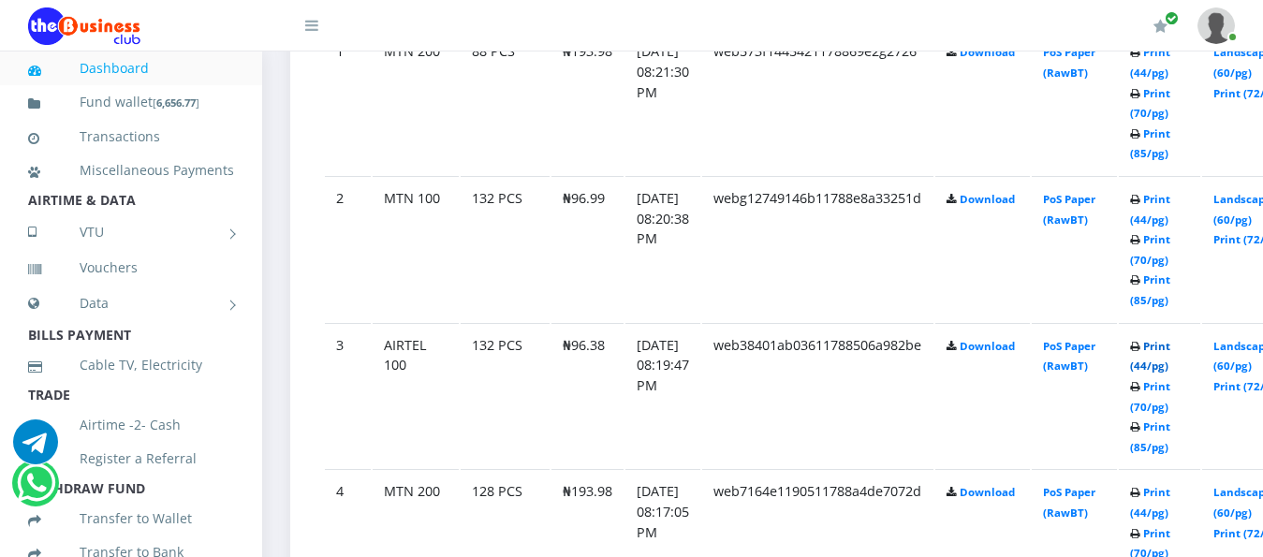
click at [1170, 339] on link "Print (44/pg)" at bounding box center [1150, 356] width 40 height 35
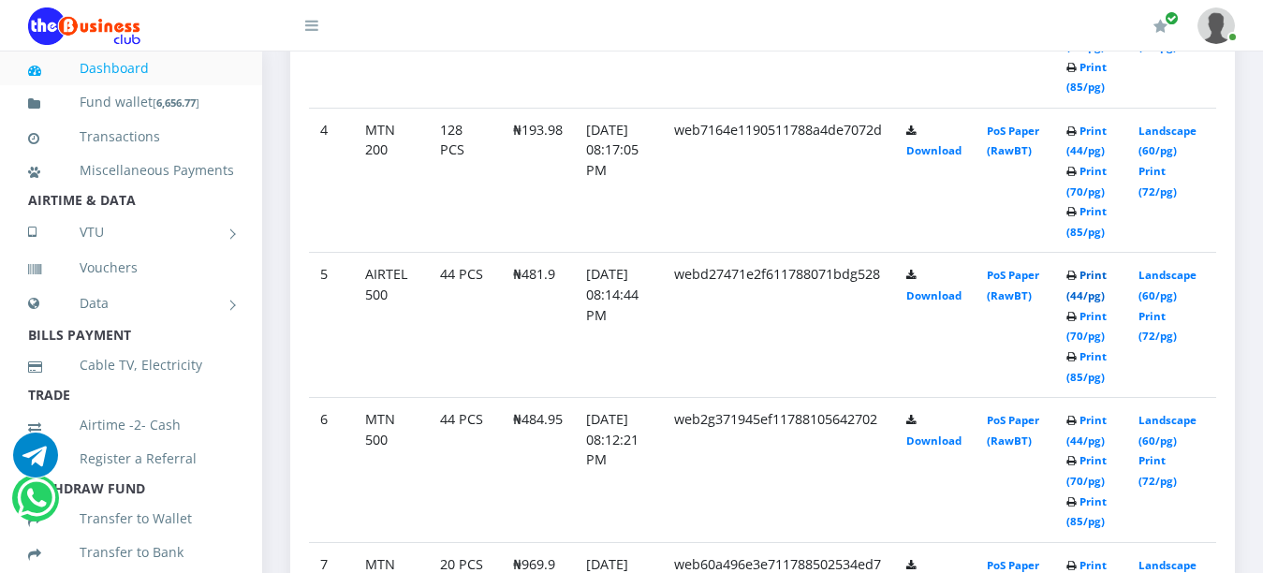
click at [1098, 268] on link "Print (44/pg)" at bounding box center [1086, 285] width 40 height 35
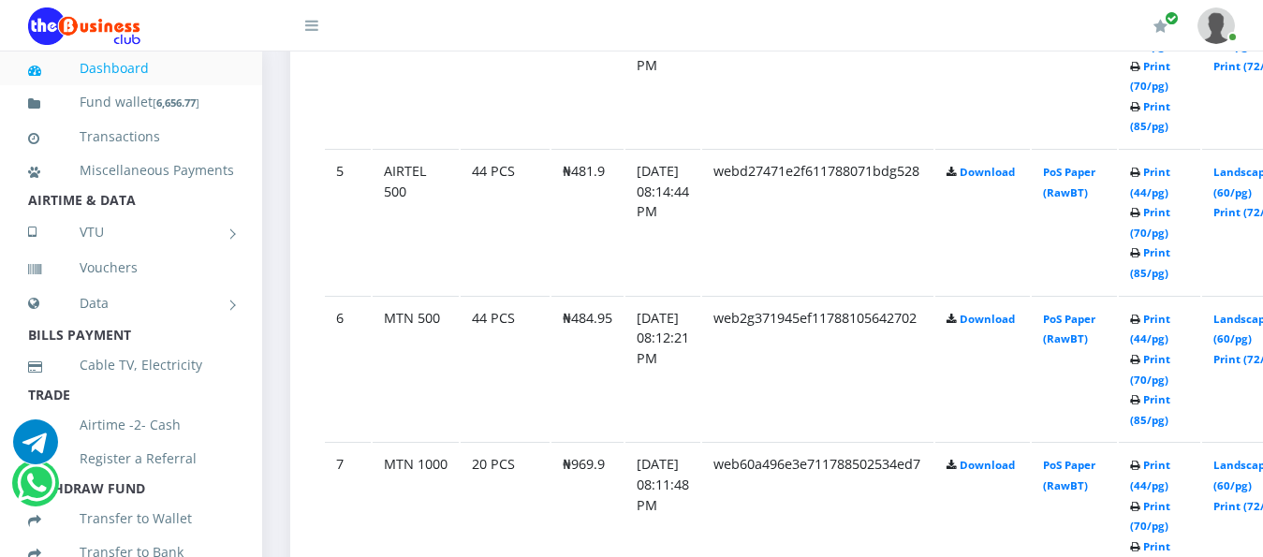
scroll to position [1654, 0]
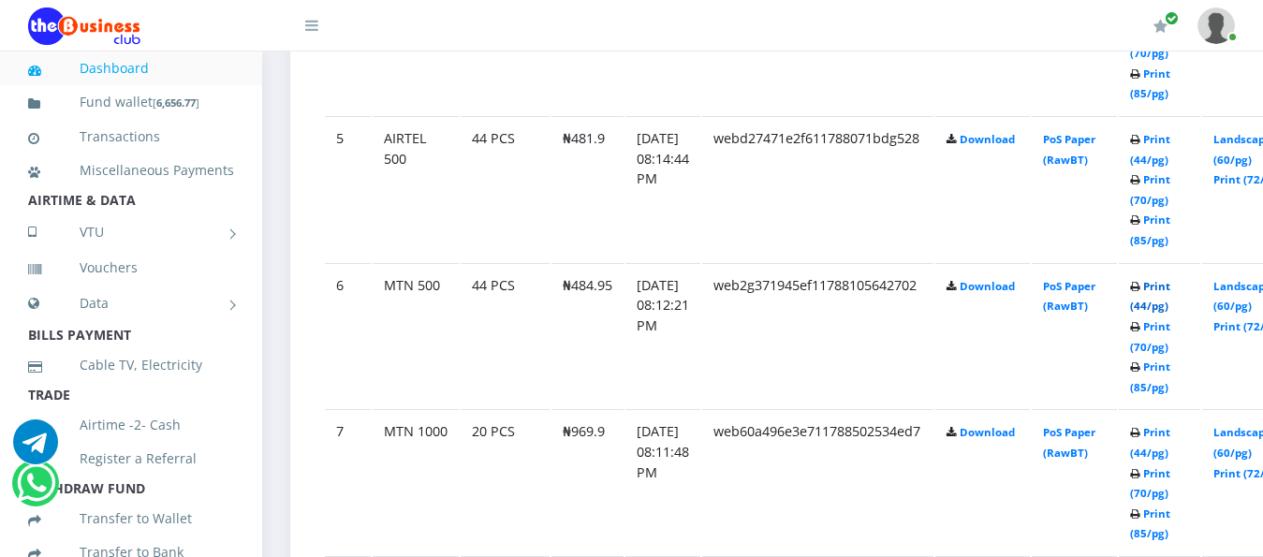
click at [1170, 279] on link "Print (44/pg)" at bounding box center [1150, 296] width 40 height 35
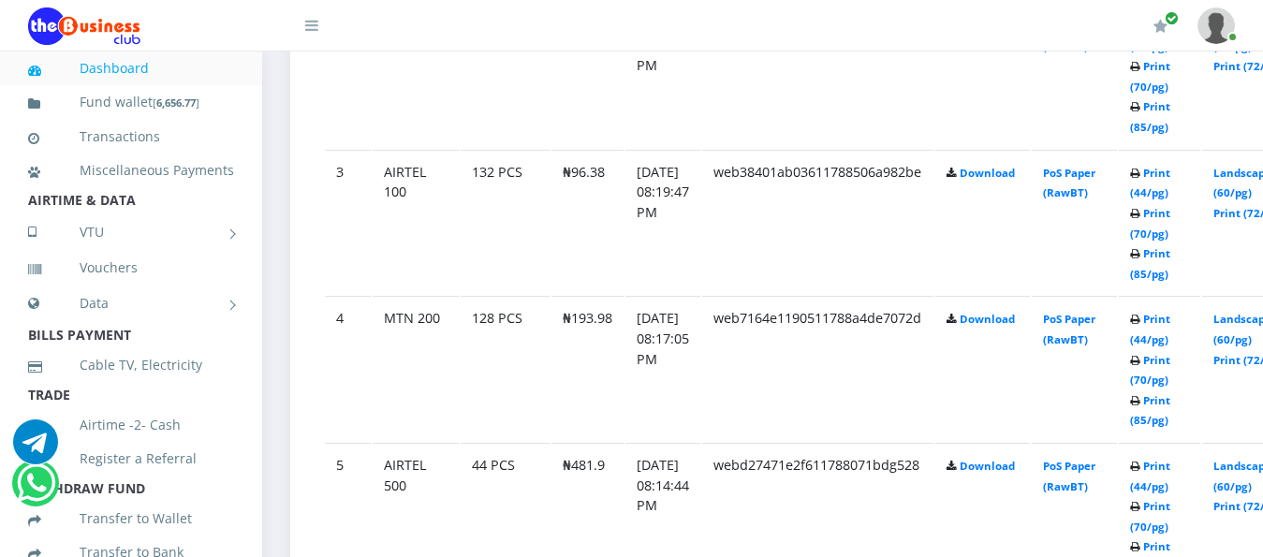
scroll to position [1373, 0]
